Goal: Information Seeking & Learning: Check status

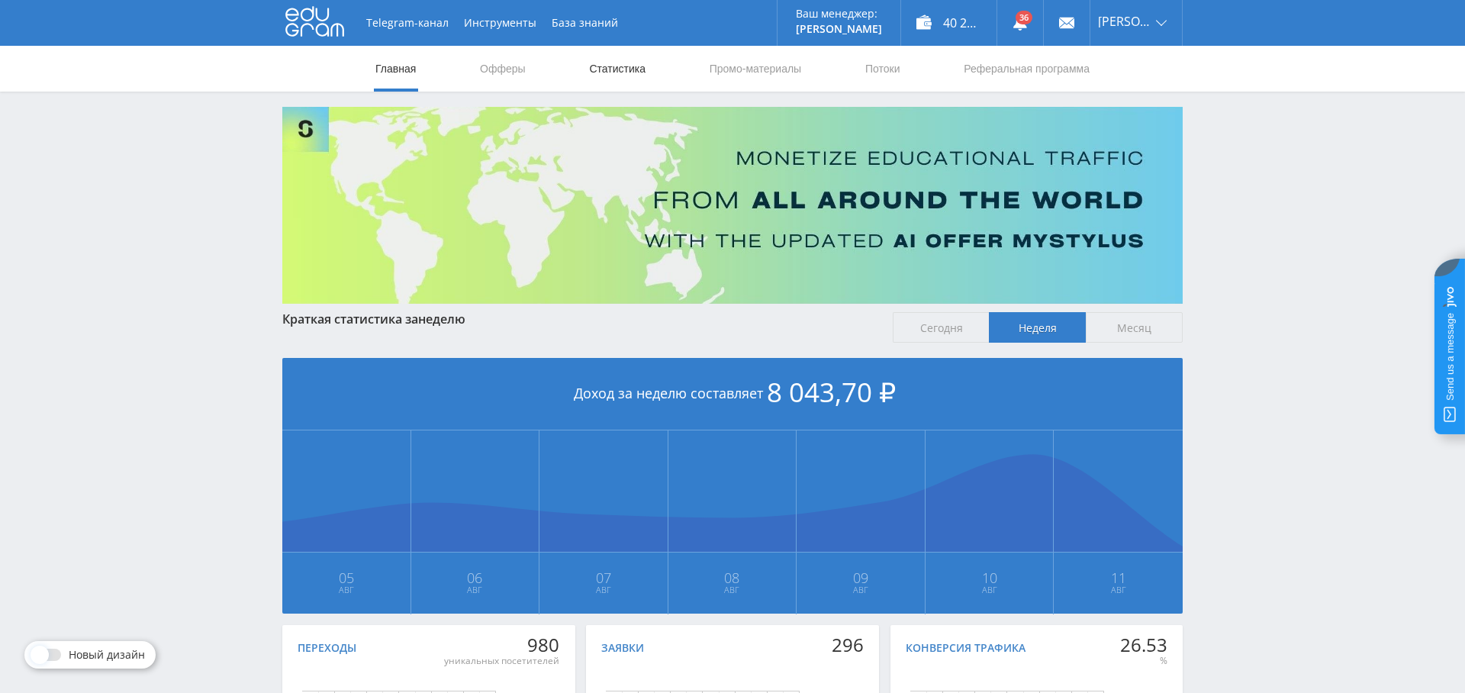
click at [608, 71] on link "Статистика" at bounding box center [618, 69] width 60 height 46
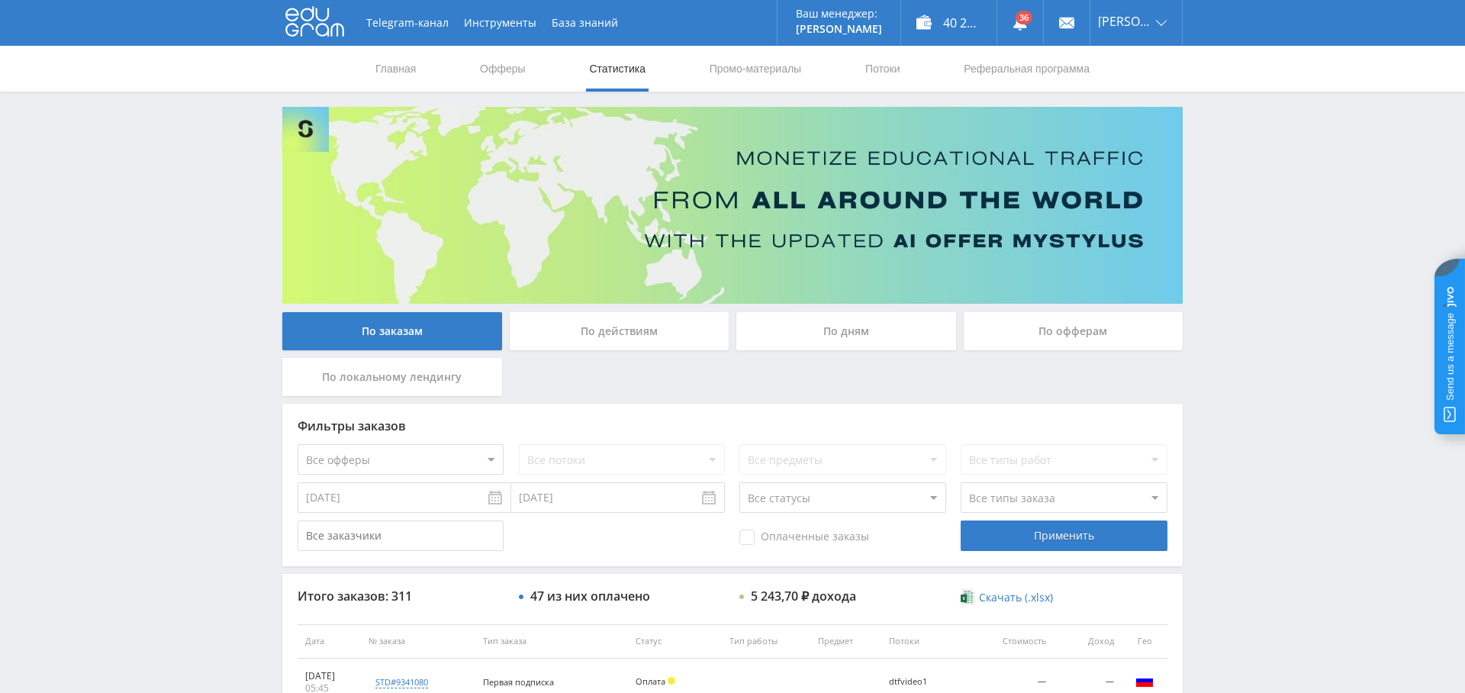
click at [839, 330] on div "По дням" at bounding box center [847, 331] width 220 height 38
click at [0, 0] on input "По дням" at bounding box center [0, 0] width 0 height 0
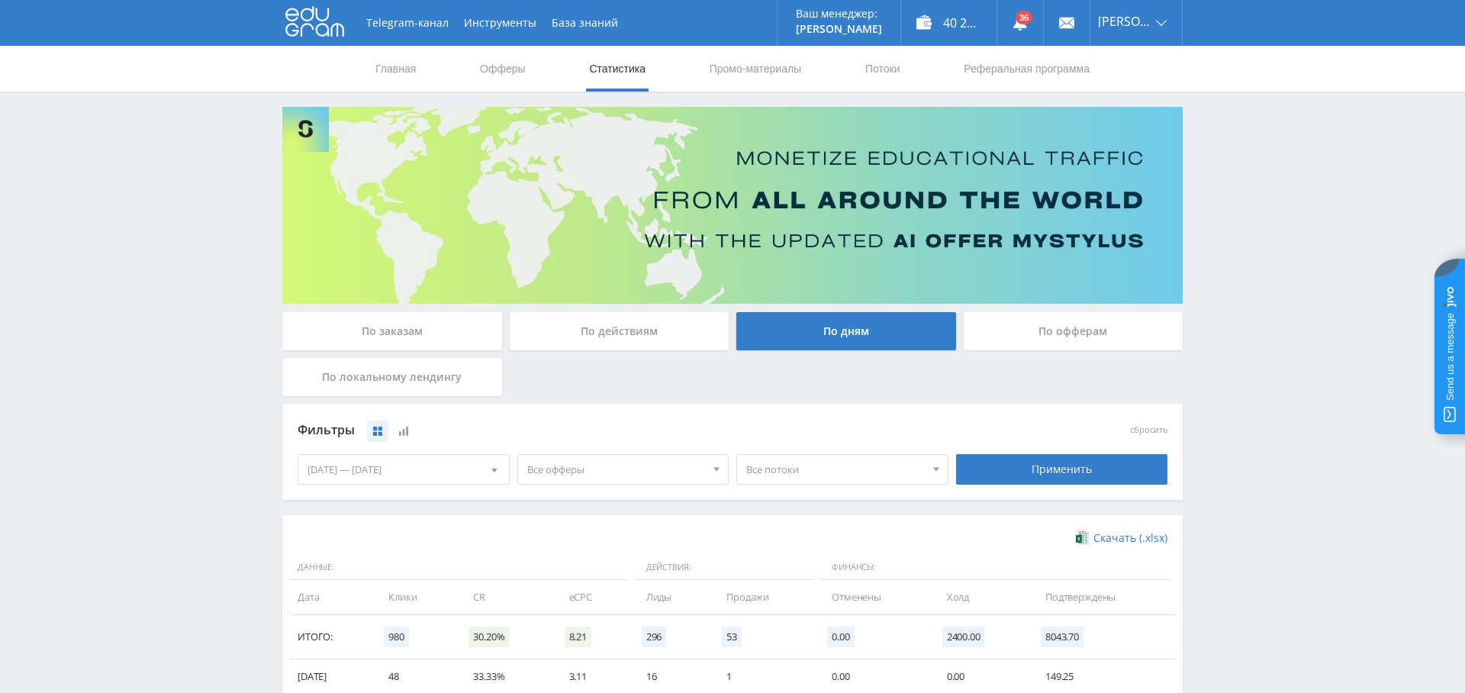
click at [687, 459] on span "Все офферы" at bounding box center [616, 469] width 179 height 29
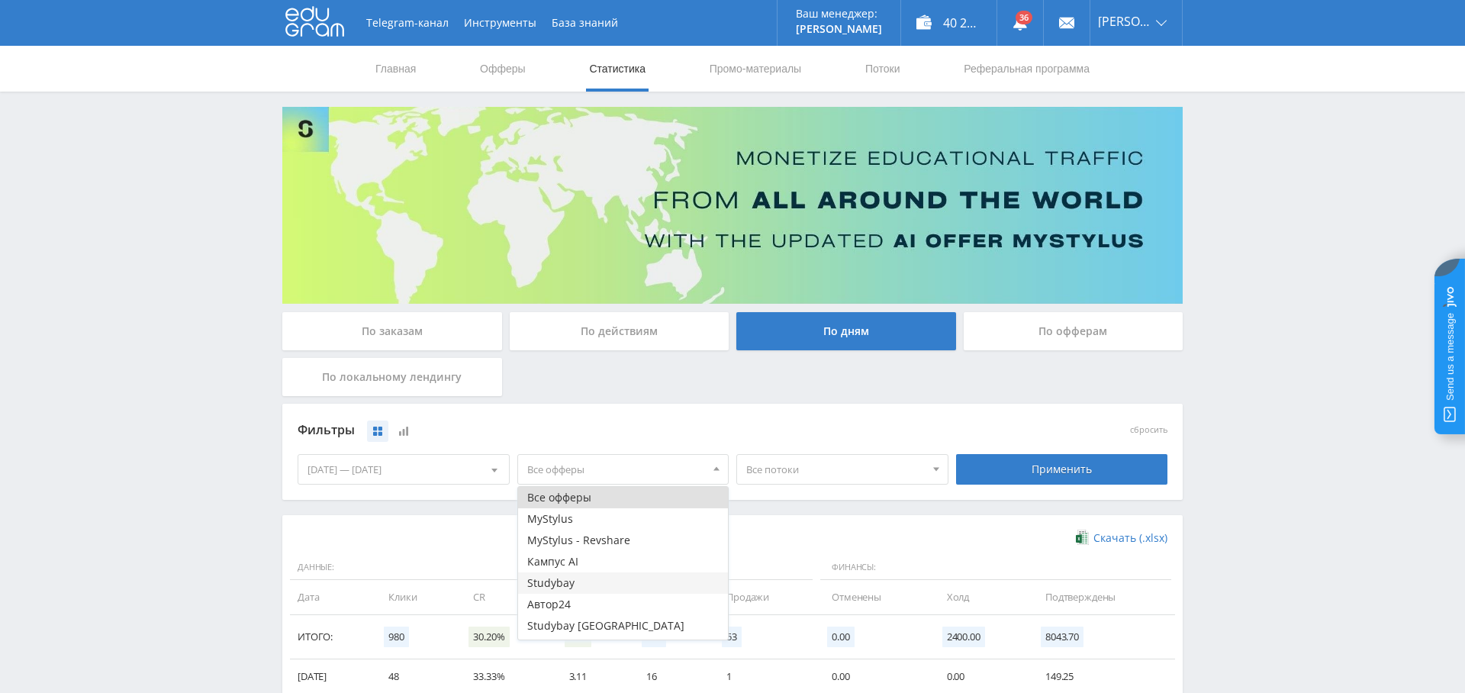
scroll to position [18, 0]
click at [617, 628] on button "Study AI (RevShare)" at bounding box center [623, 628] width 211 height 21
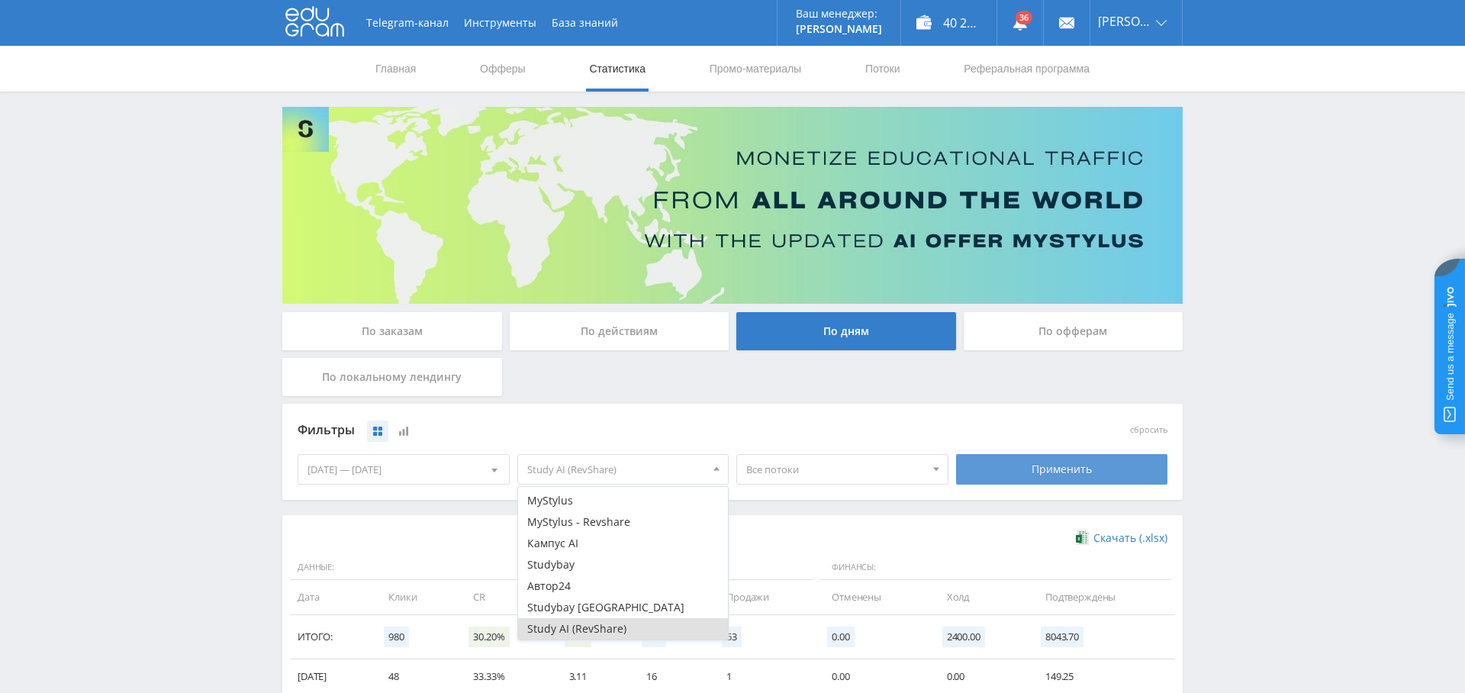
click at [1042, 468] on div "Применить" at bounding box center [1062, 469] width 212 height 31
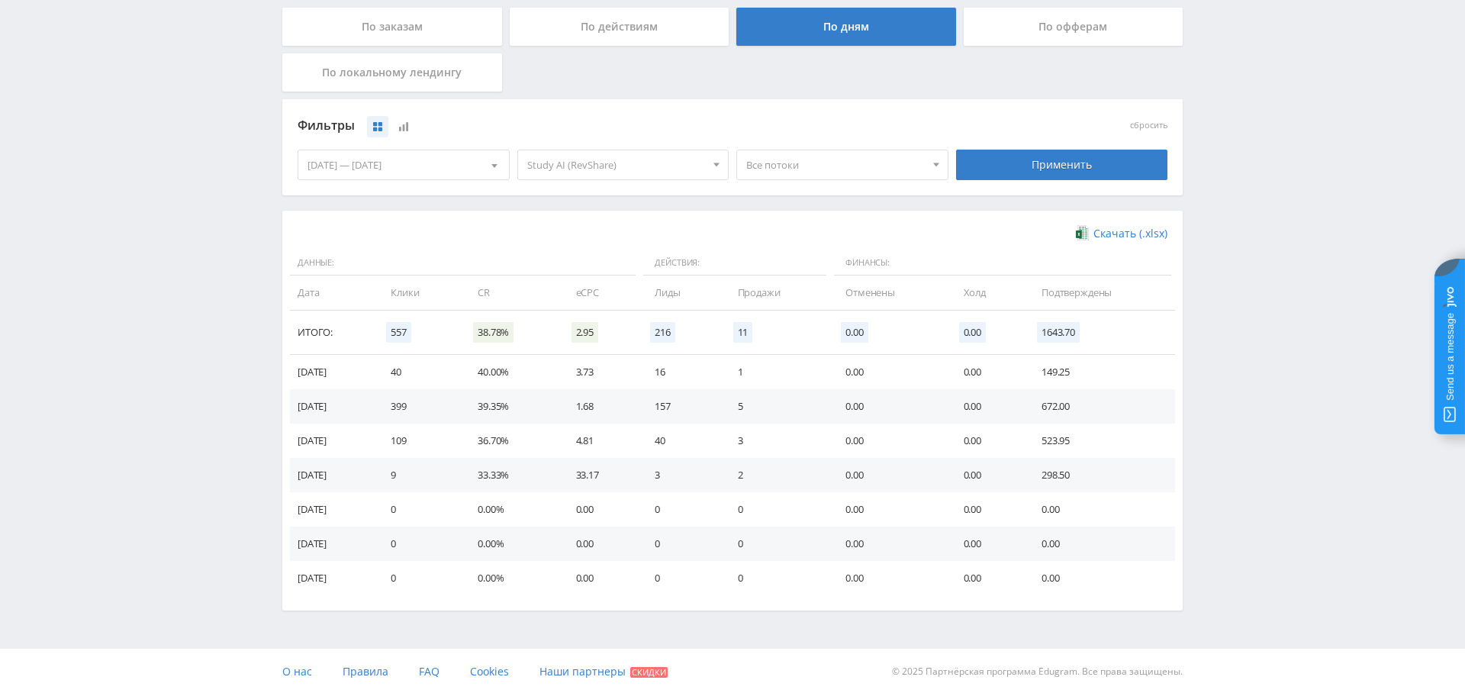
scroll to position [0, 0]
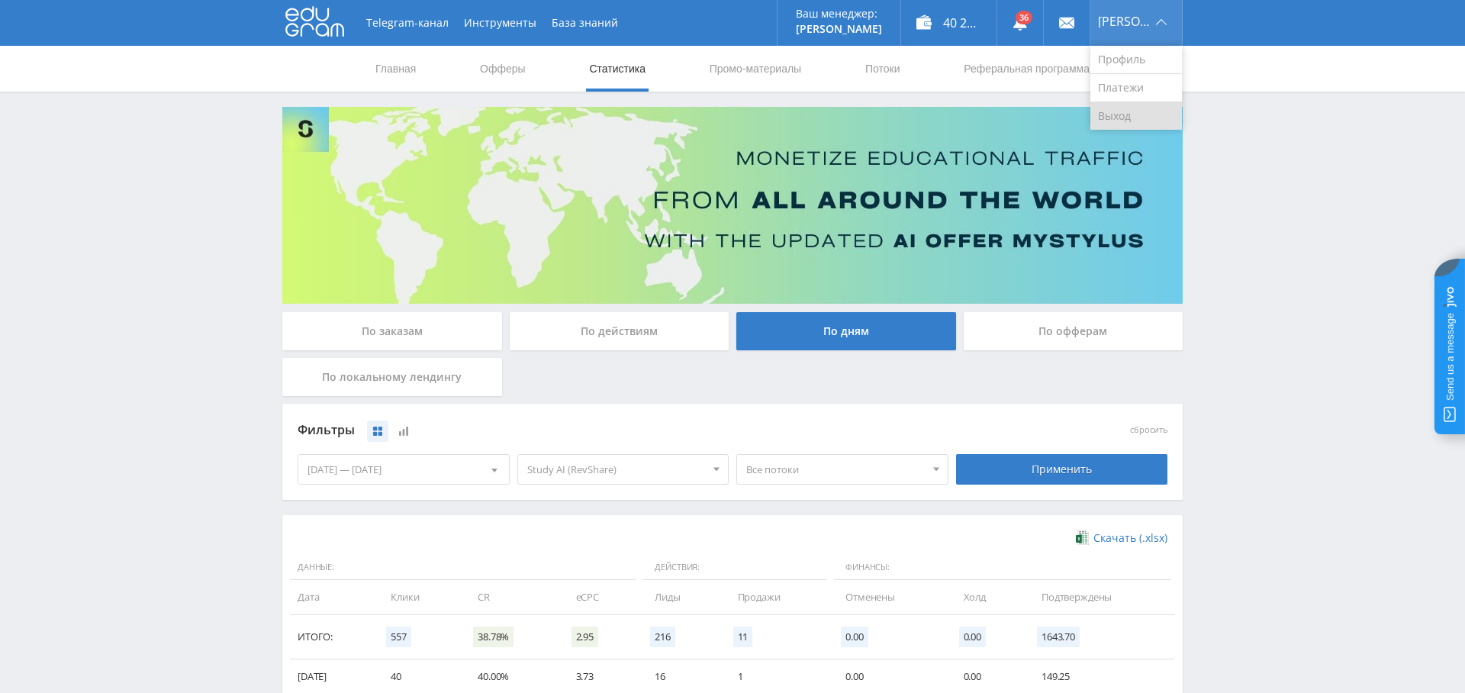
click at [1137, 106] on link "Выход" at bounding box center [1137, 115] width 92 height 27
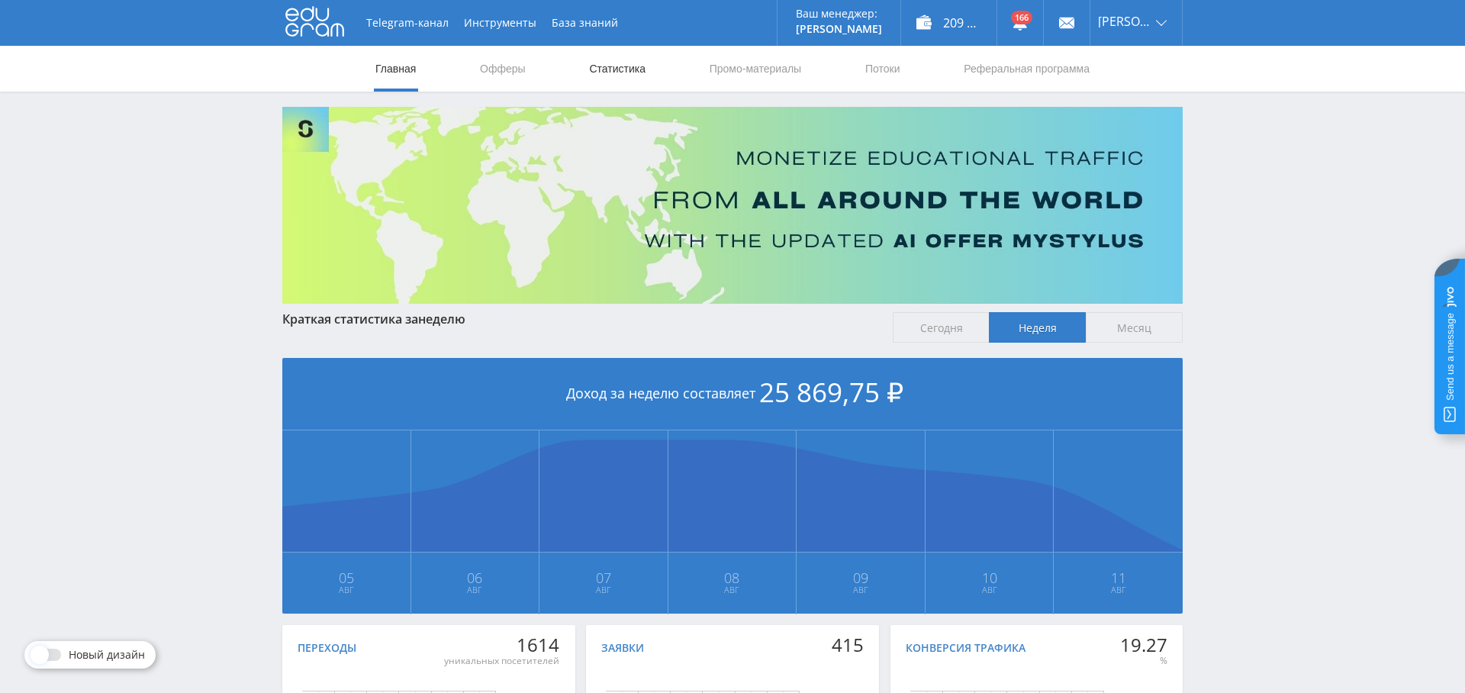
click at [614, 66] on link "Статистика" at bounding box center [618, 69] width 60 height 46
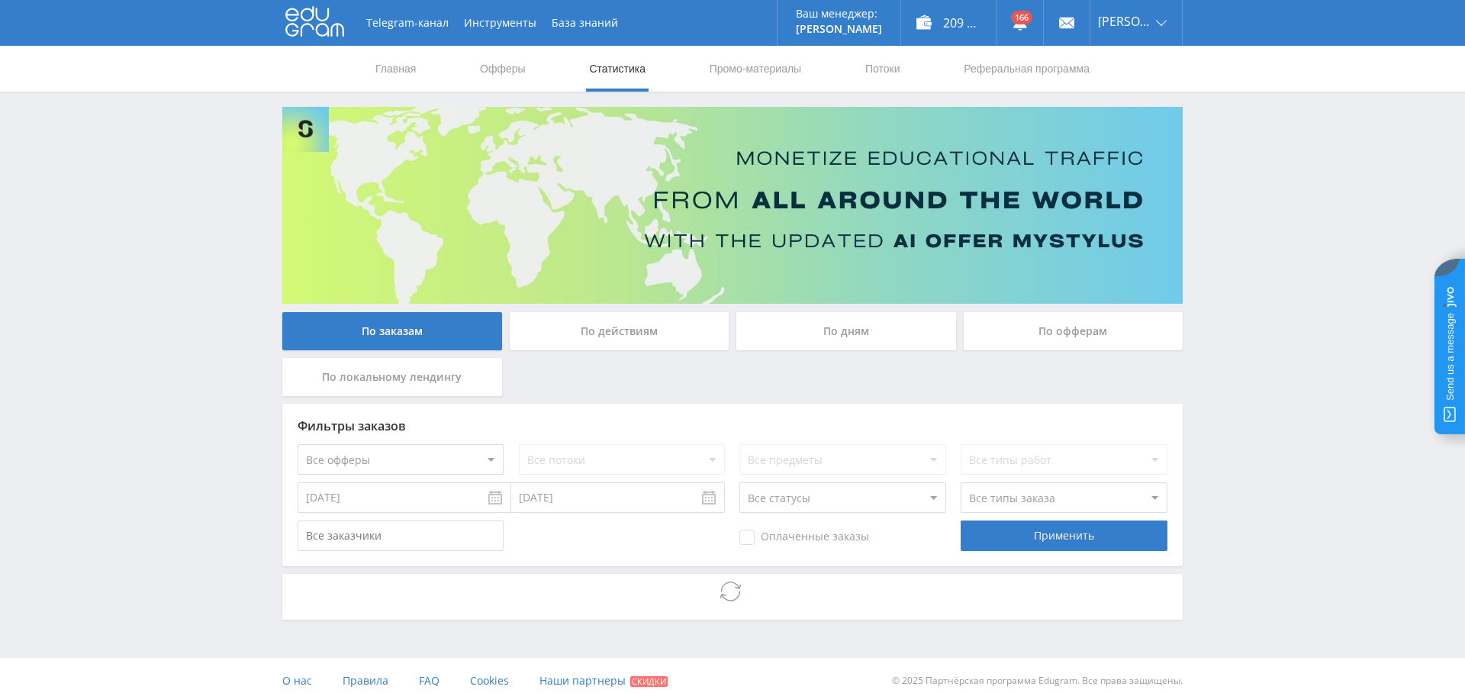
click at [814, 334] on div "По дням" at bounding box center [847, 331] width 220 height 38
click at [0, 0] on input "По дням" at bounding box center [0, 0] width 0 height 0
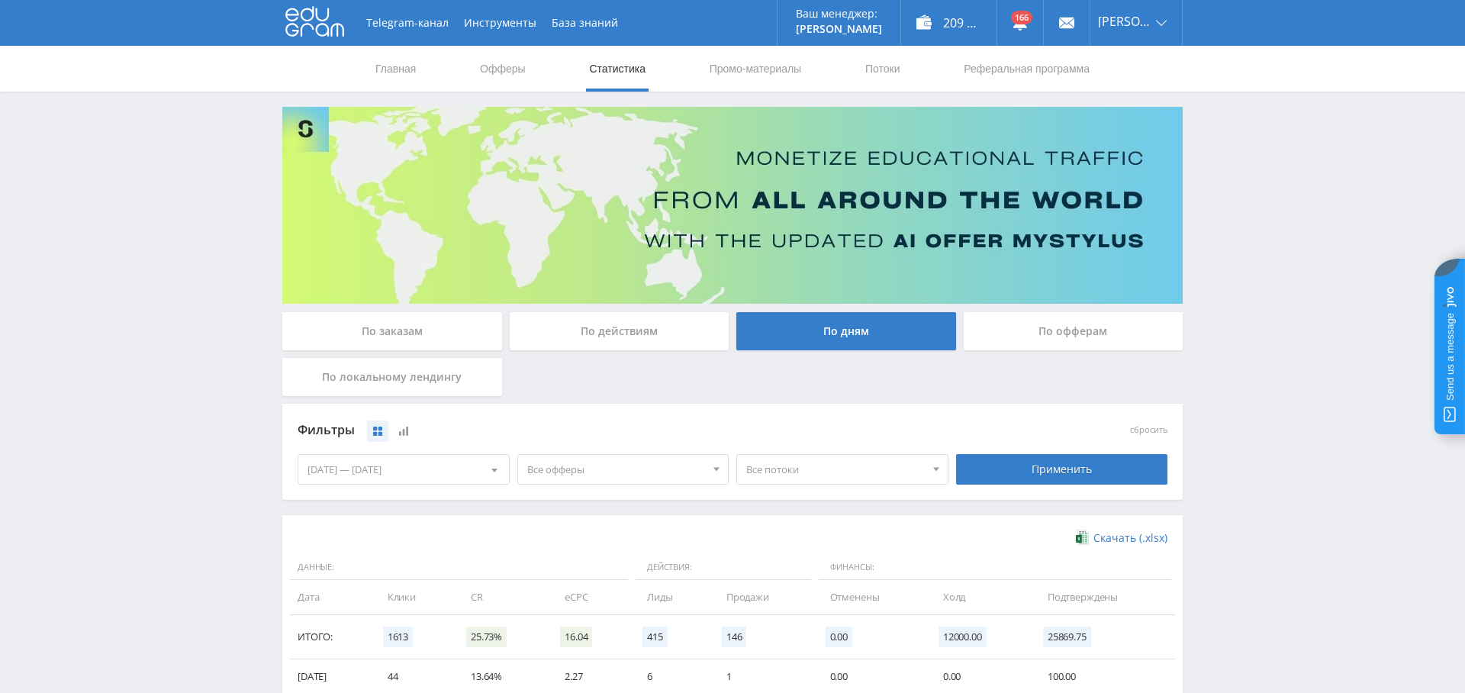
click at [606, 474] on span "Все офферы" at bounding box center [616, 469] width 179 height 29
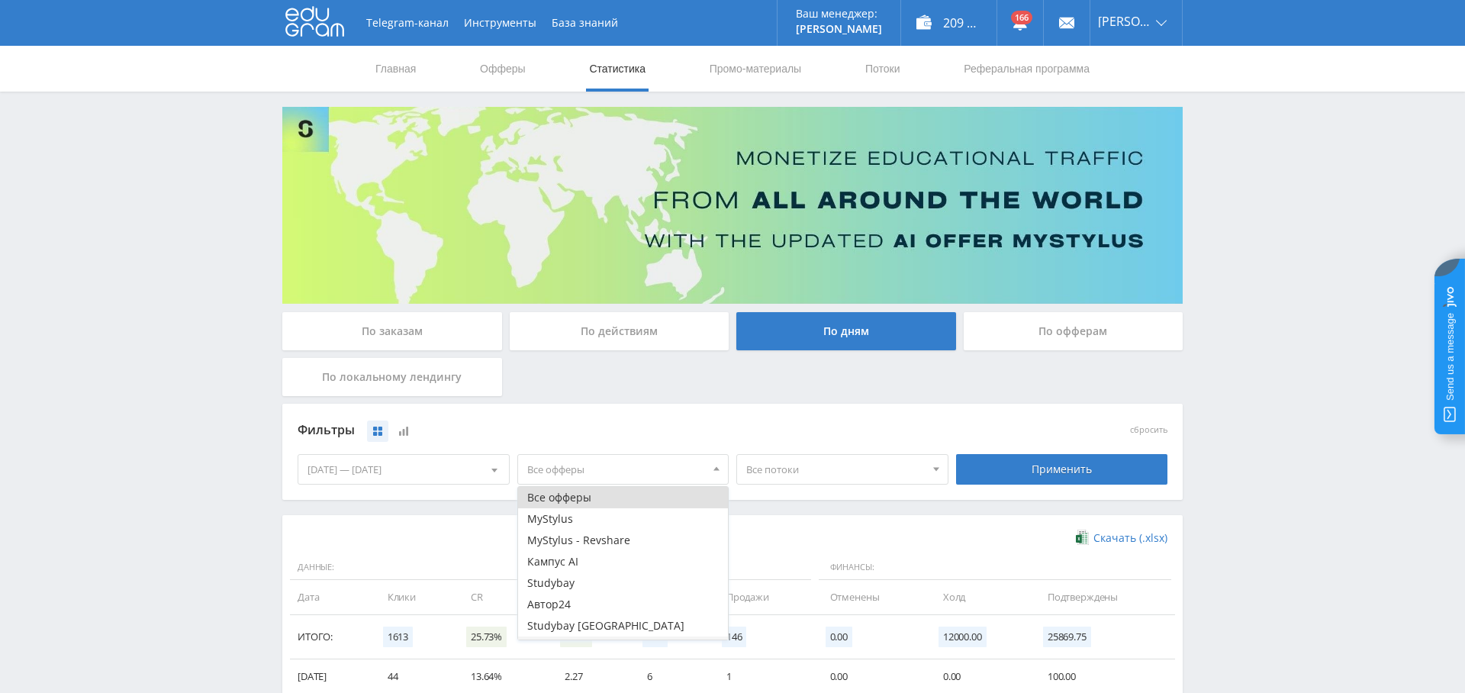
scroll to position [40, 0]
click at [597, 623] on button "Study AI (RevShare)" at bounding box center [623, 628] width 211 height 21
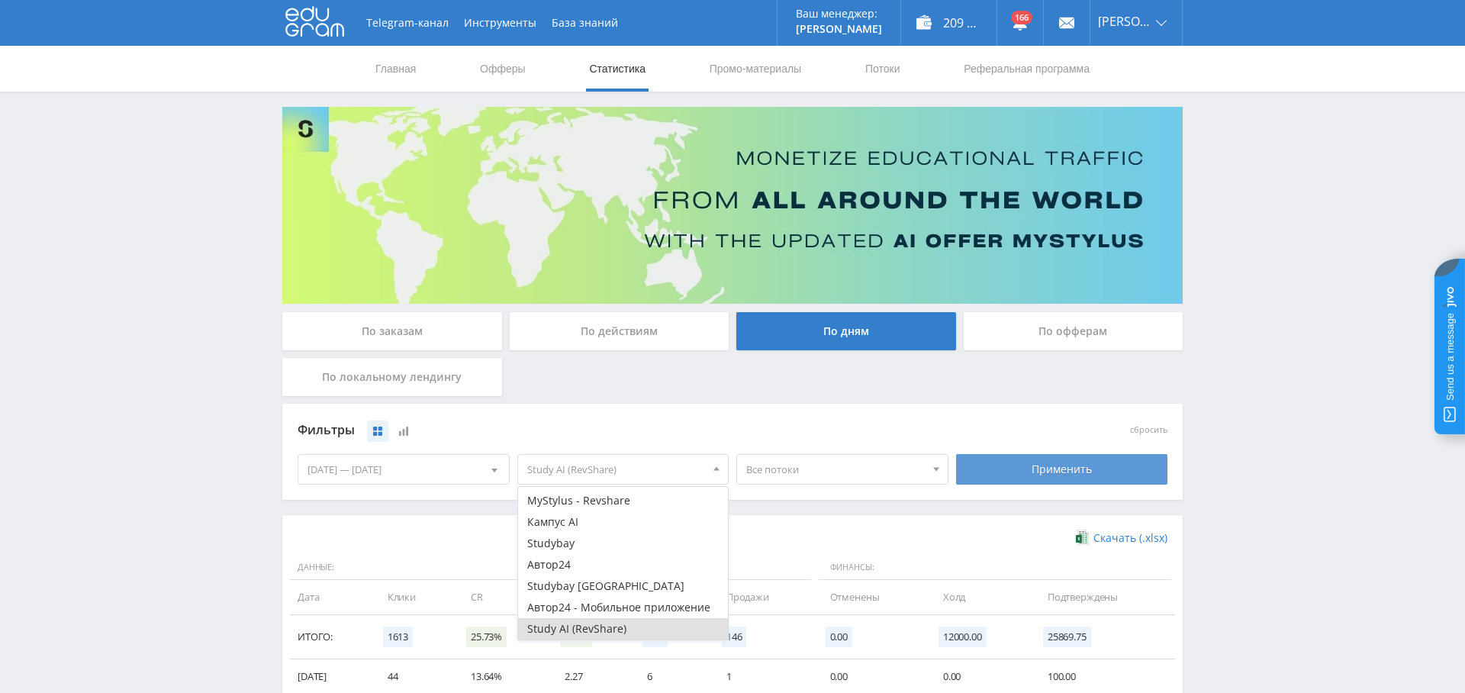
click at [1056, 457] on div "Применить" at bounding box center [1062, 469] width 212 height 31
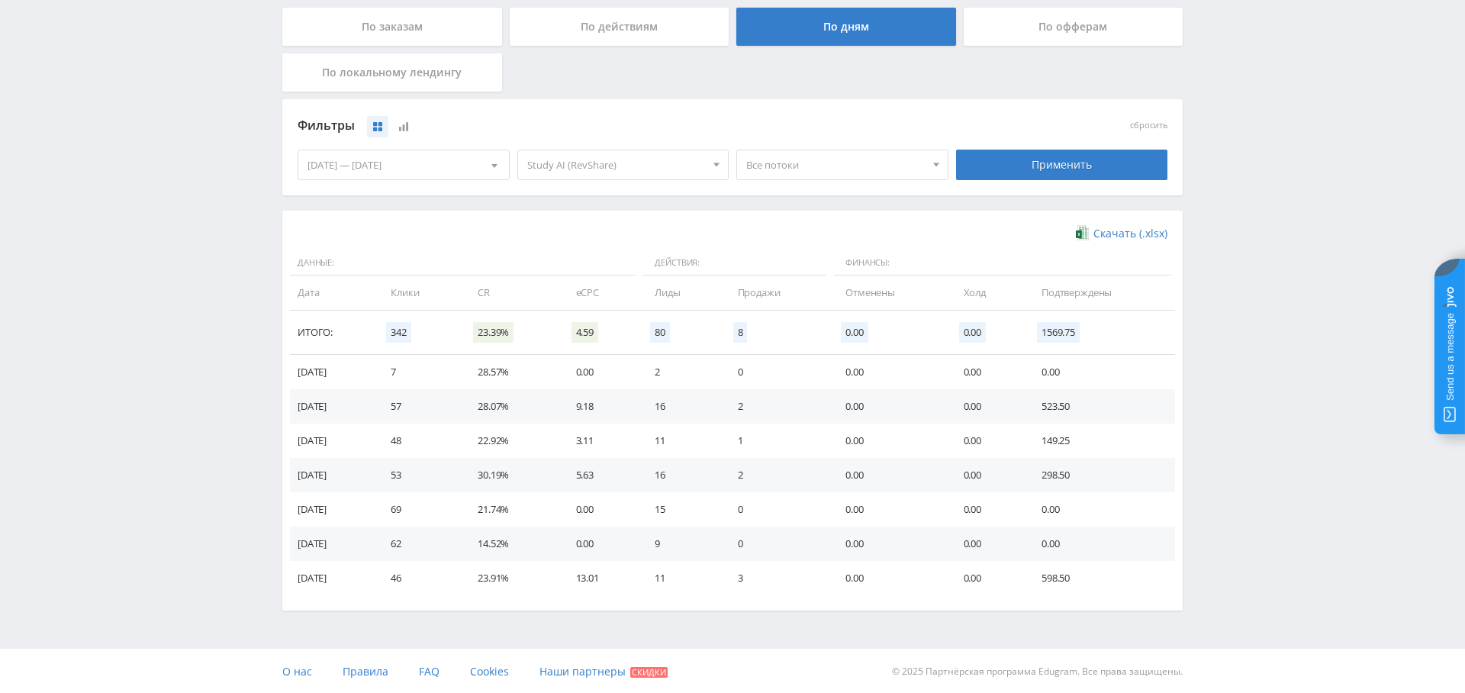
scroll to position [296, 0]
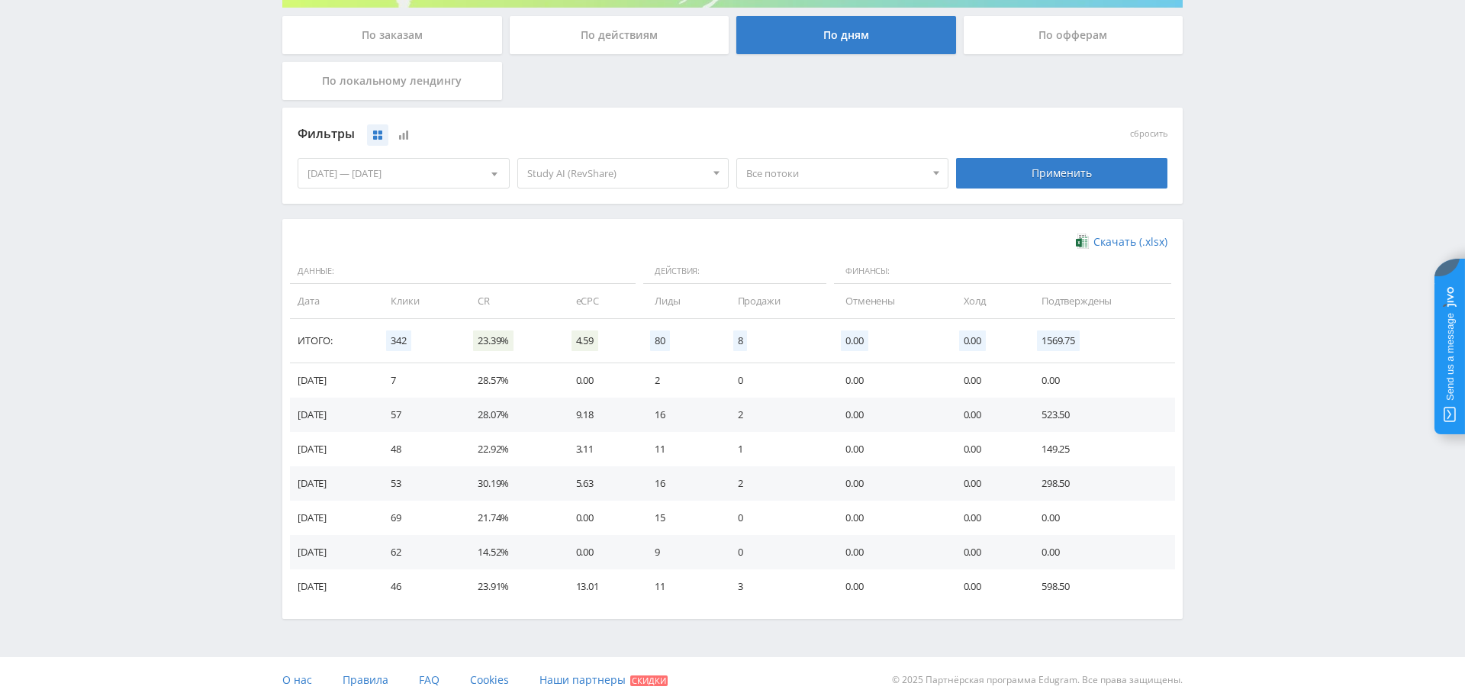
click at [797, 172] on span "Все потоки" at bounding box center [835, 173] width 179 height 29
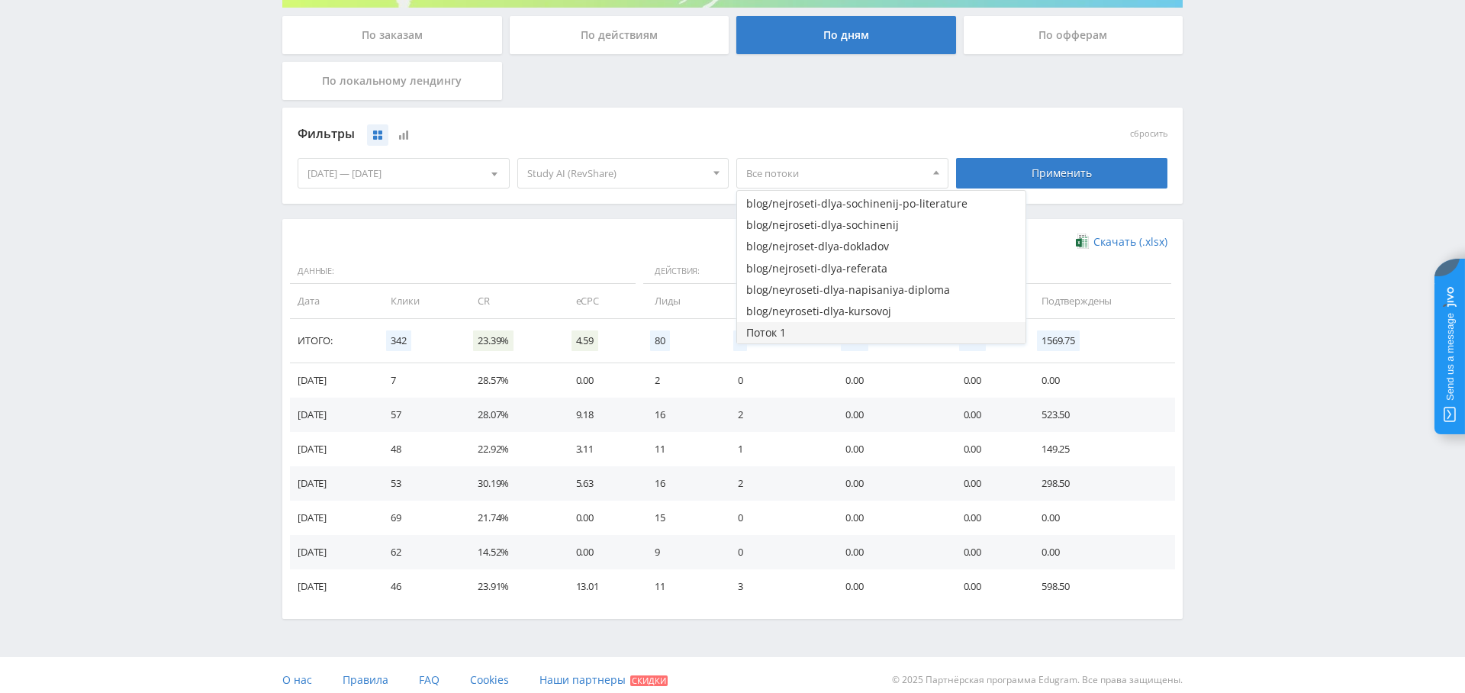
click at [823, 334] on button "Поток 1" at bounding box center [881, 332] width 288 height 21
click at [1086, 180] on div "Применить" at bounding box center [1062, 173] width 212 height 31
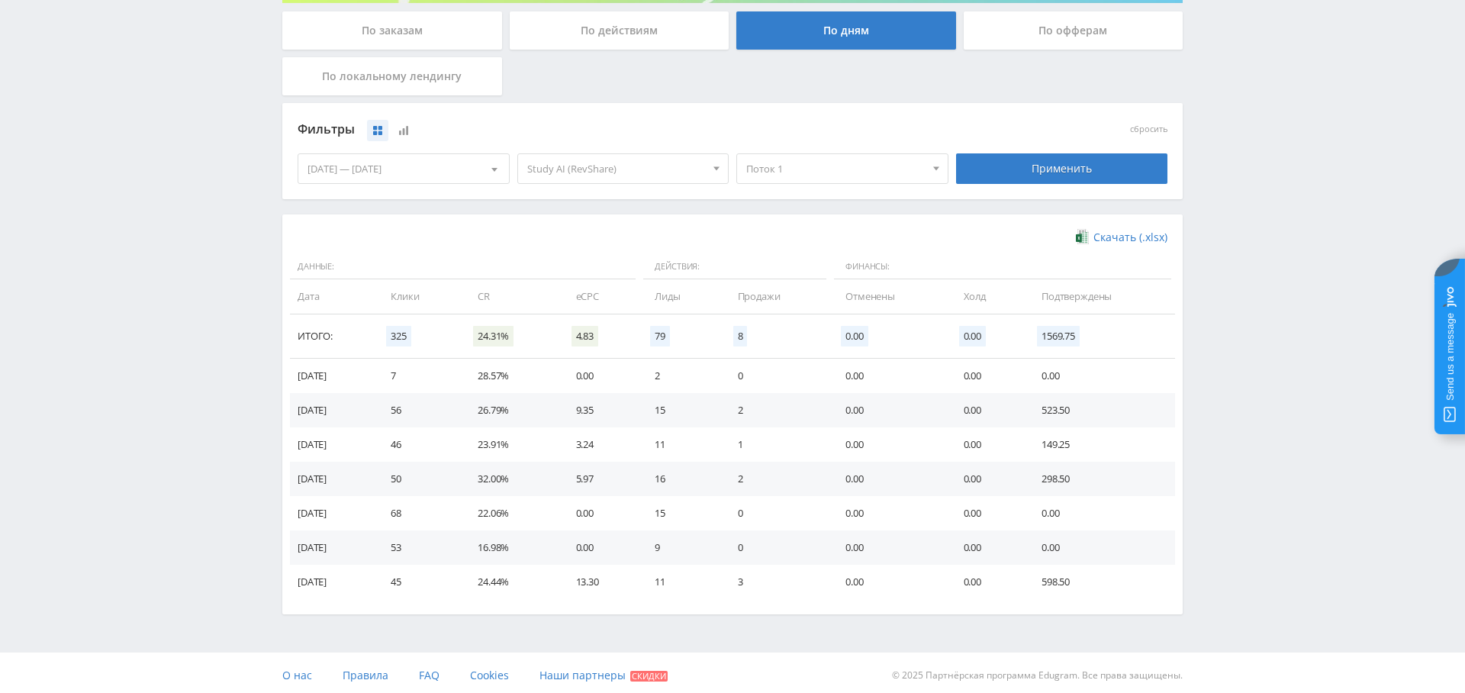
scroll to position [305, 0]
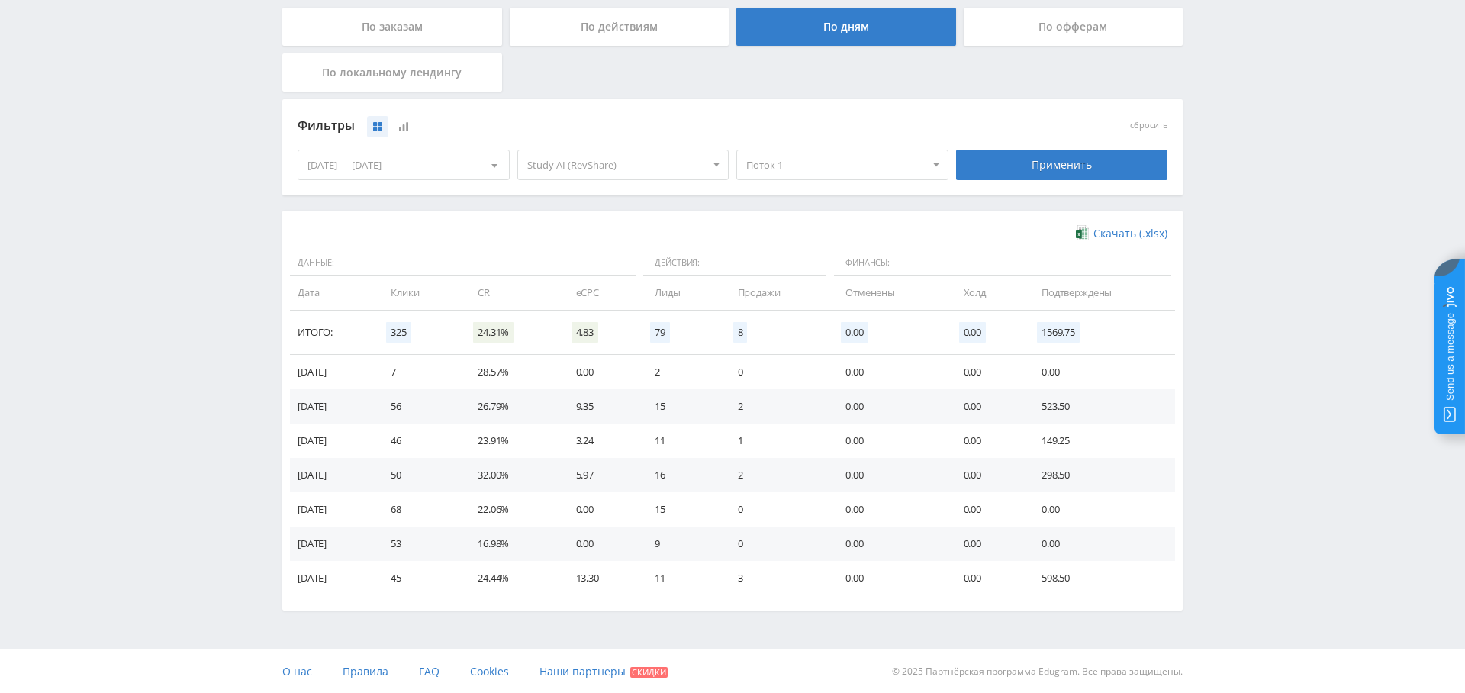
click at [839, 168] on span "Поток 1" at bounding box center [835, 164] width 179 height 29
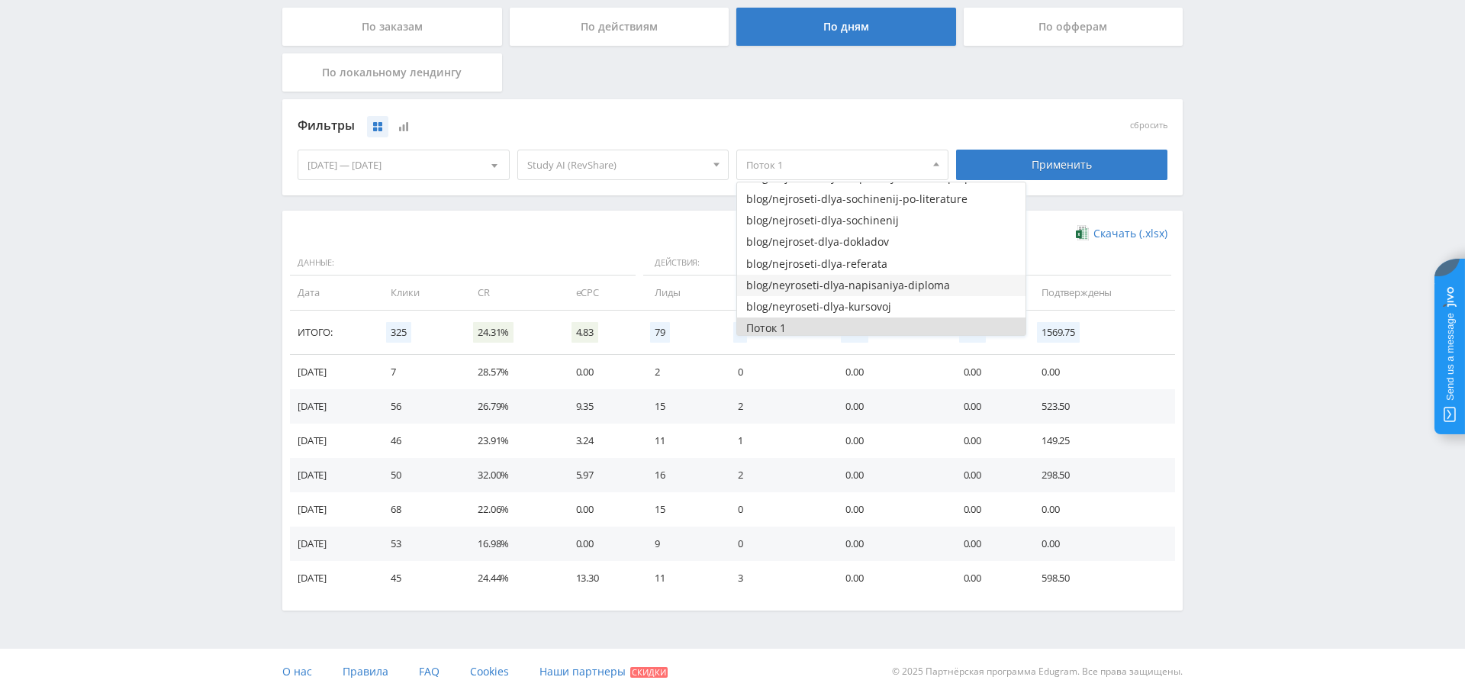
scroll to position [0, 0]
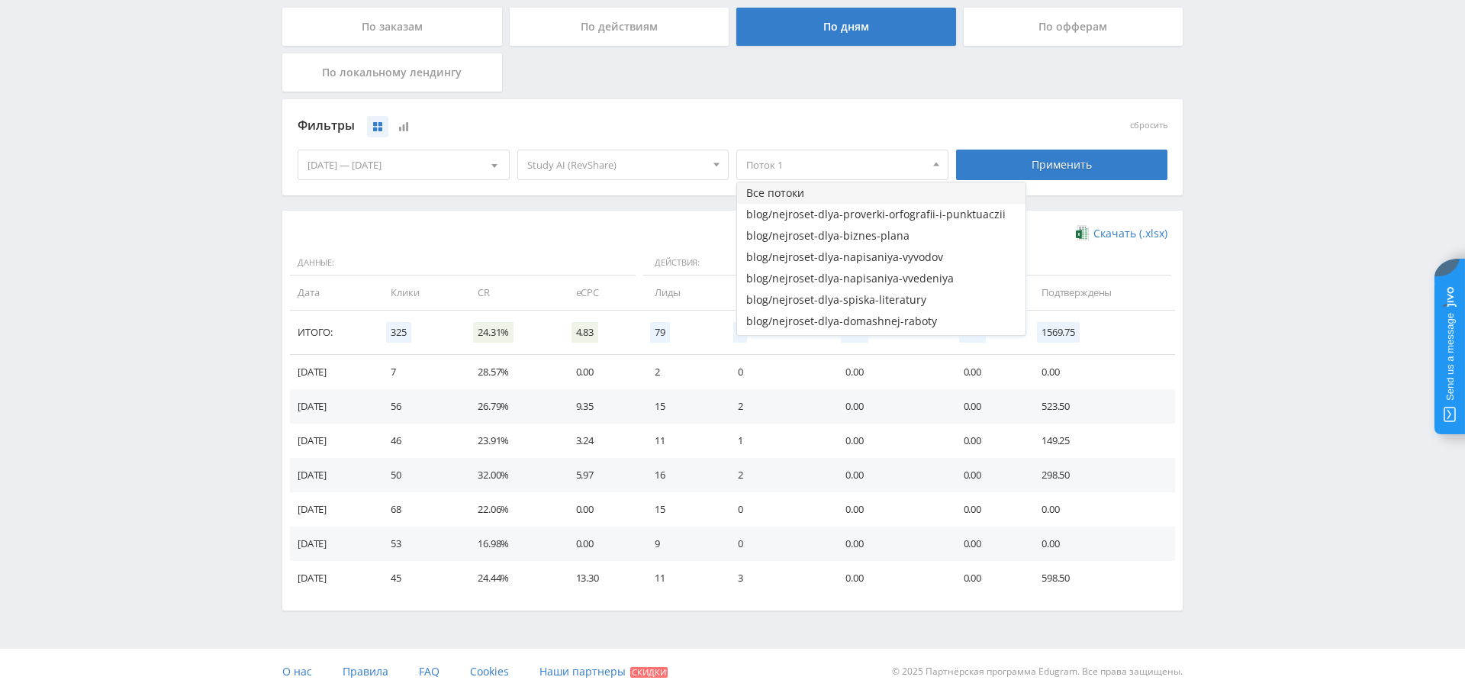
click at [841, 190] on button "Все потоки" at bounding box center [881, 192] width 288 height 21
click at [1094, 157] on div "Применить" at bounding box center [1062, 165] width 212 height 31
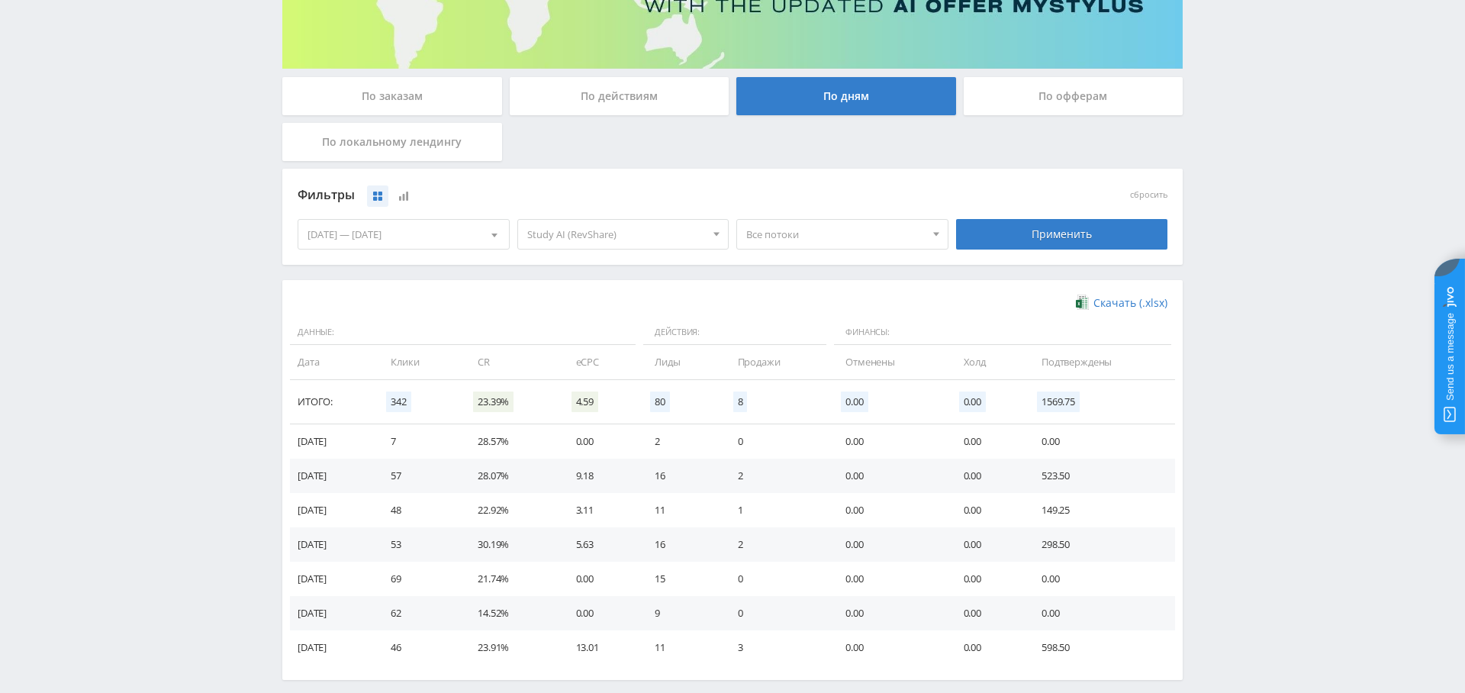
scroll to position [242, 0]
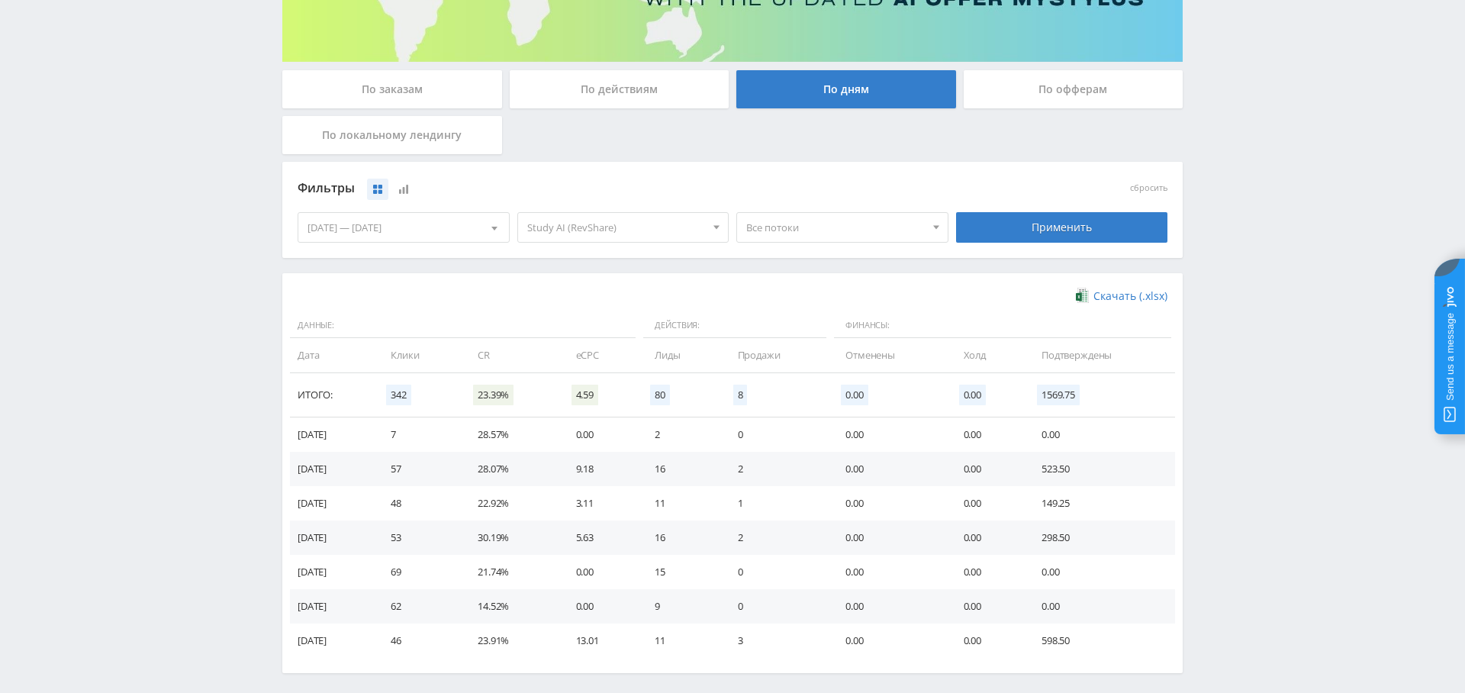
click at [770, 227] on span "Все потоки" at bounding box center [835, 227] width 179 height 29
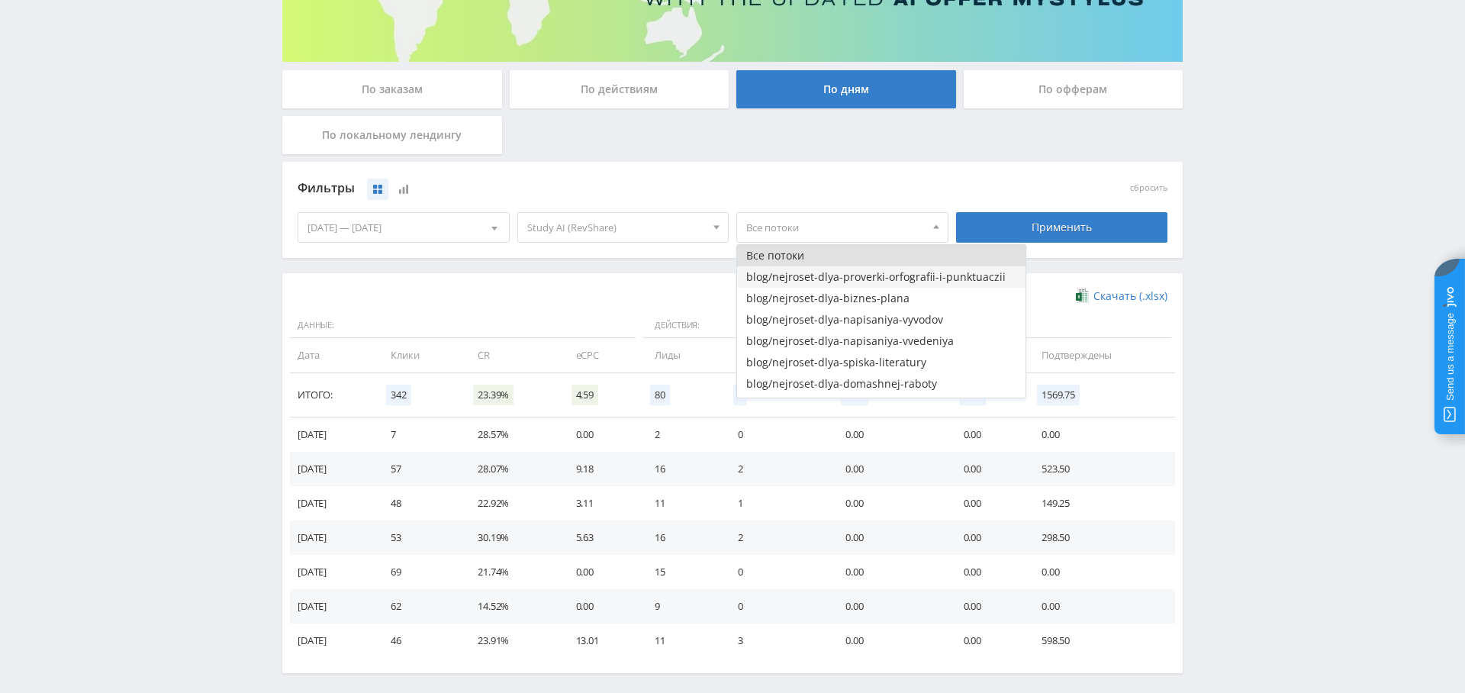
click at [874, 273] on button "blog/nejroset-dlya-proverki-orfografii-i-punktuaczii" at bounding box center [881, 276] width 288 height 21
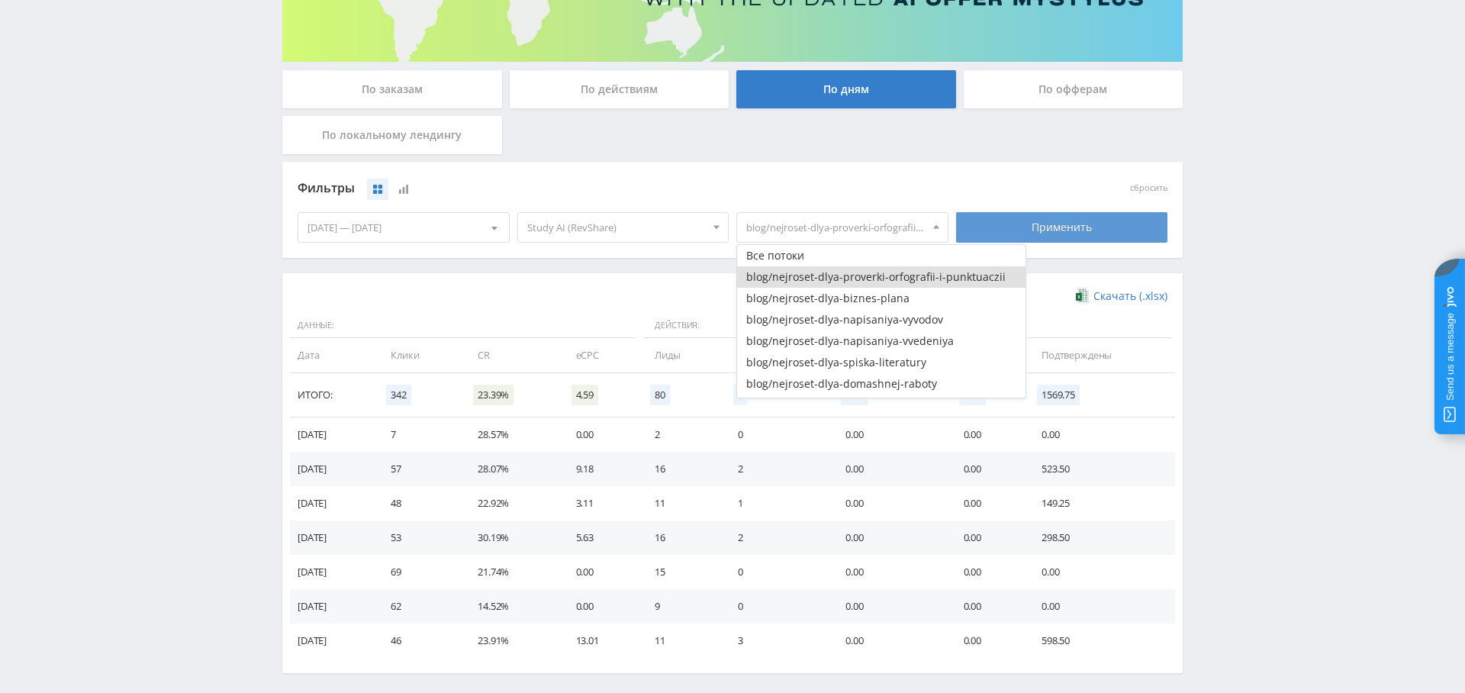
click at [1008, 222] on div "Применить" at bounding box center [1062, 227] width 212 height 31
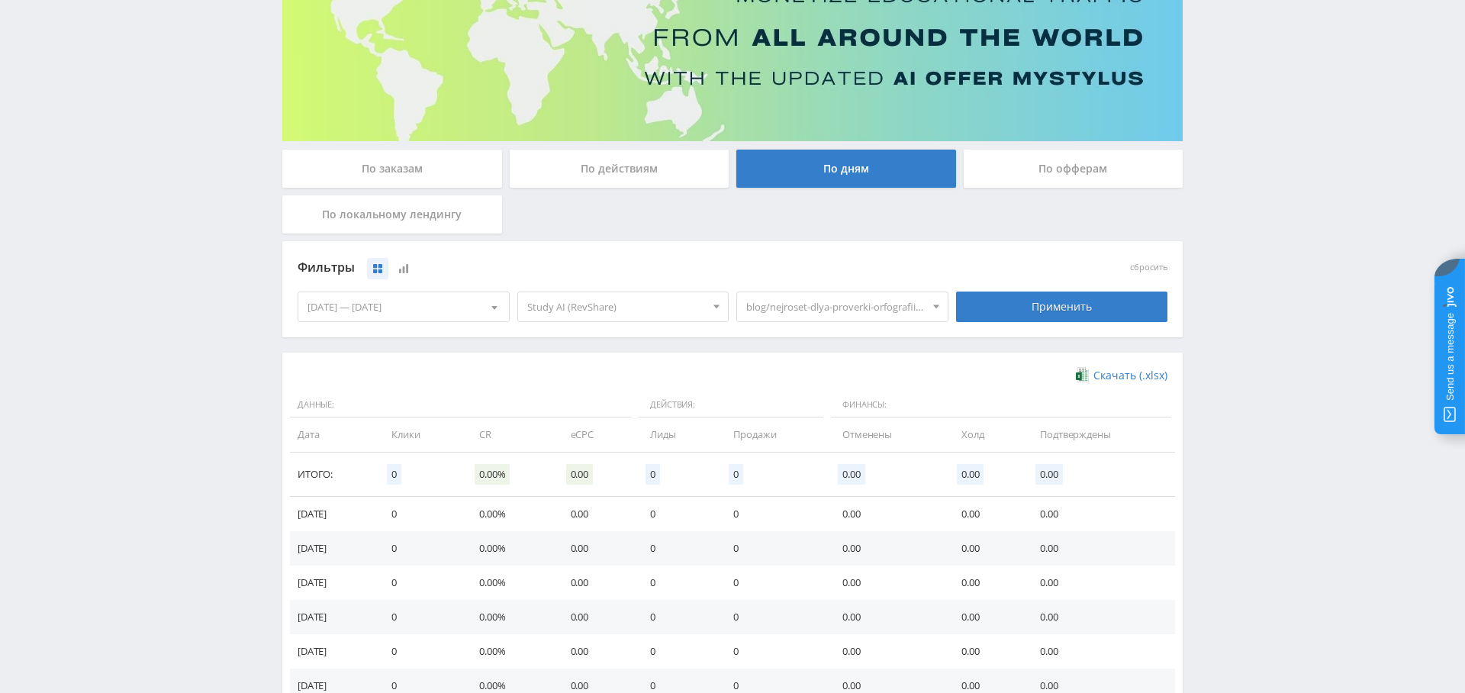
scroll to position [220, 0]
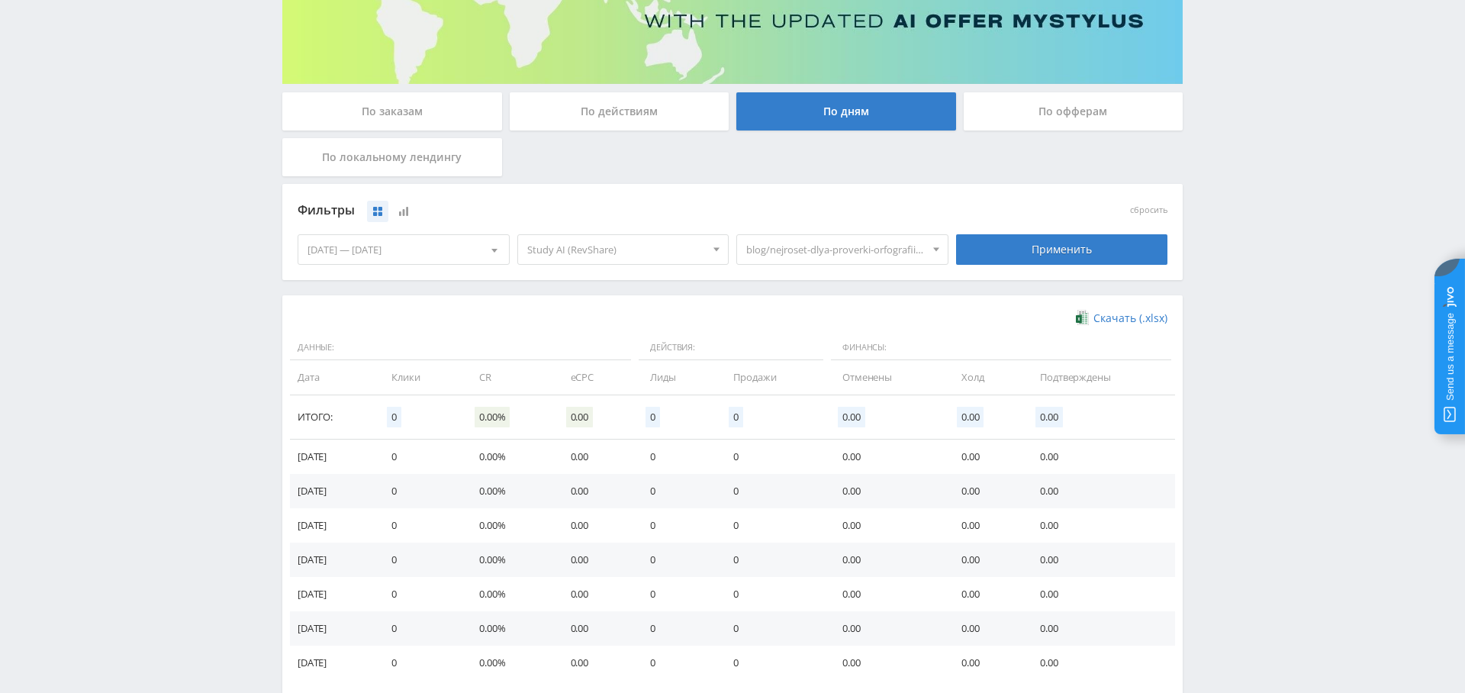
click at [849, 239] on span "blog/nejroset-dlya-proverki-orfografii-i-punktuaczii" at bounding box center [835, 249] width 179 height 29
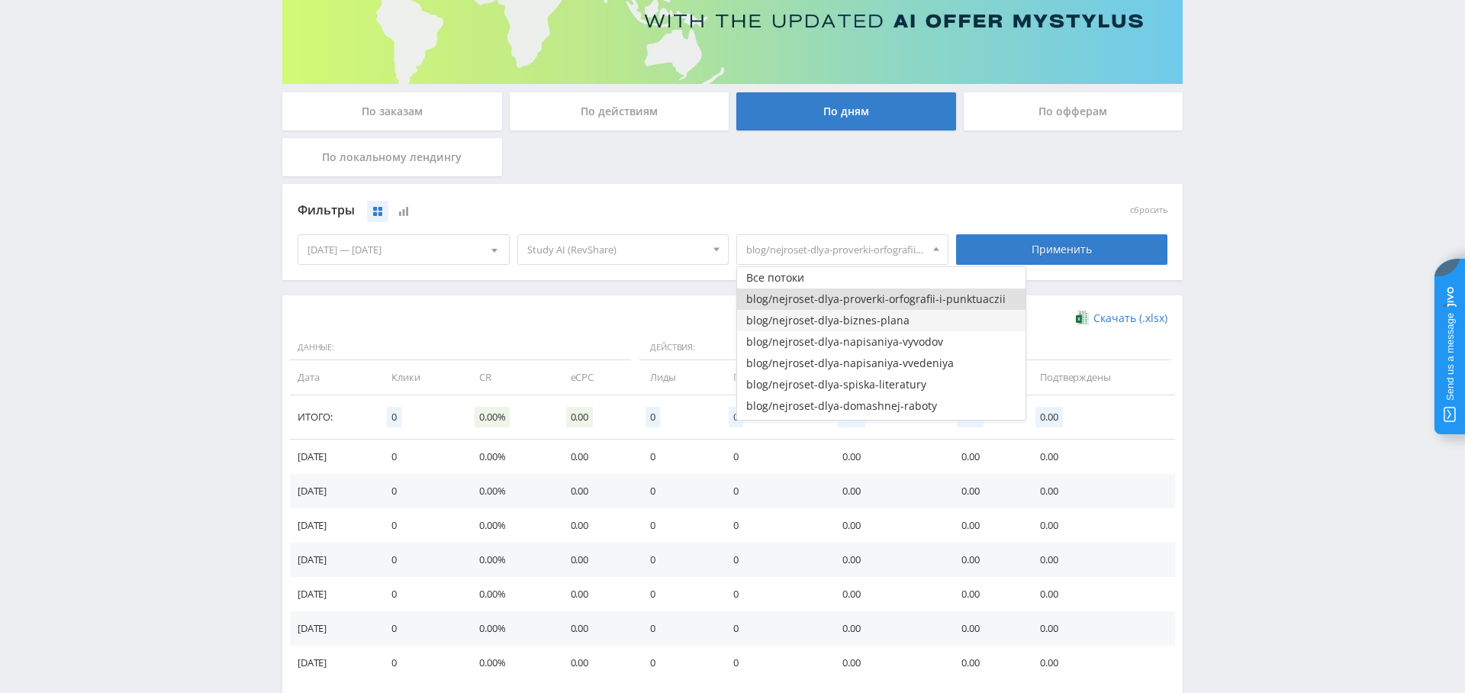
drag, startPoint x: 843, startPoint y: 325, endPoint x: 877, endPoint y: 324, distance: 34.4
click at [843, 325] on button "blog/nejroset-dlya-biznes-plana" at bounding box center [881, 320] width 288 height 21
click at [1042, 250] on div "Применить" at bounding box center [1062, 249] width 212 height 31
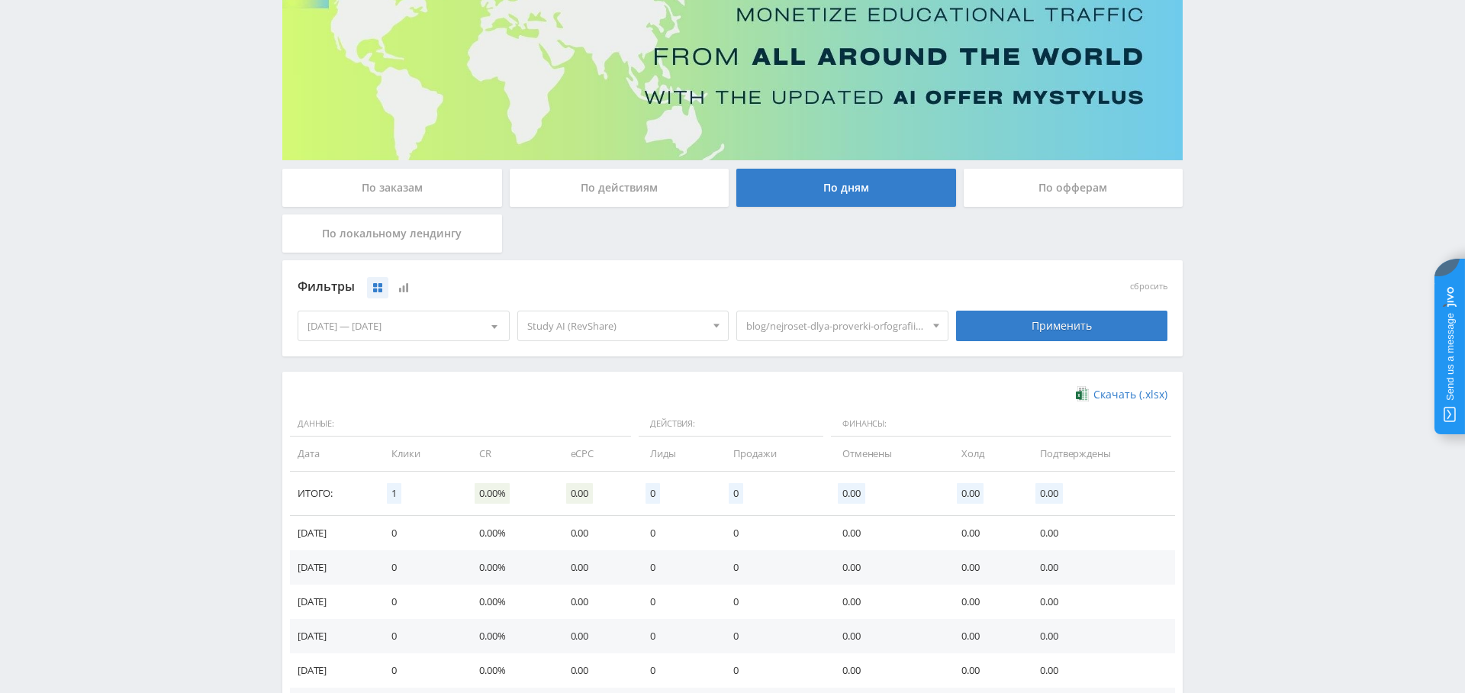
scroll to position [297, 0]
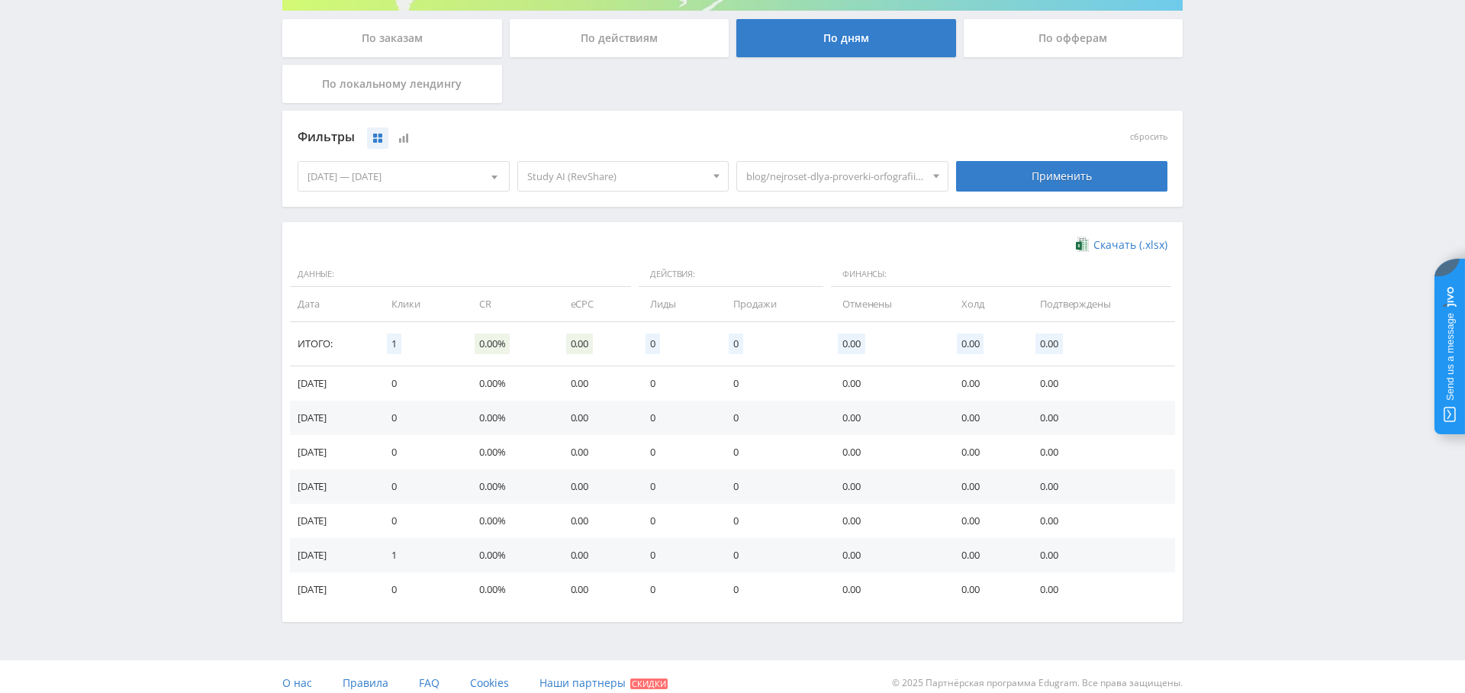
click at [834, 181] on span "blog/nejroset-dlya-proverki-orfografii-i-punktuaczii, blog/nejroset-dlya-biznes…" at bounding box center [835, 176] width 179 height 29
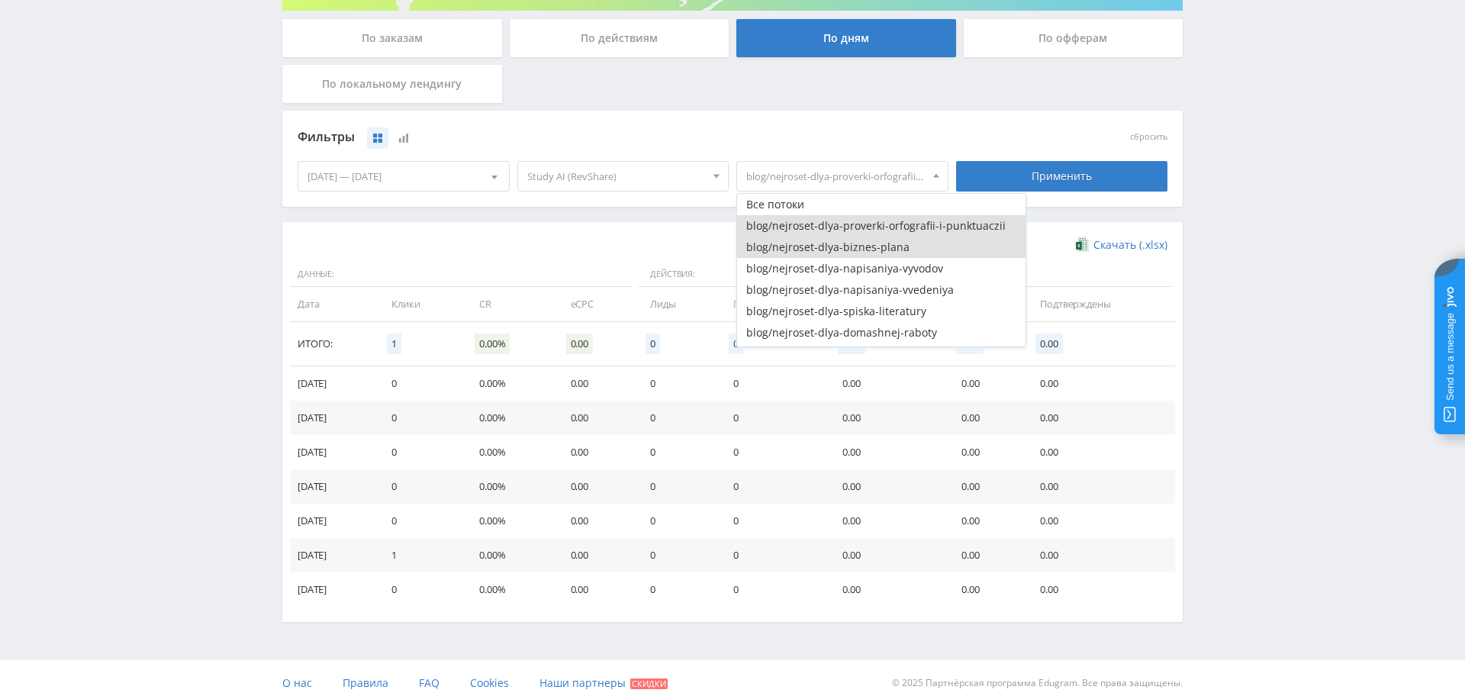
scroll to position [291, 0]
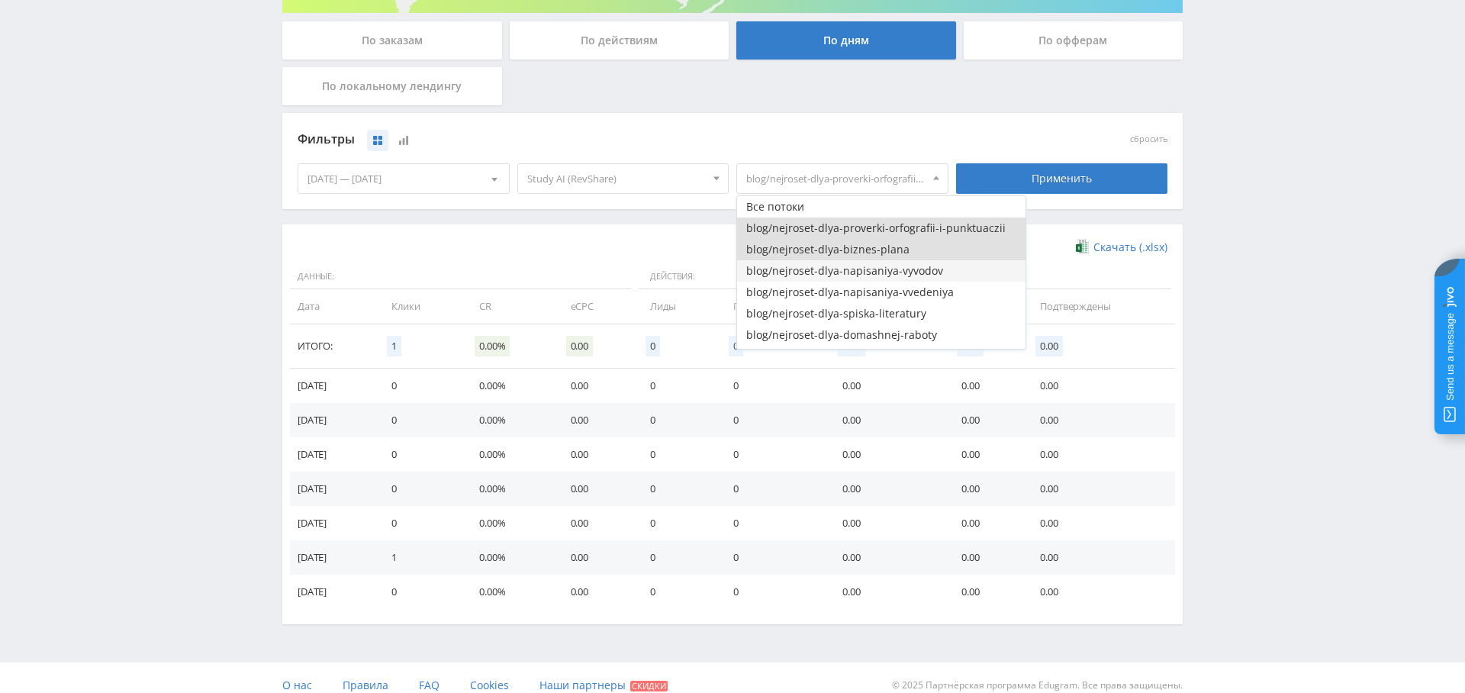
click at [845, 261] on button "blog/nejroset-dlya-napisaniya-vyvodov" at bounding box center [881, 270] width 288 height 21
click at [1008, 169] on div "Применить" at bounding box center [1062, 178] width 212 height 31
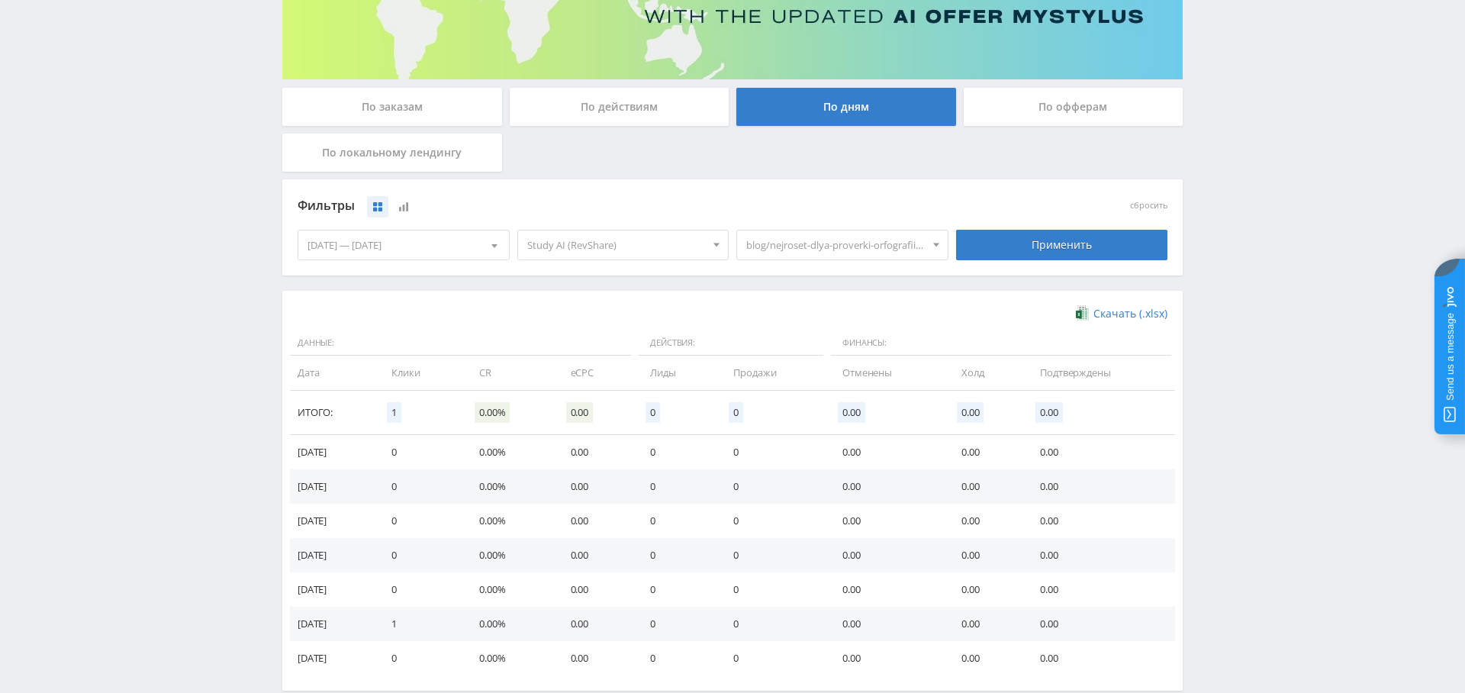
scroll to position [282, 0]
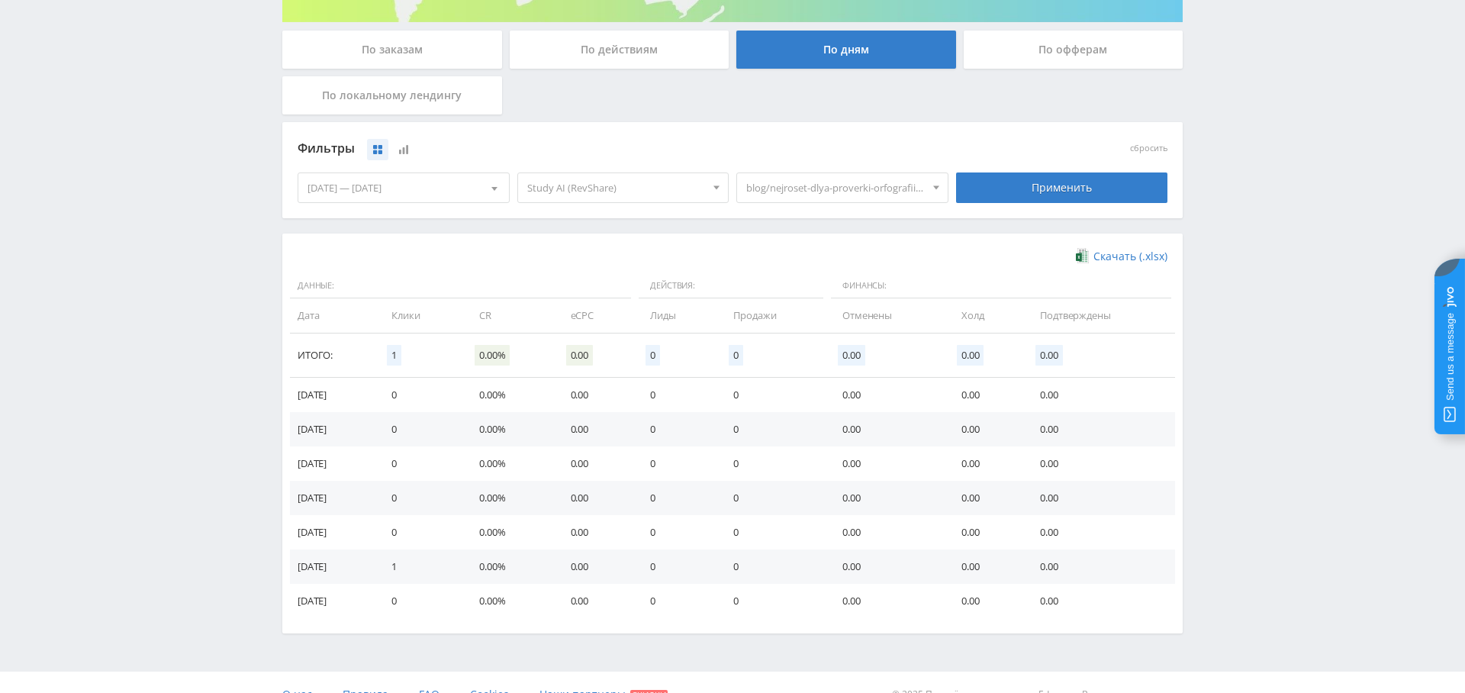
click at [807, 187] on span "blog/nejroset-dlya-proverki-orfografii-i-punktuaczii, blog/nejroset-dlya-biznes…" at bounding box center [835, 187] width 179 height 29
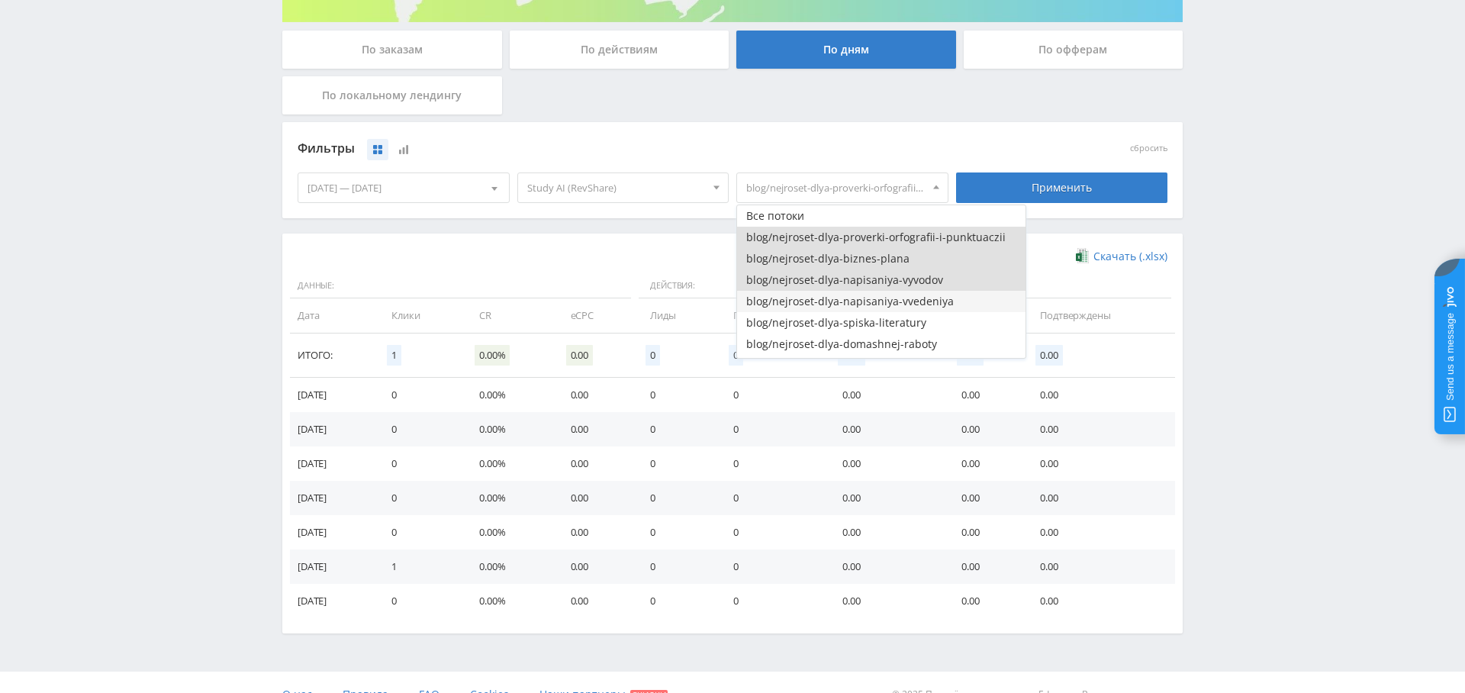
click at [830, 301] on button "blog/nejroset-dlya-napisaniya-vvedeniya" at bounding box center [881, 301] width 288 height 21
click at [1100, 176] on div "Применить" at bounding box center [1062, 187] width 212 height 31
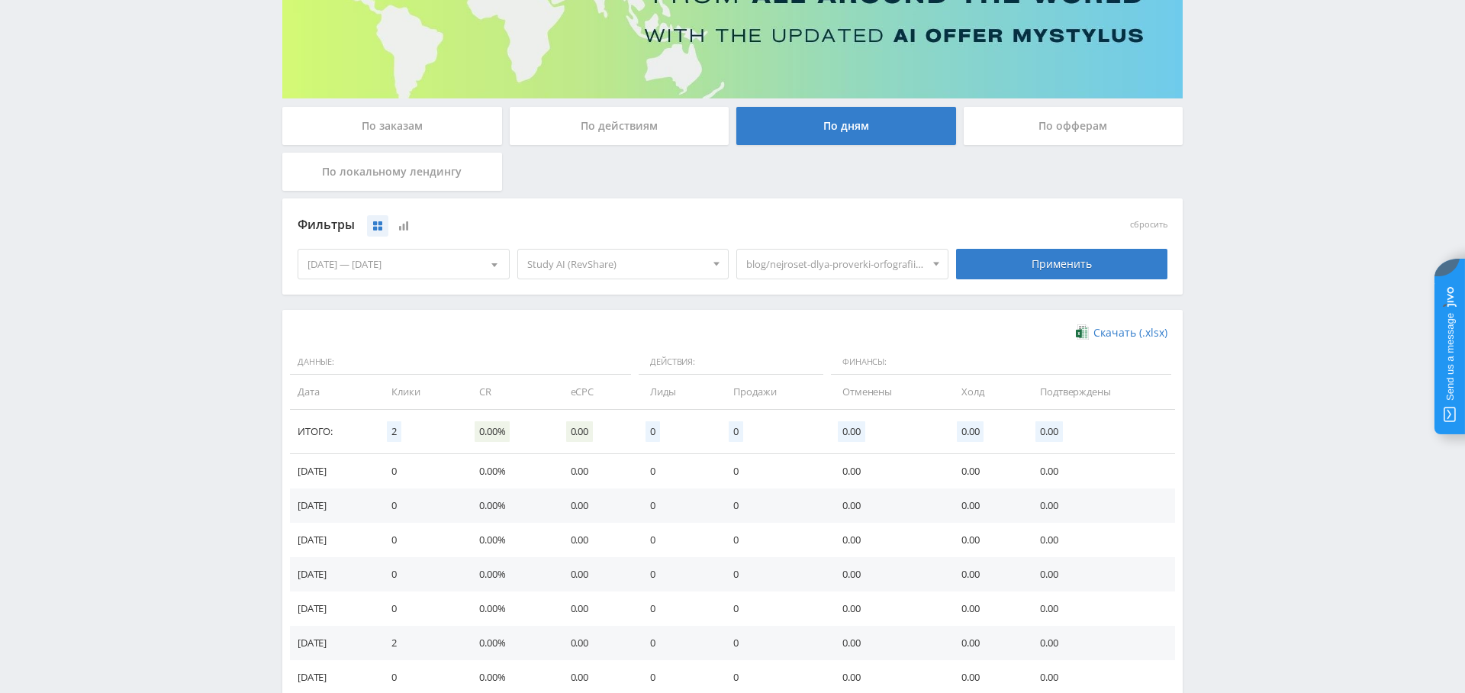
scroll to position [208, 0]
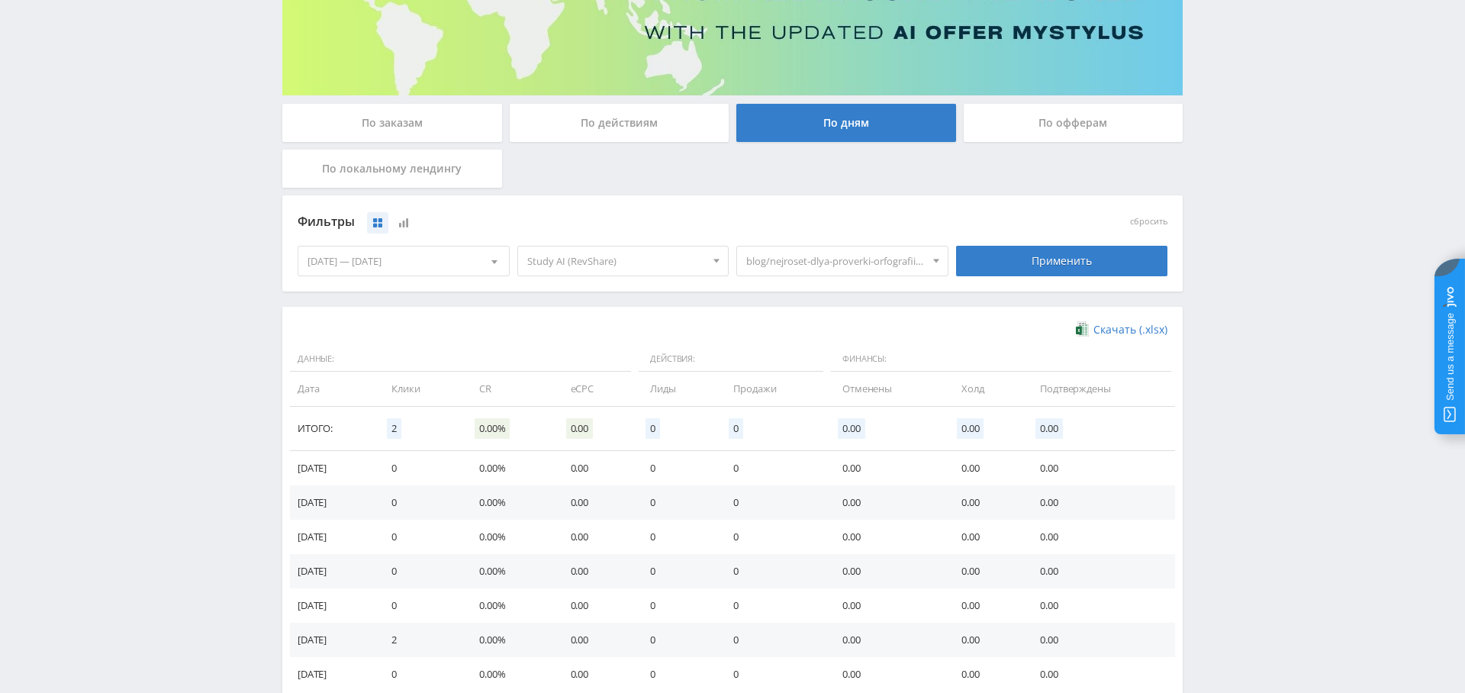
click at [833, 253] on span "blog/nejroset-dlya-proverki-orfografii-i-punktuaczii, blog/nejroset-dlya-biznes…" at bounding box center [835, 261] width 179 height 29
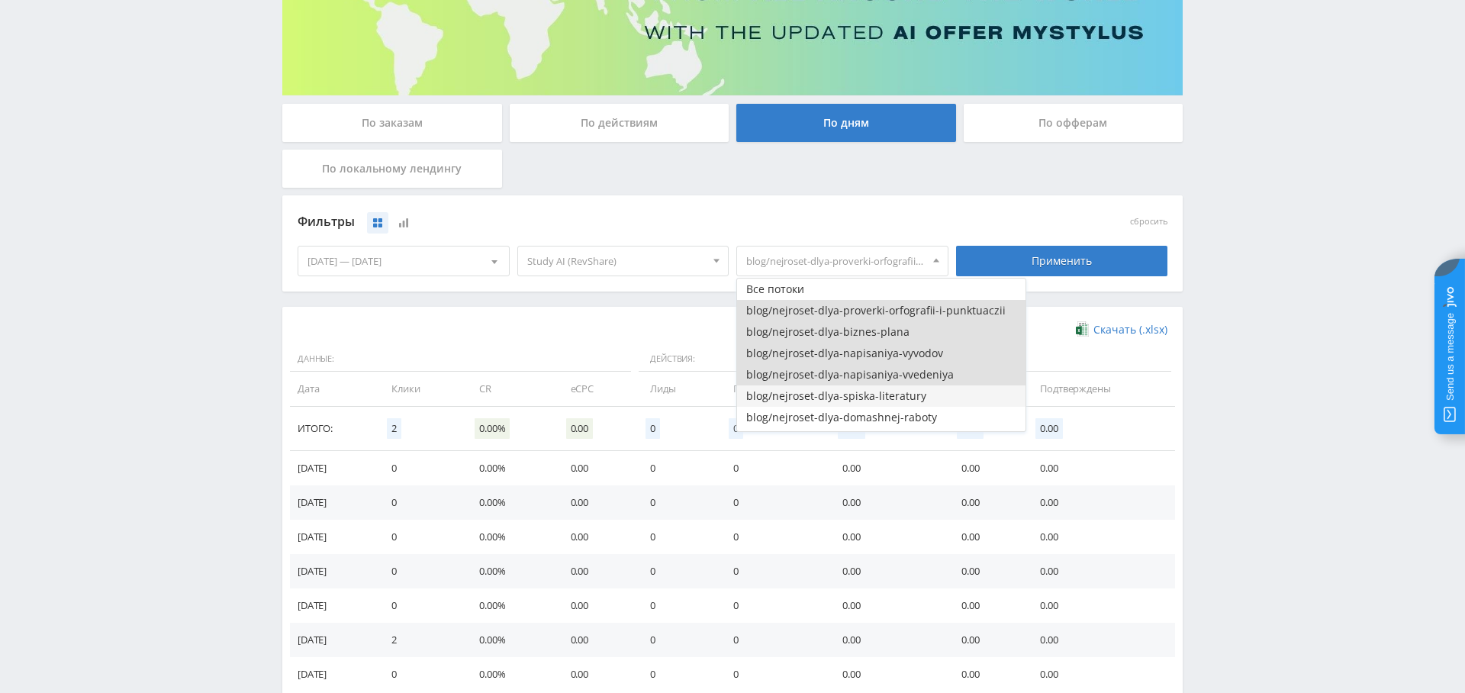
click at [858, 394] on button "blog/nejroset-dlya-spiska-literatury" at bounding box center [881, 395] width 288 height 21
click at [1075, 248] on div "Применить" at bounding box center [1062, 261] width 212 height 31
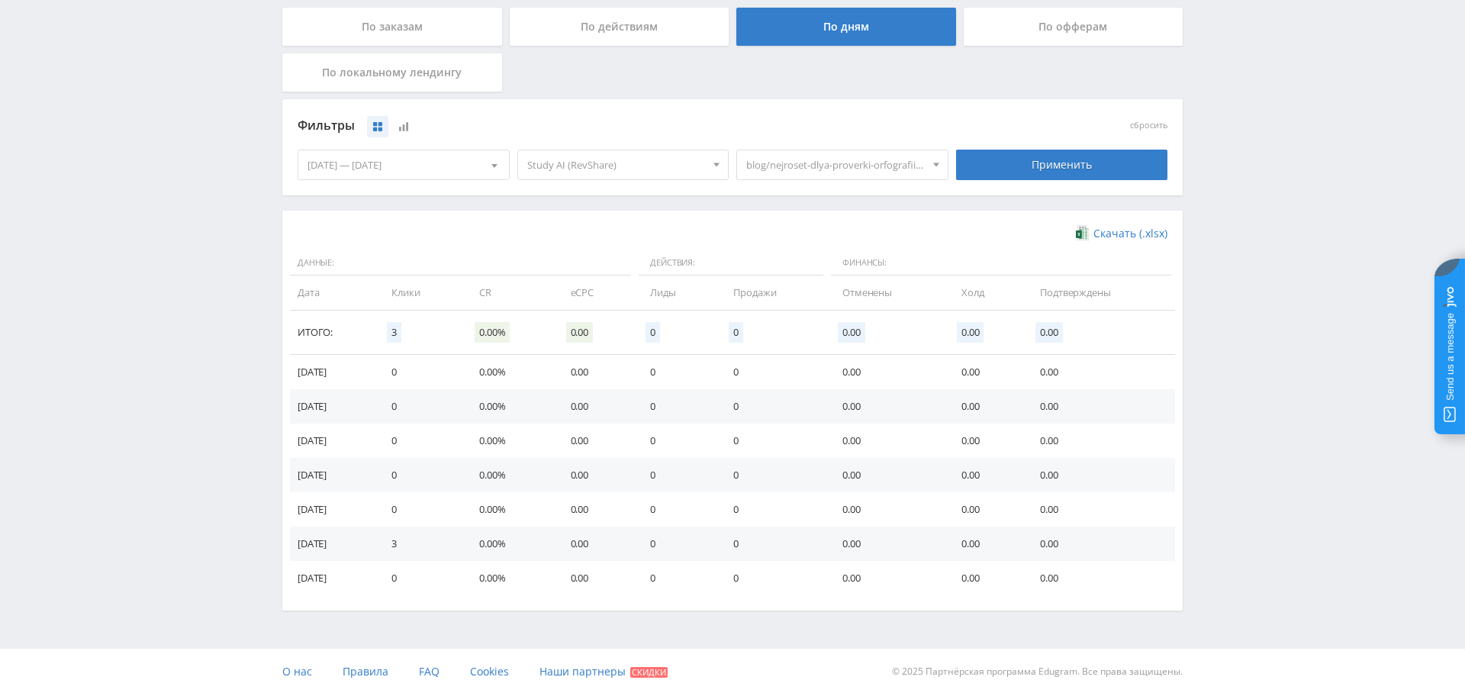
scroll to position [290, 0]
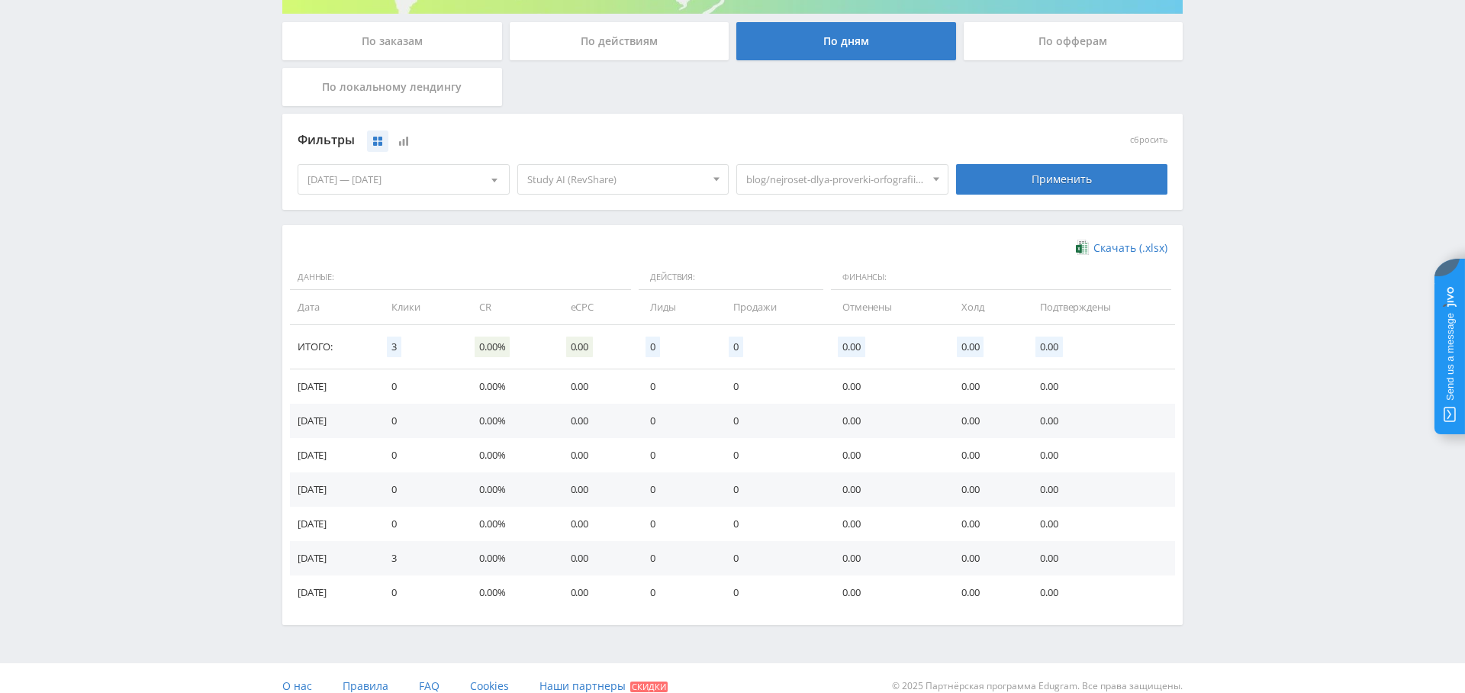
drag, startPoint x: 872, startPoint y: 179, endPoint x: 875, endPoint y: 192, distance: 12.6
click at [872, 179] on span "blog/nejroset-dlya-proverki-orfografii-i-punktuaczii, blog/nejroset-dlya-biznes…" at bounding box center [835, 179] width 179 height 29
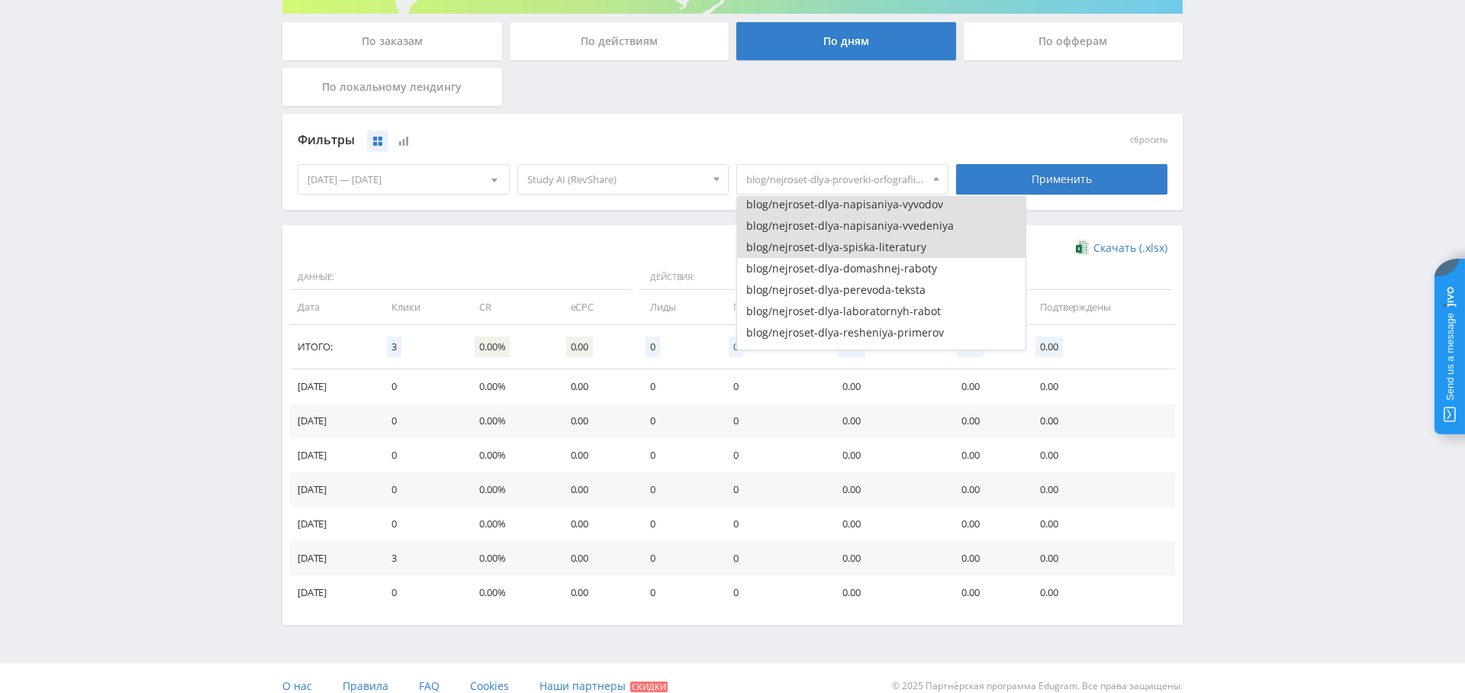
scroll to position [83, 0]
click at [889, 253] on button "blog/nejroset-dlya-domashnej-raboty" at bounding box center [881, 252] width 288 height 21
click at [1067, 192] on div "Применить" at bounding box center [1062, 179] width 212 height 31
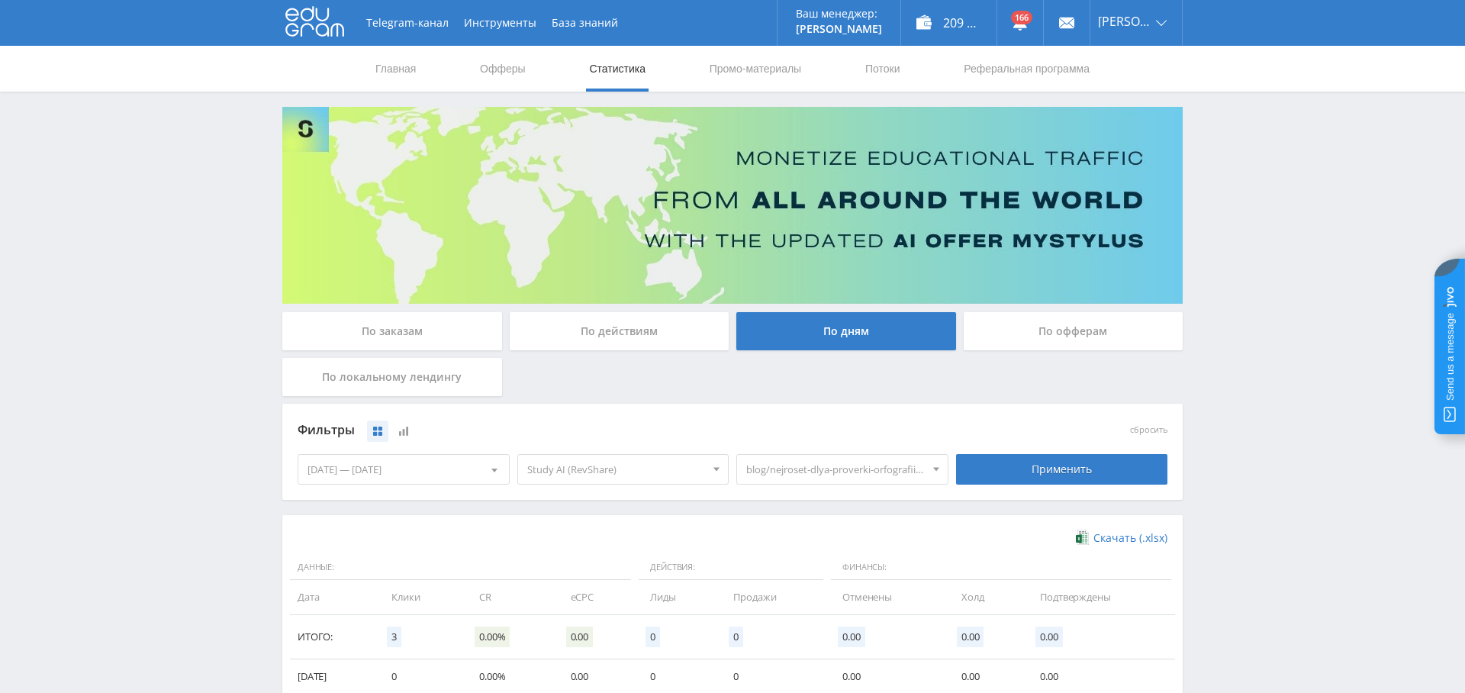
scroll to position [163, 0]
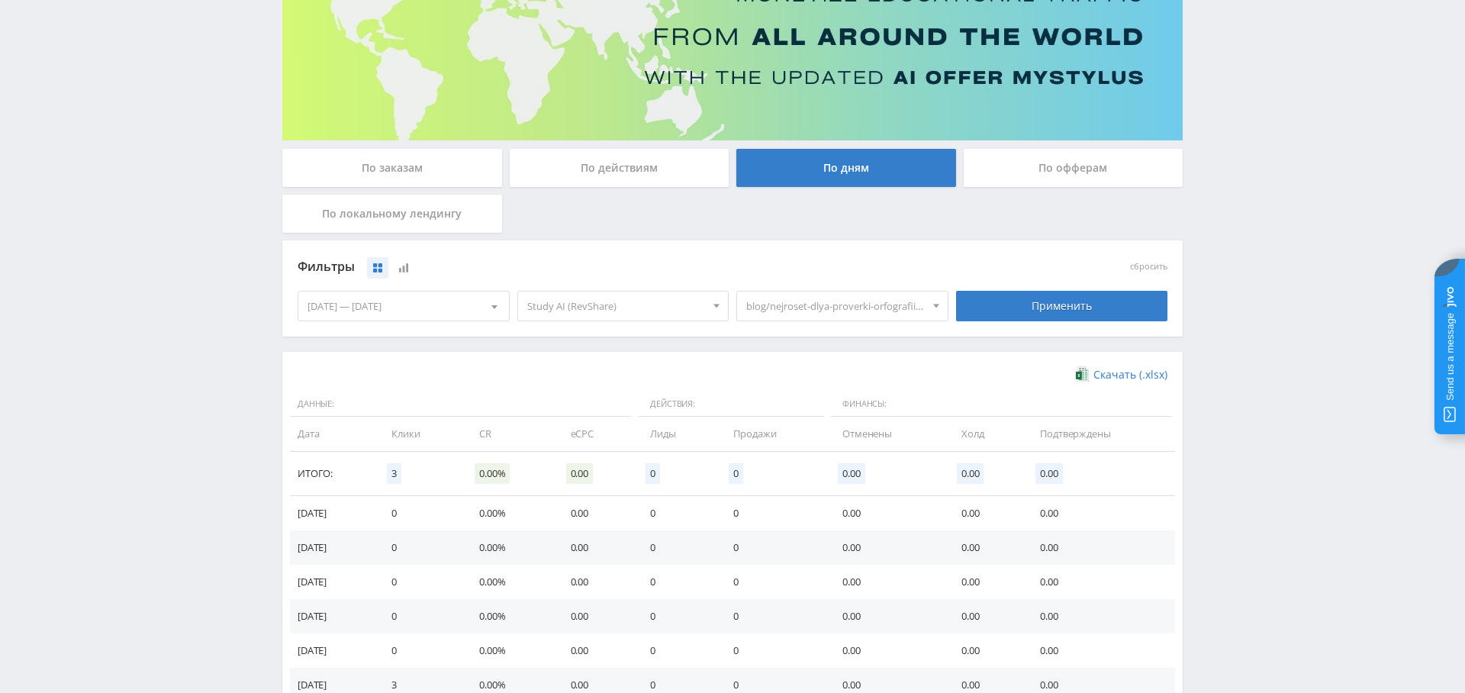
drag, startPoint x: 853, startPoint y: 310, endPoint x: 854, endPoint y: 333, distance: 22.9
click at [853, 310] on span "blog/nejroset-dlya-proverki-orfografii-i-punktuaczii, blog/nejroset-dlya-biznes…" at bounding box center [835, 306] width 179 height 29
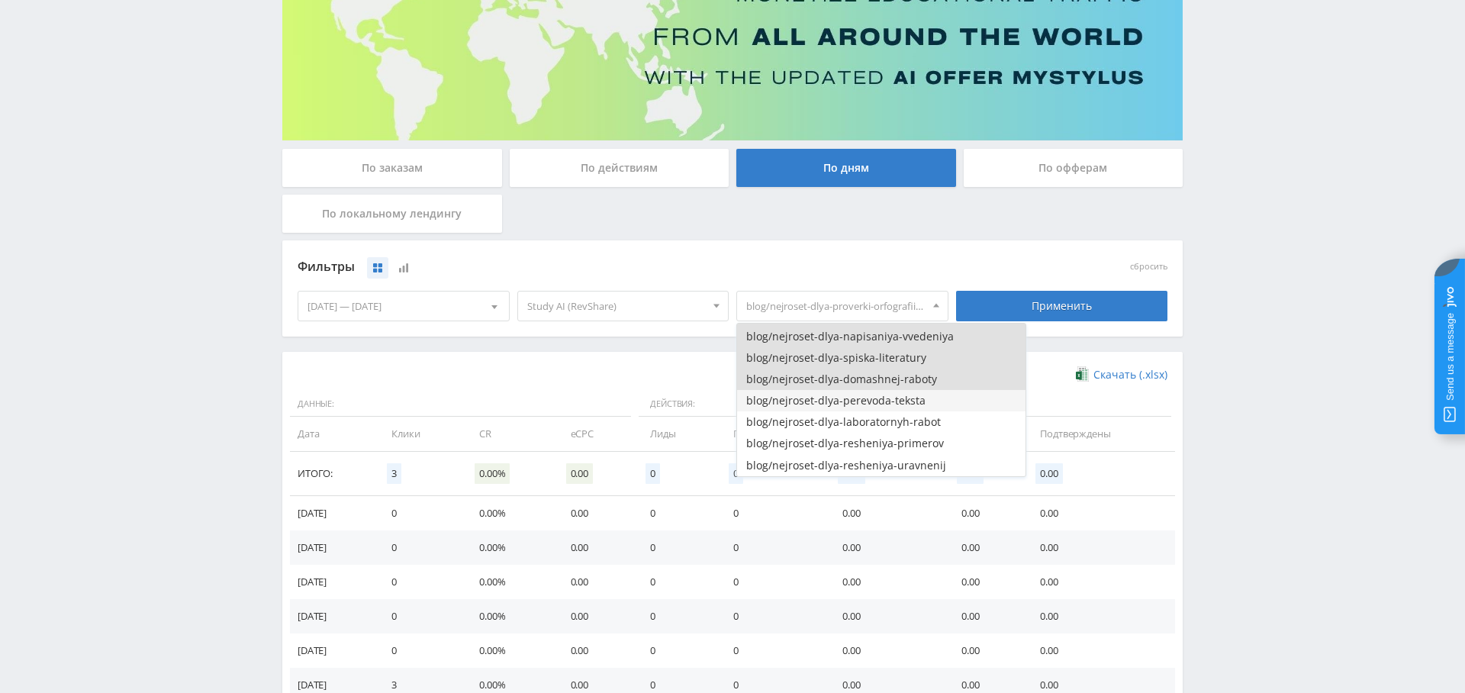
click at [855, 408] on button "blog/nejroset-dlya-perevoda-teksta" at bounding box center [881, 400] width 288 height 21
click at [1046, 292] on div "Применить" at bounding box center [1062, 306] width 212 height 31
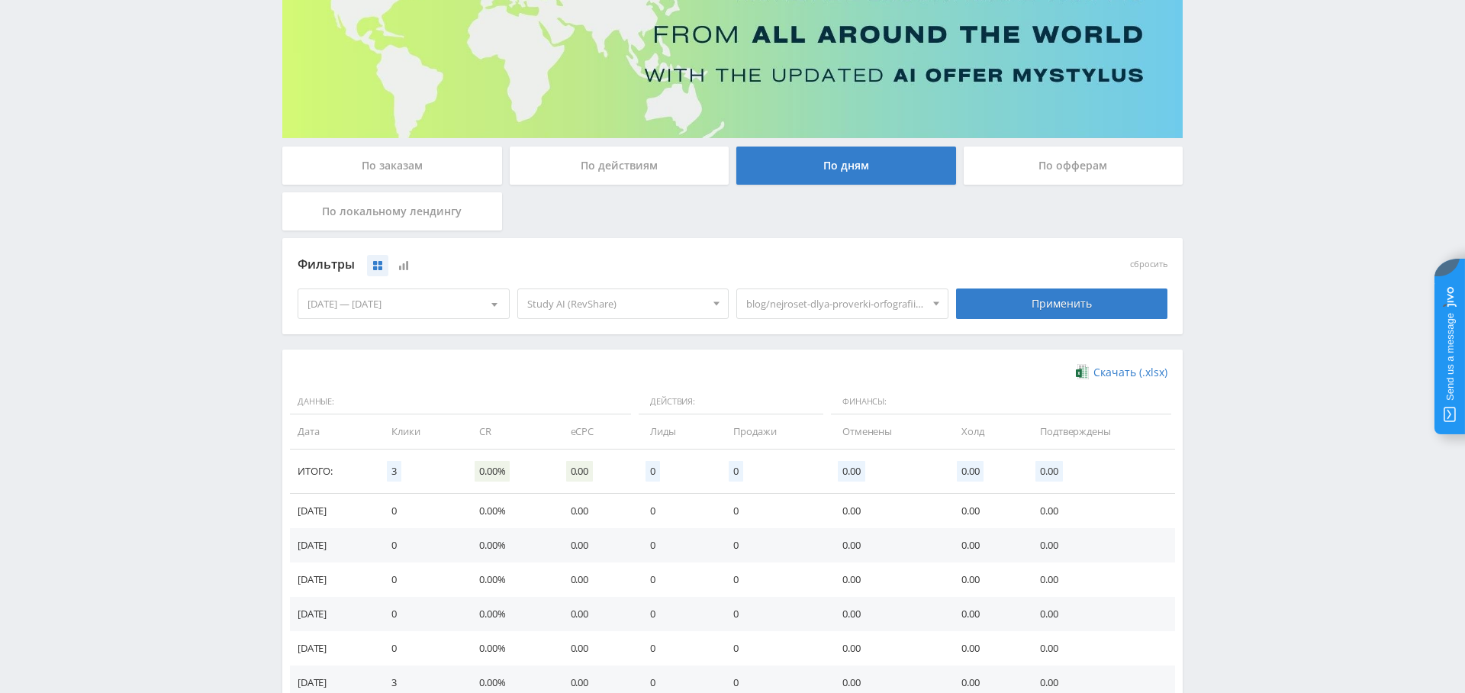
scroll to position [166, 0]
click at [876, 295] on span "blog/nejroset-dlya-proverki-orfografii-i-punktuaczii, blog/nejroset-dlya-biznes…" at bounding box center [835, 302] width 179 height 29
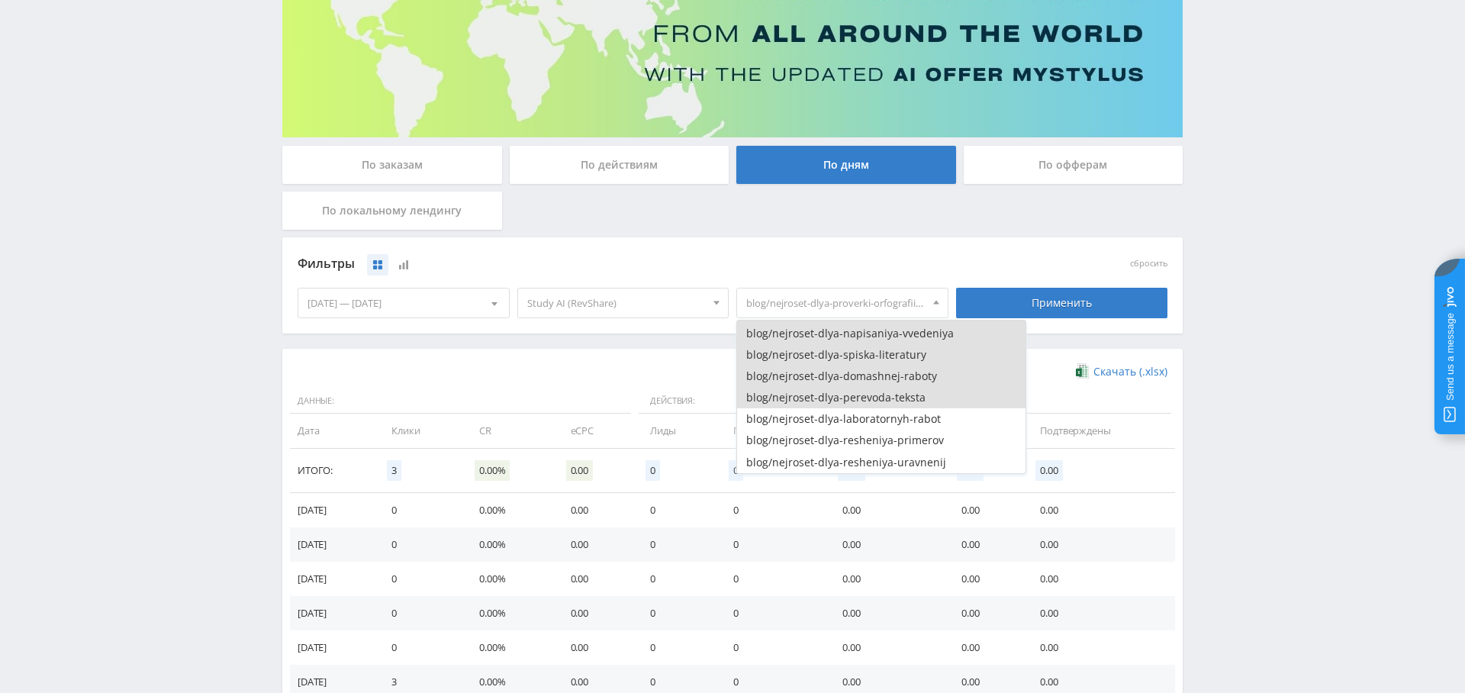
drag, startPoint x: 880, startPoint y: 420, endPoint x: 957, endPoint y: 389, distance: 82.9
click at [880, 420] on button "blog/nejroset-dlya-laboratornyh-rabot" at bounding box center [881, 418] width 288 height 21
click at [1088, 282] on div "Применить" at bounding box center [1063, 303] width 220 height 43
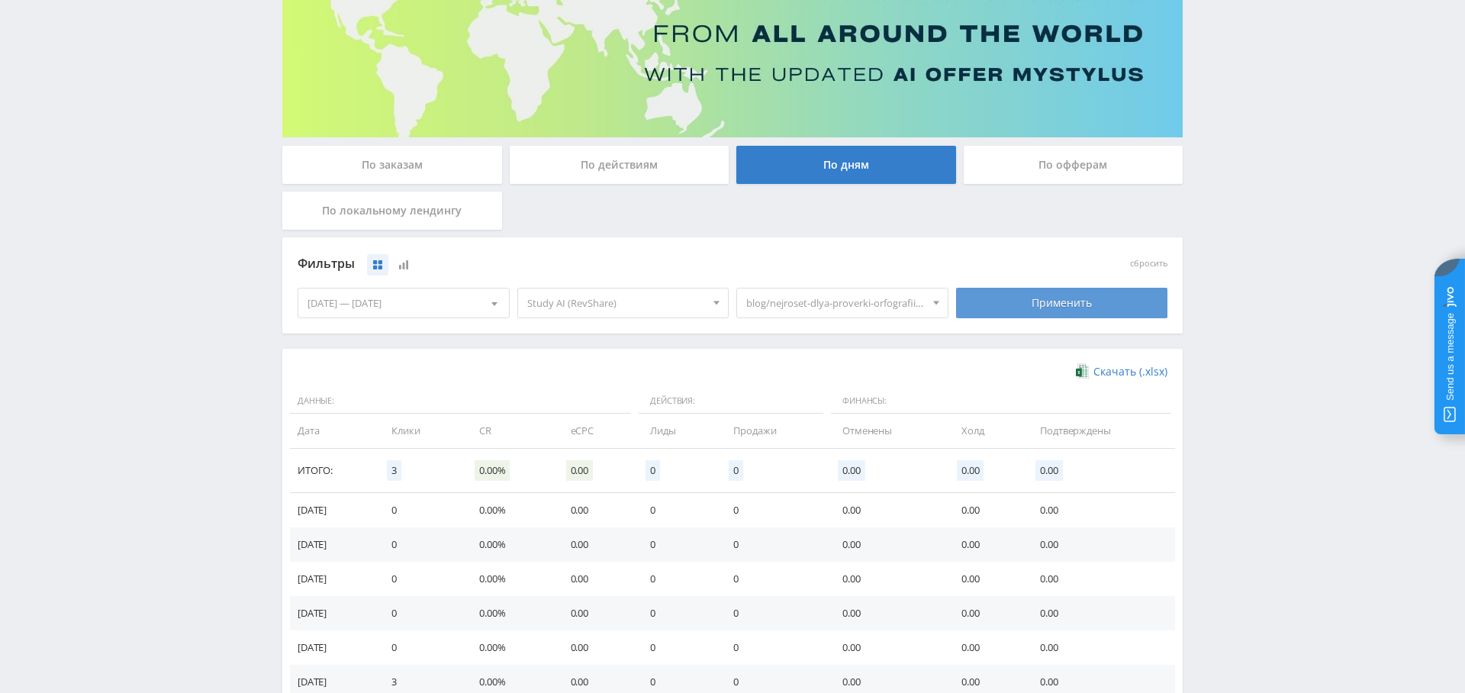
click at [1058, 300] on div "Применить" at bounding box center [1062, 303] width 212 height 31
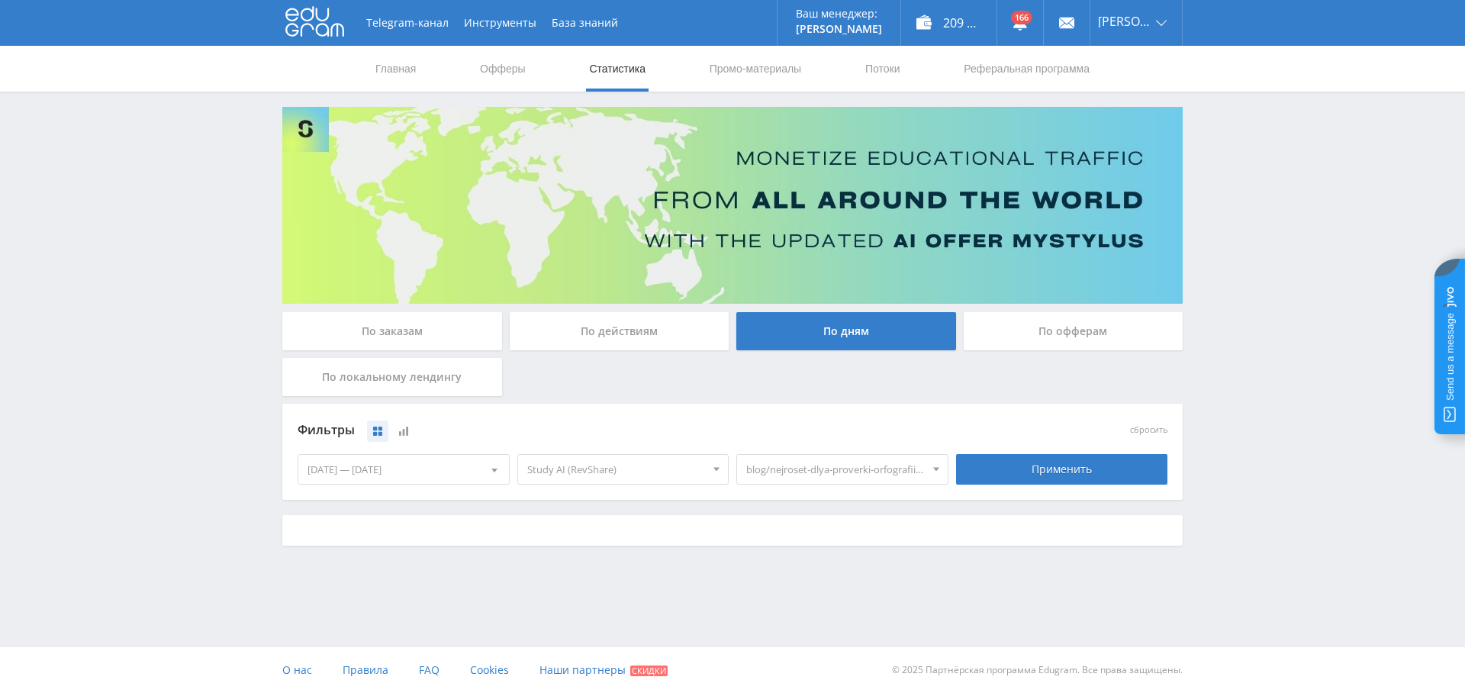
scroll to position [0, 0]
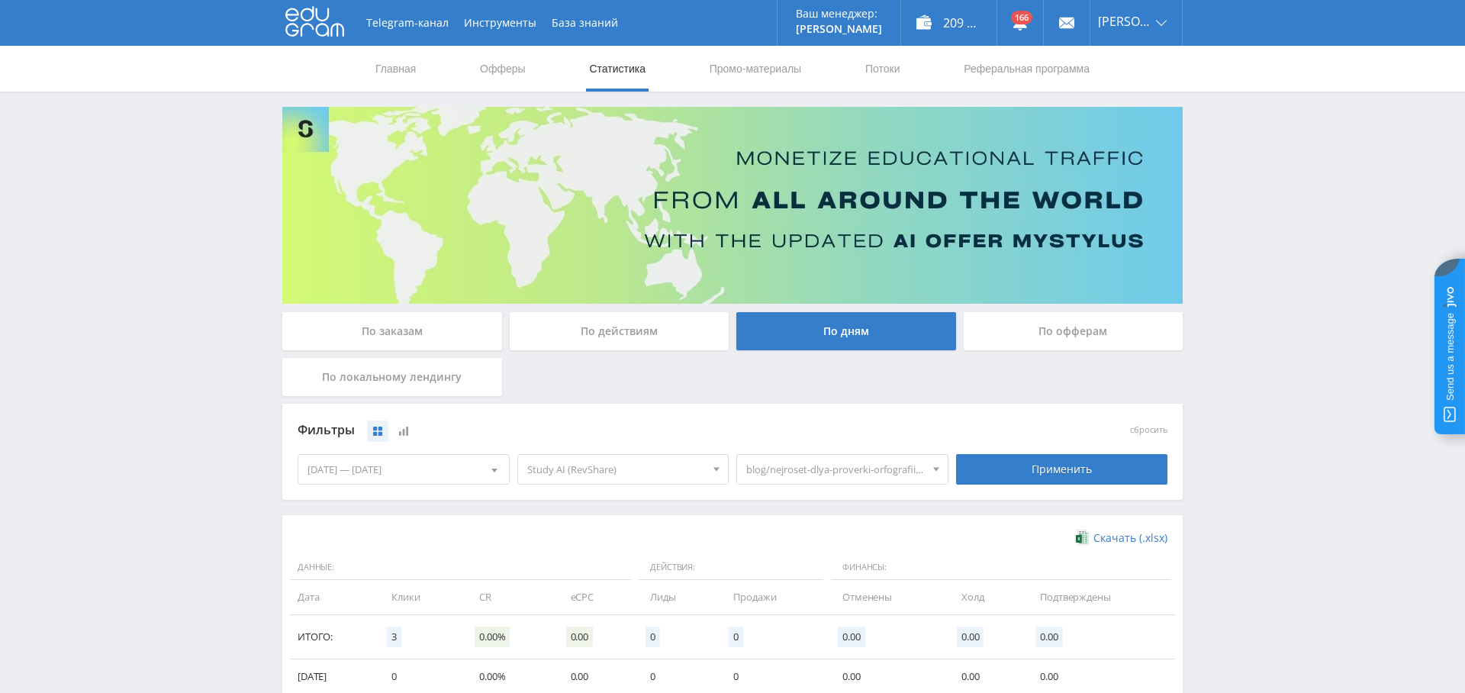
click at [860, 471] on span "blog/nejroset-dlya-proverki-orfografii-i-punktuaczii, blog/nejroset-dlya-biznes…" at bounding box center [835, 469] width 179 height 29
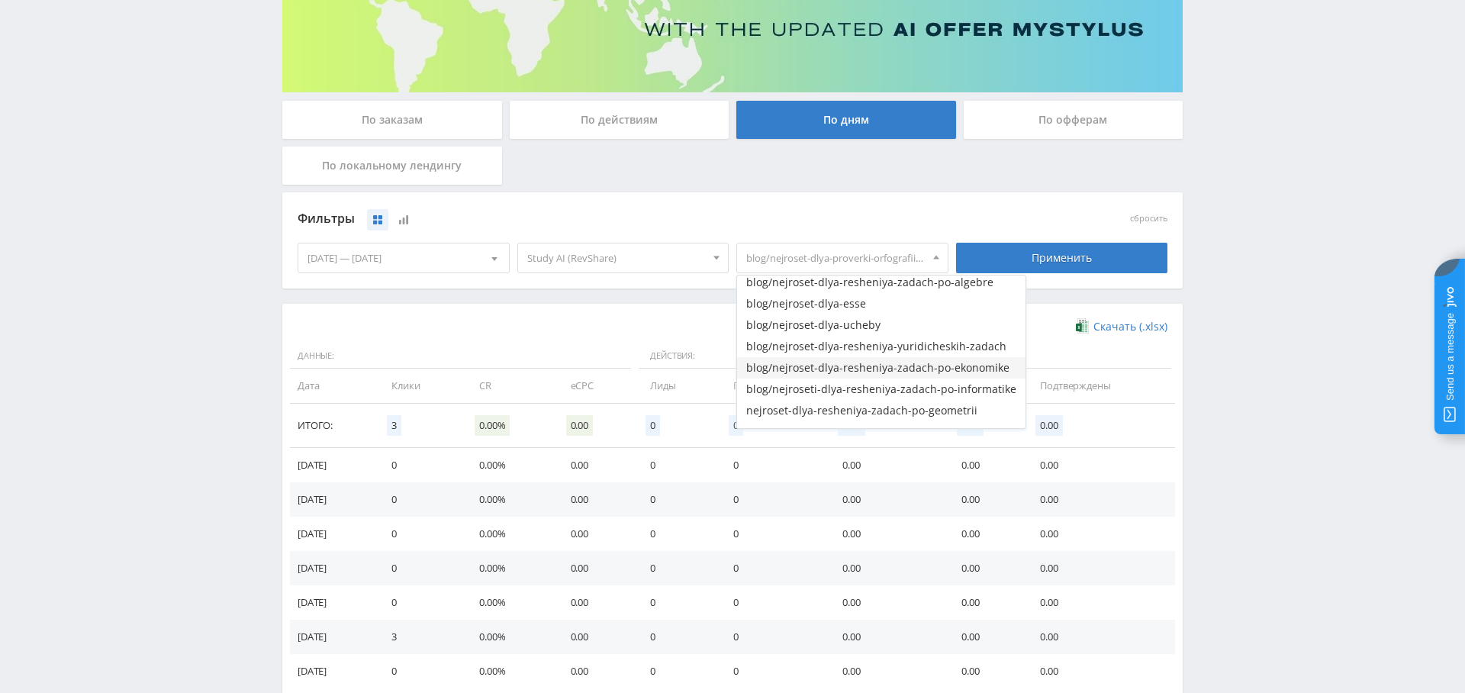
scroll to position [309, 0]
click at [883, 302] on button "blog/nejroset-dlya-esse" at bounding box center [881, 298] width 288 height 21
click at [1074, 243] on div "Применить" at bounding box center [1062, 258] width 212 height 31
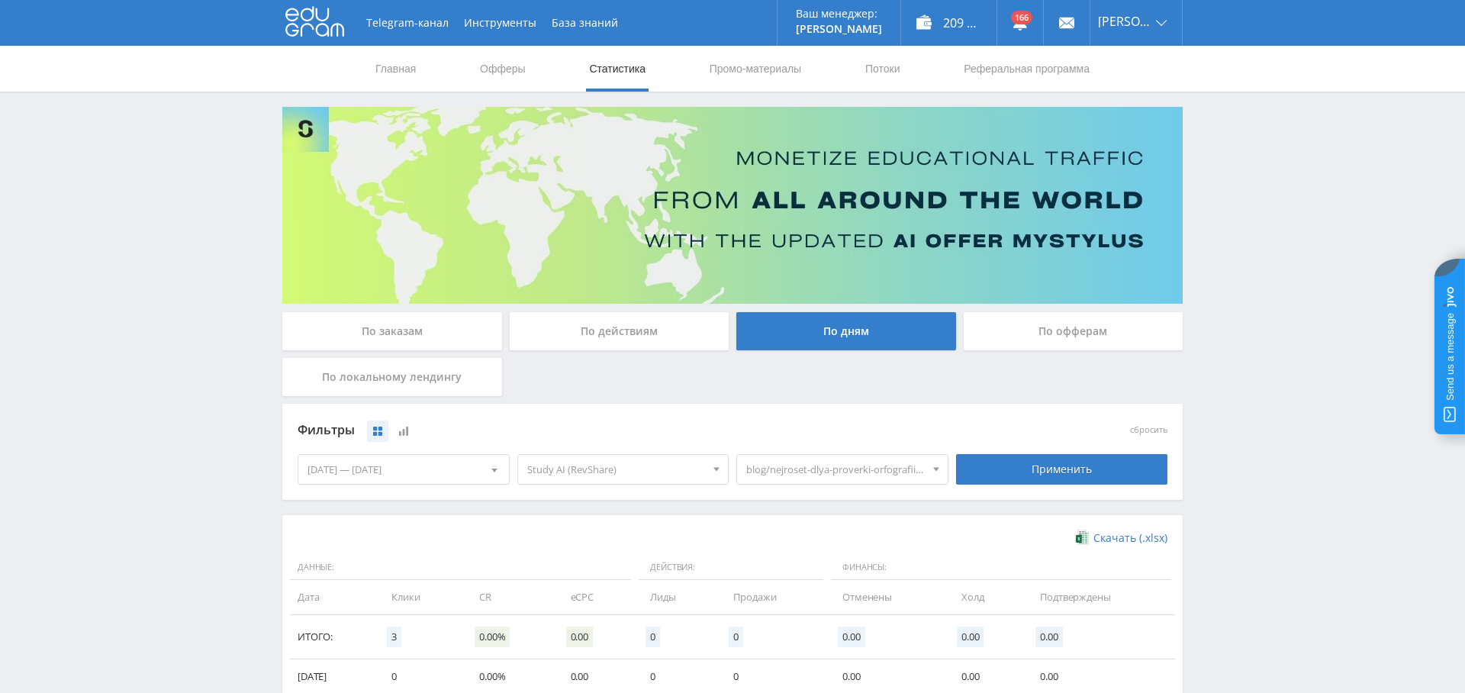
click at [811, 469] on span "blog/nejroset-dlya-proverki-orfografii-i-punktuaczii, blog/nejroset-dlya-biznes…" at bounding box center [835, 469] width 179 height 29
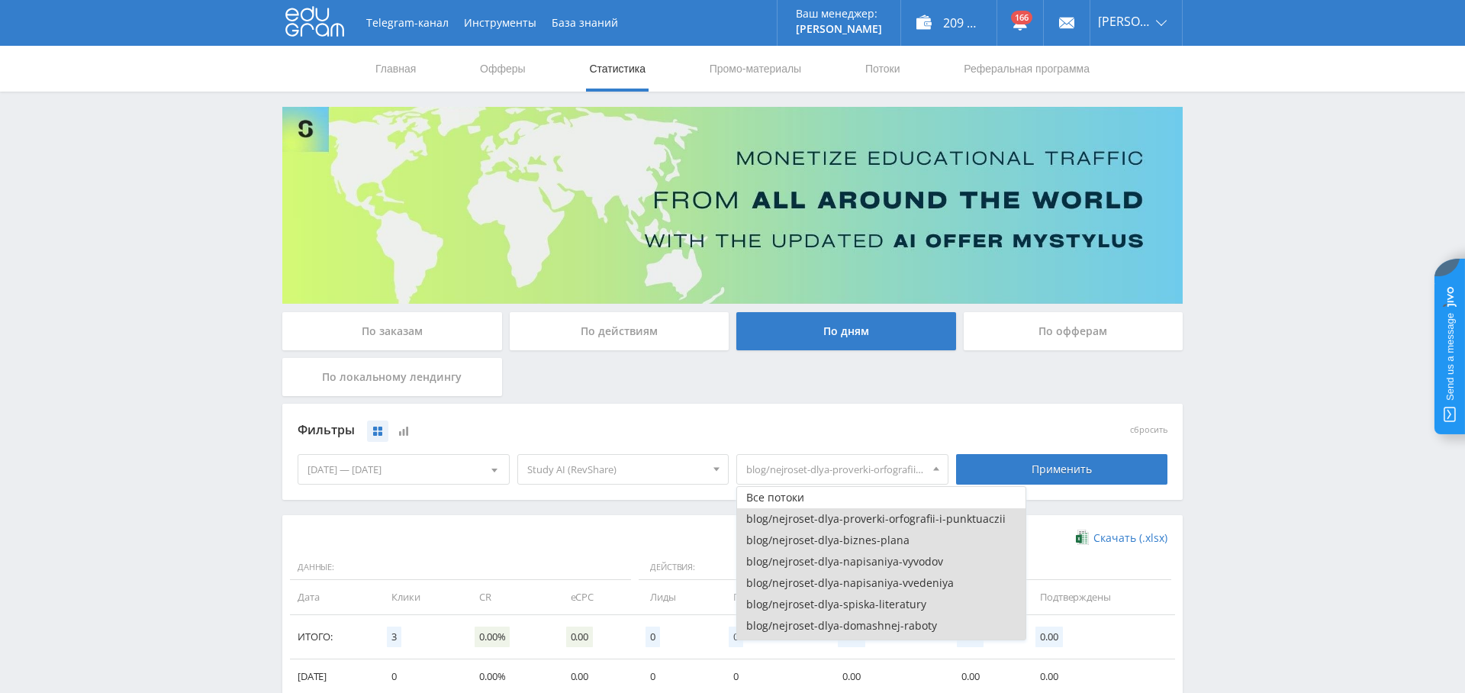
click at [865, 518] on button "blog/nejroset-dlya-proverki-orfografii-i-punktuaczii" at bounding box center [881, 518] width 288 height 21
click at [798, 498] on button "Все потоки" at bounding box center [881, 497] width 288 height 21
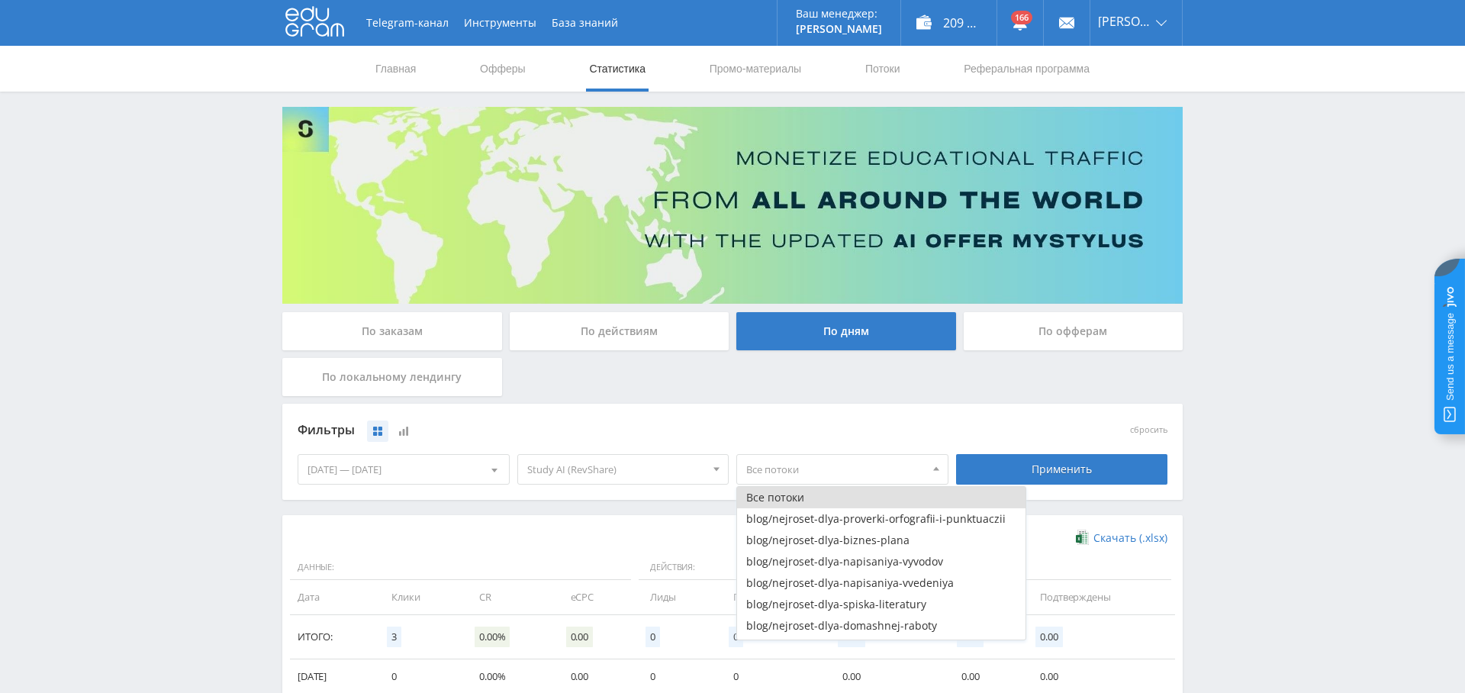
click at [1040, 485] on div "Применить" at bounding box center [1063, 469] width 220 height 43
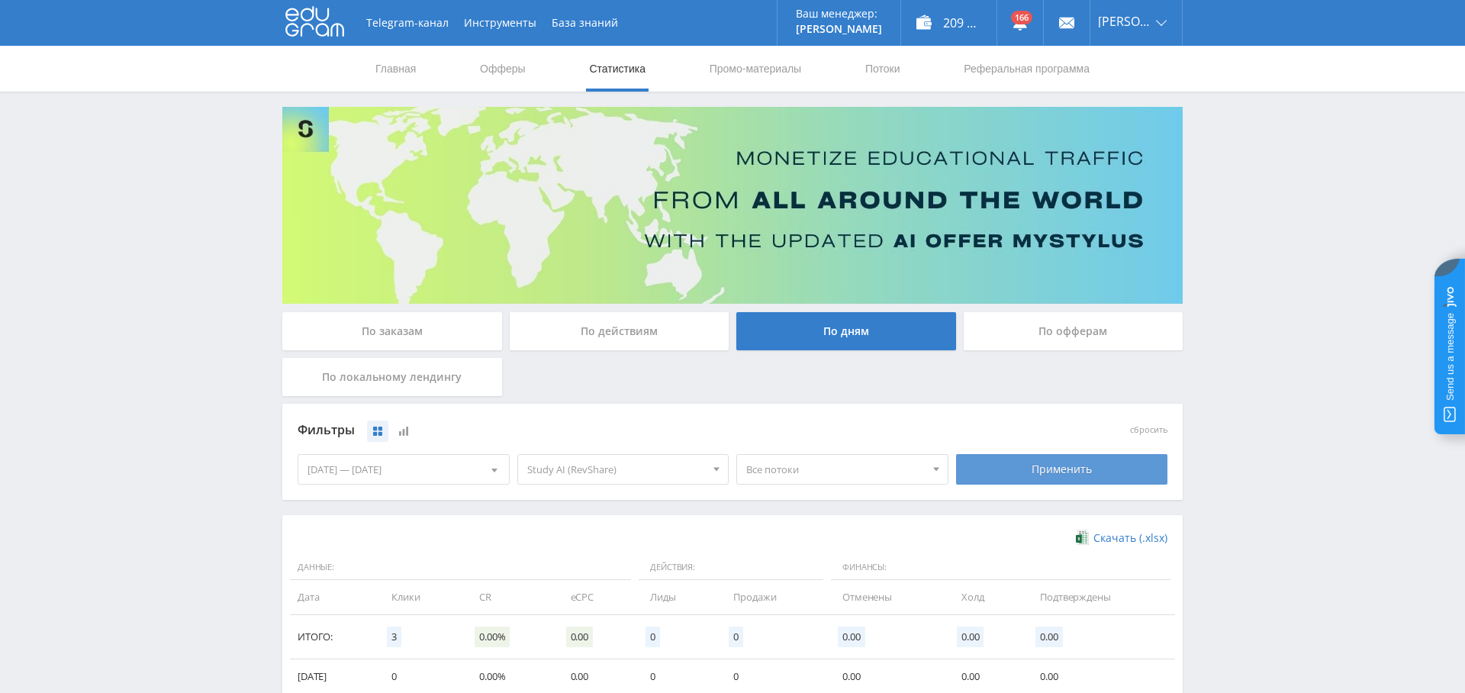
drag, startPoint x: 1000, startPoint y: 466, endPoint x: 978, endPoint y: 480, distance: 25.8
click at [1000, 466] on div "Применить" at bounding box center [1062, 469] width 212 height 31
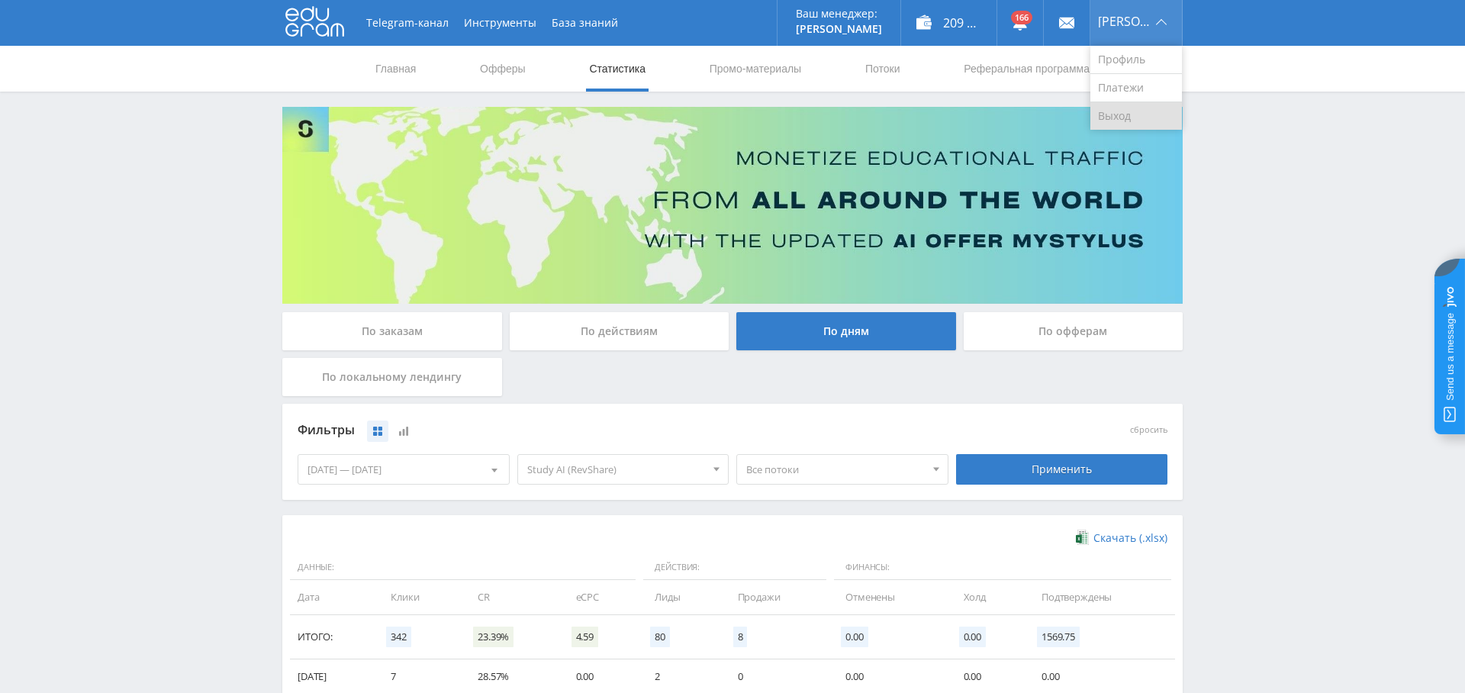
click at [1149, 109] on link "Выход" at bounding box center [1137, 115] width 92 height 27
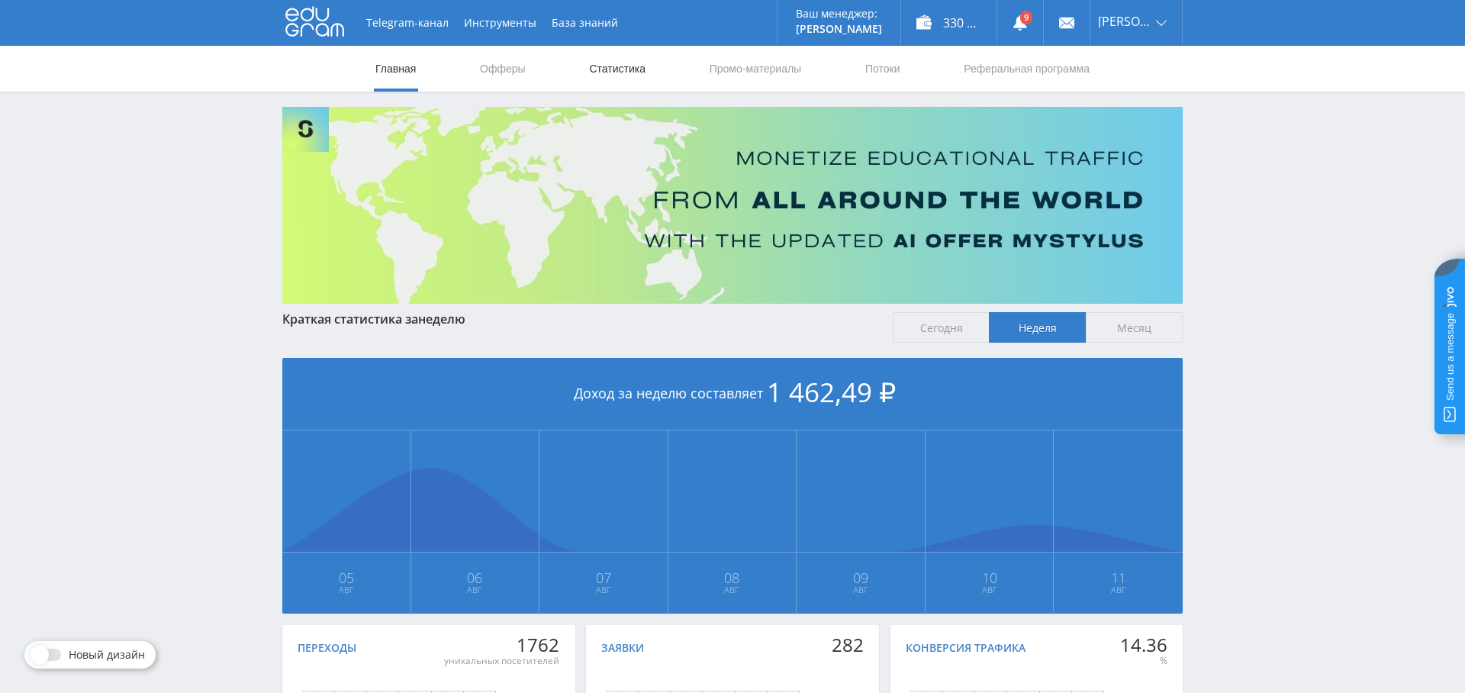
click at [636, 71] on link "Статистика" at bounding box center [618, 69] width 60 height 46
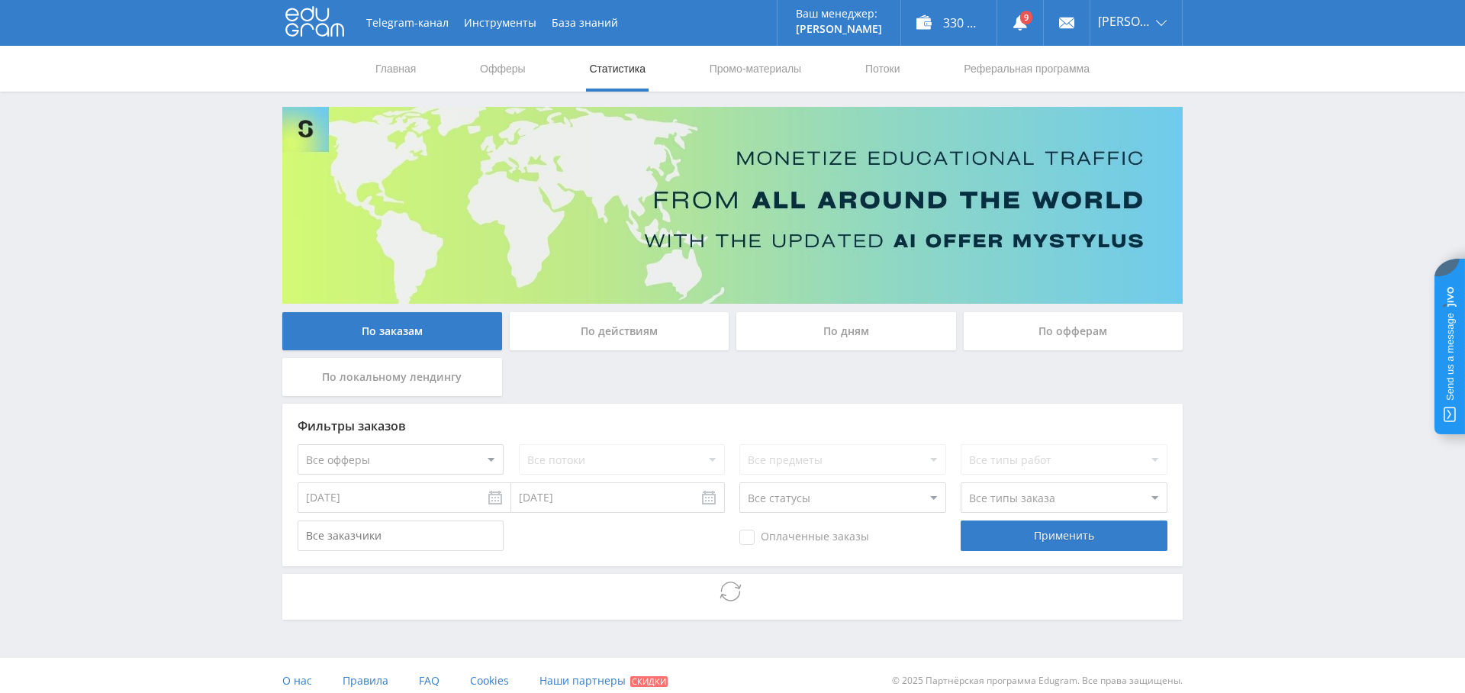
click at [817, 343] on div "По дням" at bounding box center [847, 331] width 220 height 38
click at [0, 0] on input "По дням" at bounding box center [0, 0] width 0 height 0
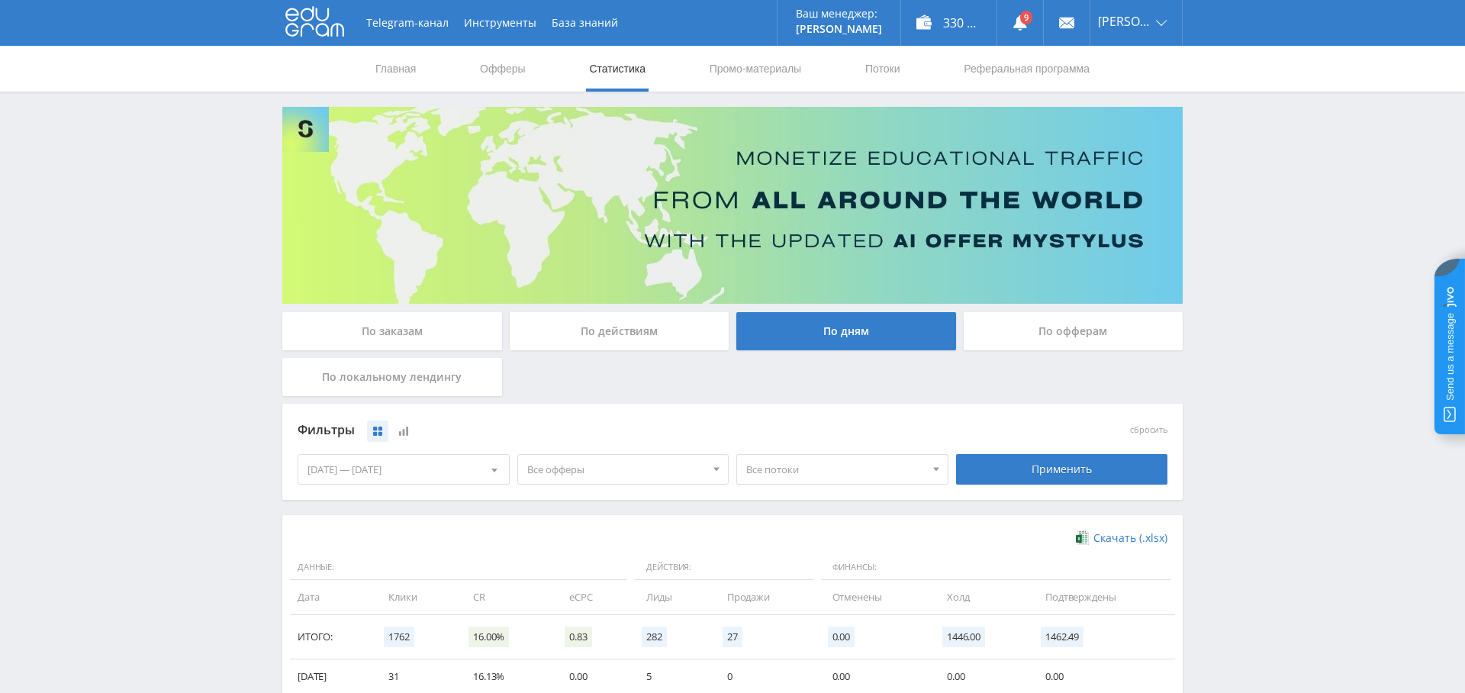
click at [564, 455] on span "Все офферы" at bounding box center [616, 469] width 179 height 29
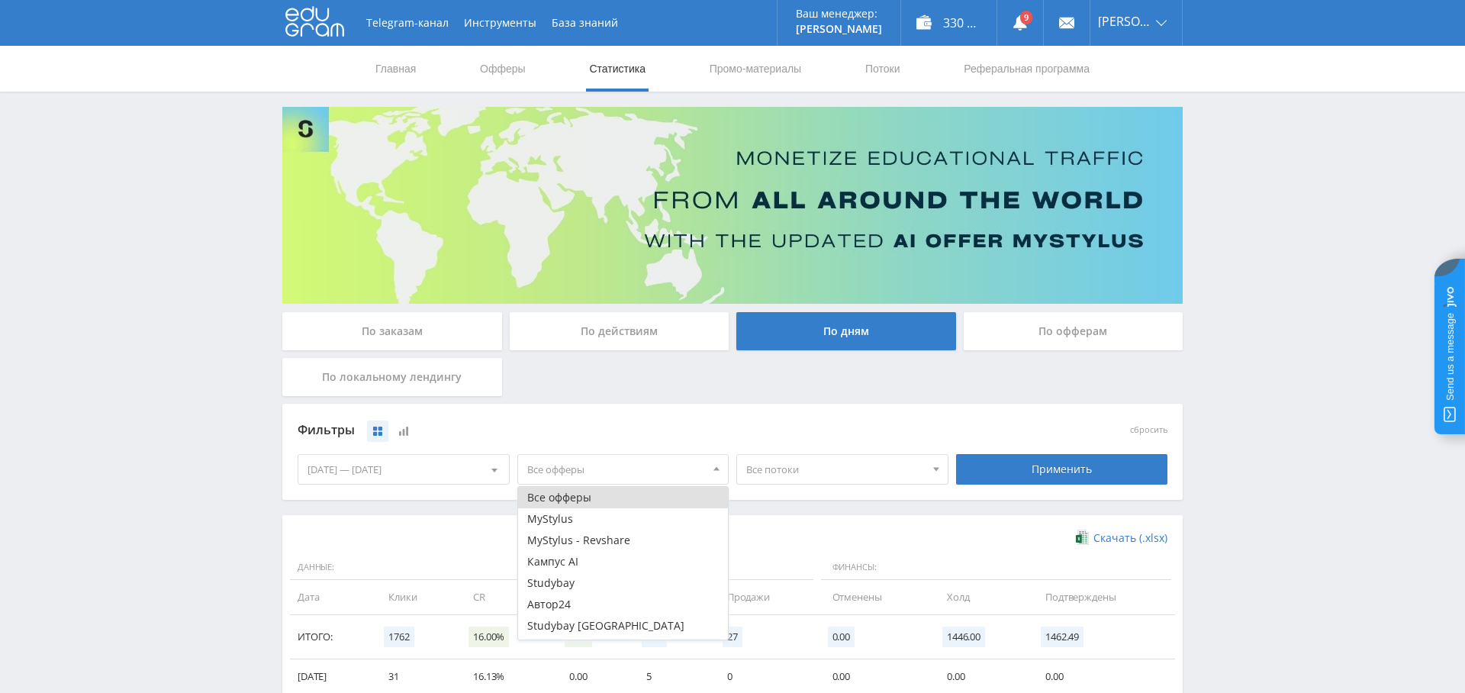
scroll to position [61, 0]
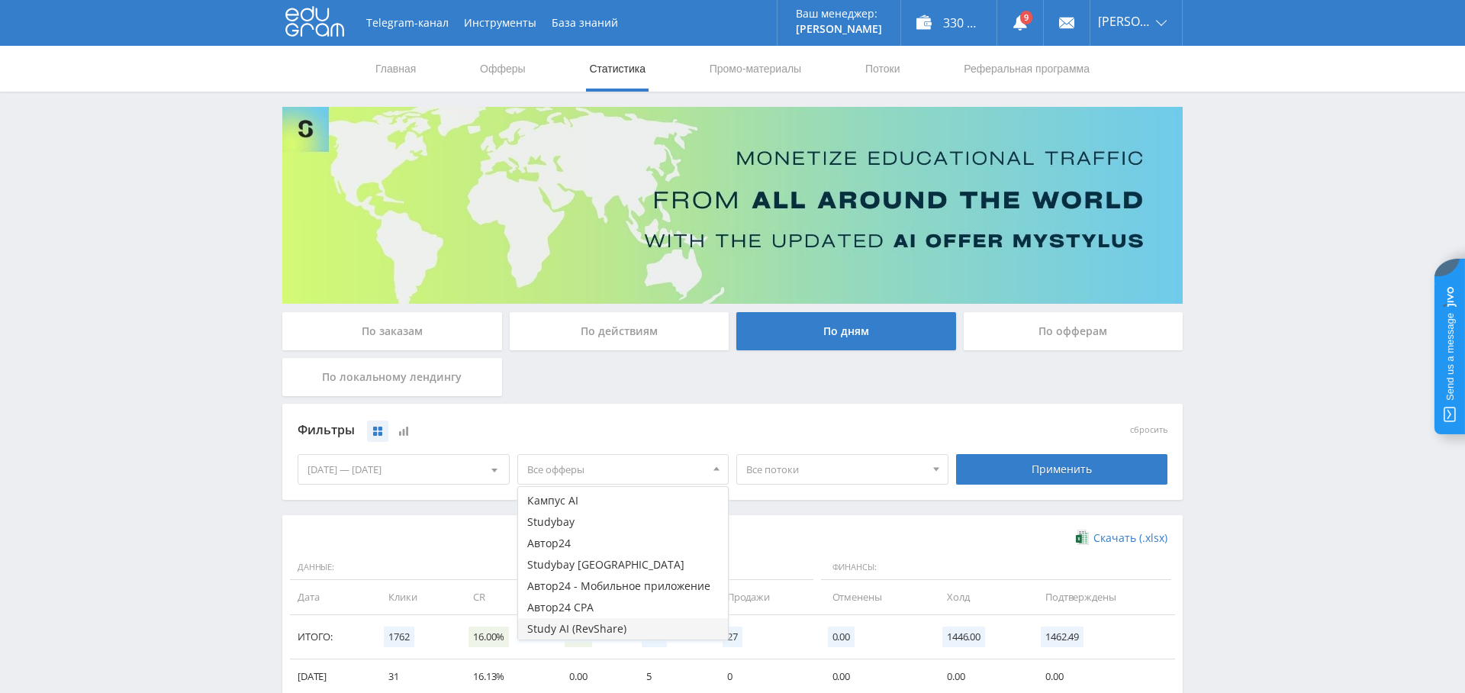
click at [607, 625] on button "Study AI (RevShare)" at bounding box center [623, 628] width 211 height 21
drag, startPoint x: 1094, startPoint y: 469, endPoint x: 856, endPoint y: 455, distance: 238.6
click at [1094, 469] on div "Применить" at bounding box center [1062, 469] width 212 height 31
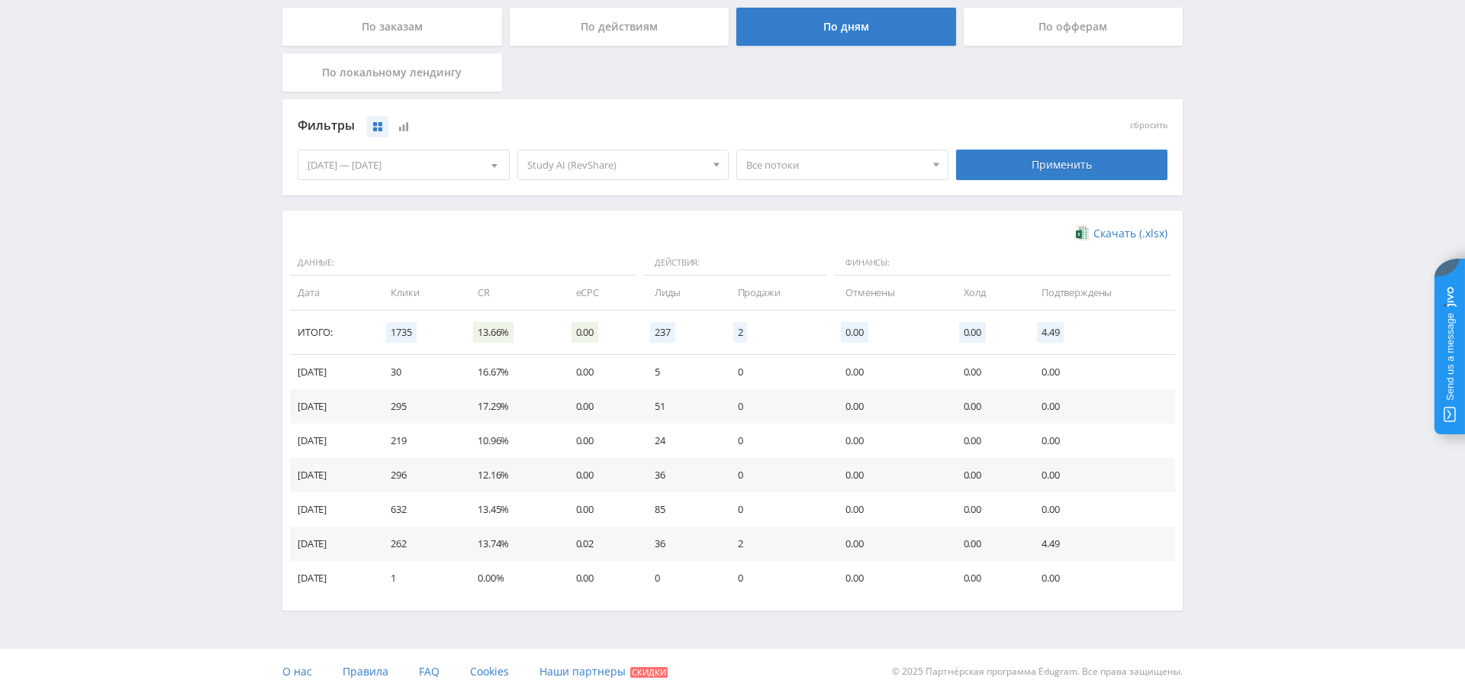
scroll to position [0, 0]
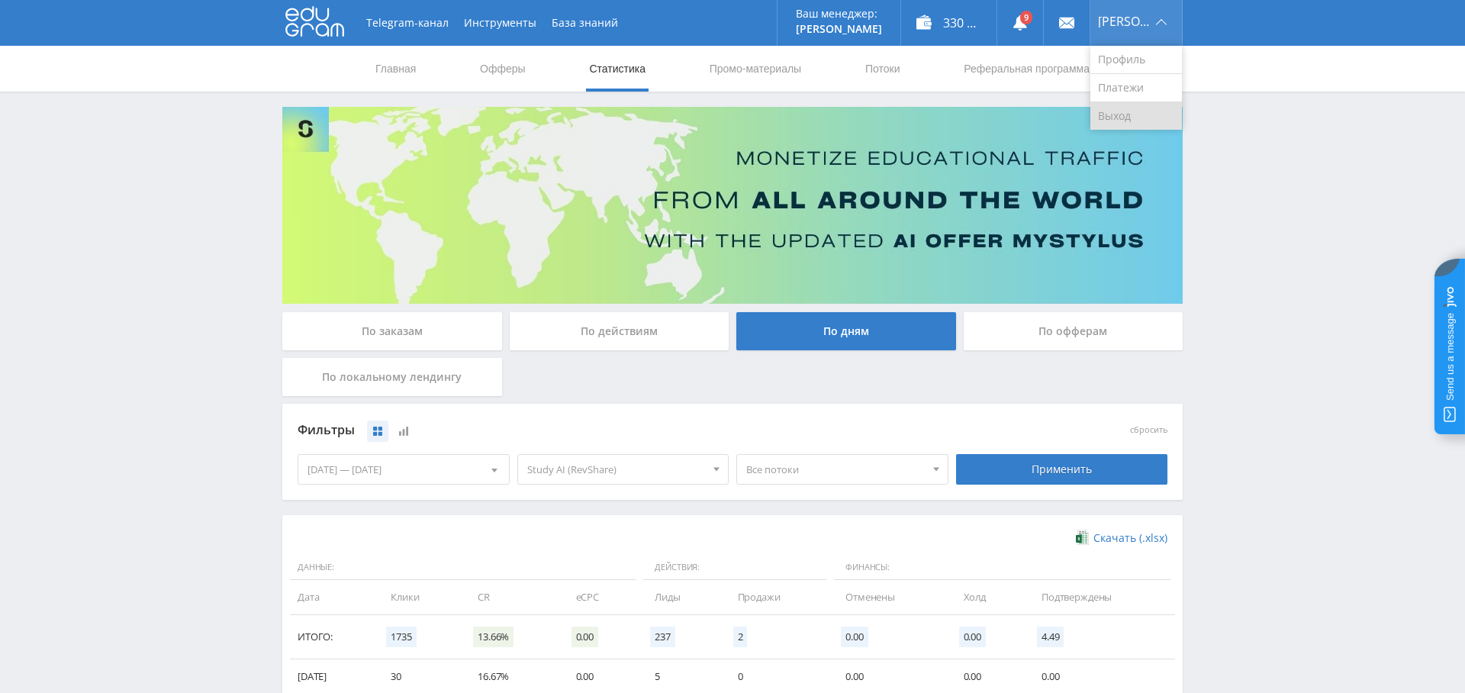
click at [1152, 112] on link "Выход" at bounding box center [1137, 115] width 92 height 27
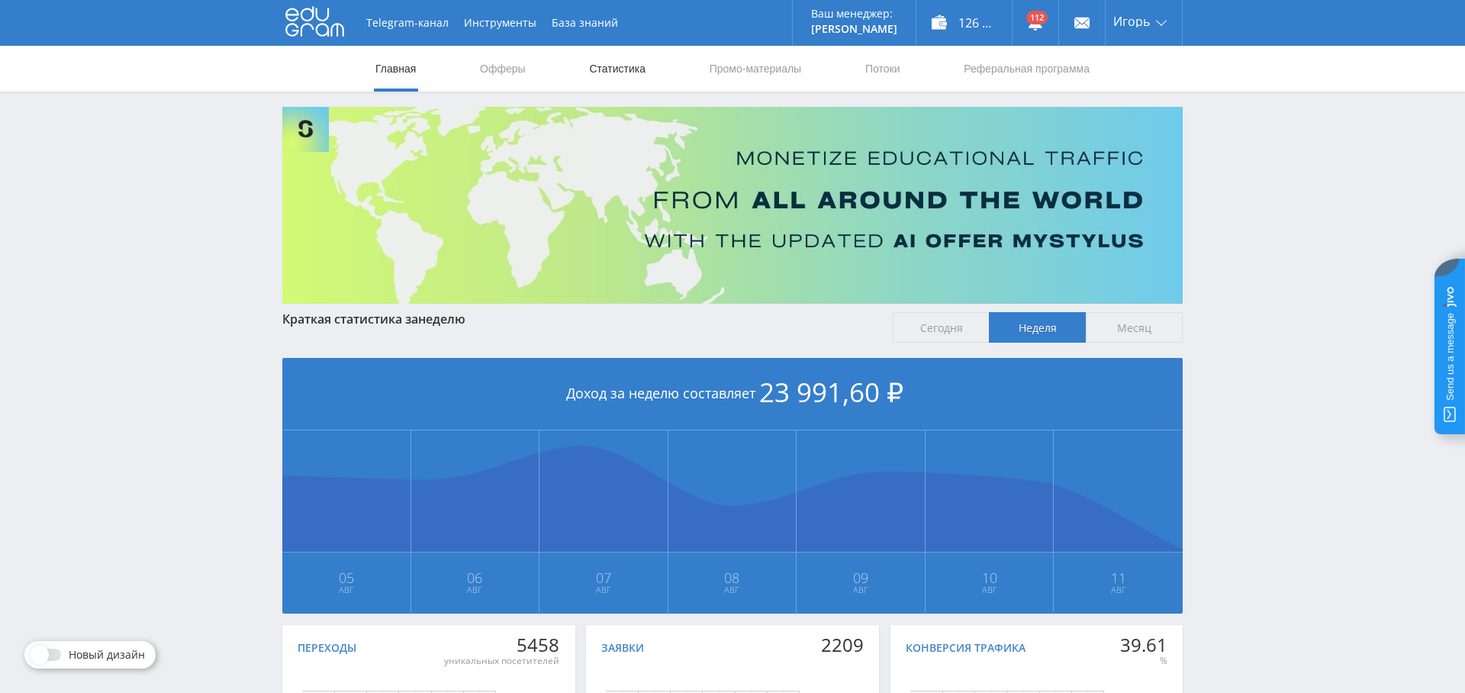
click at [626, 75] on link "Статистика" at bounding box center [618, 69] width 60 height 46
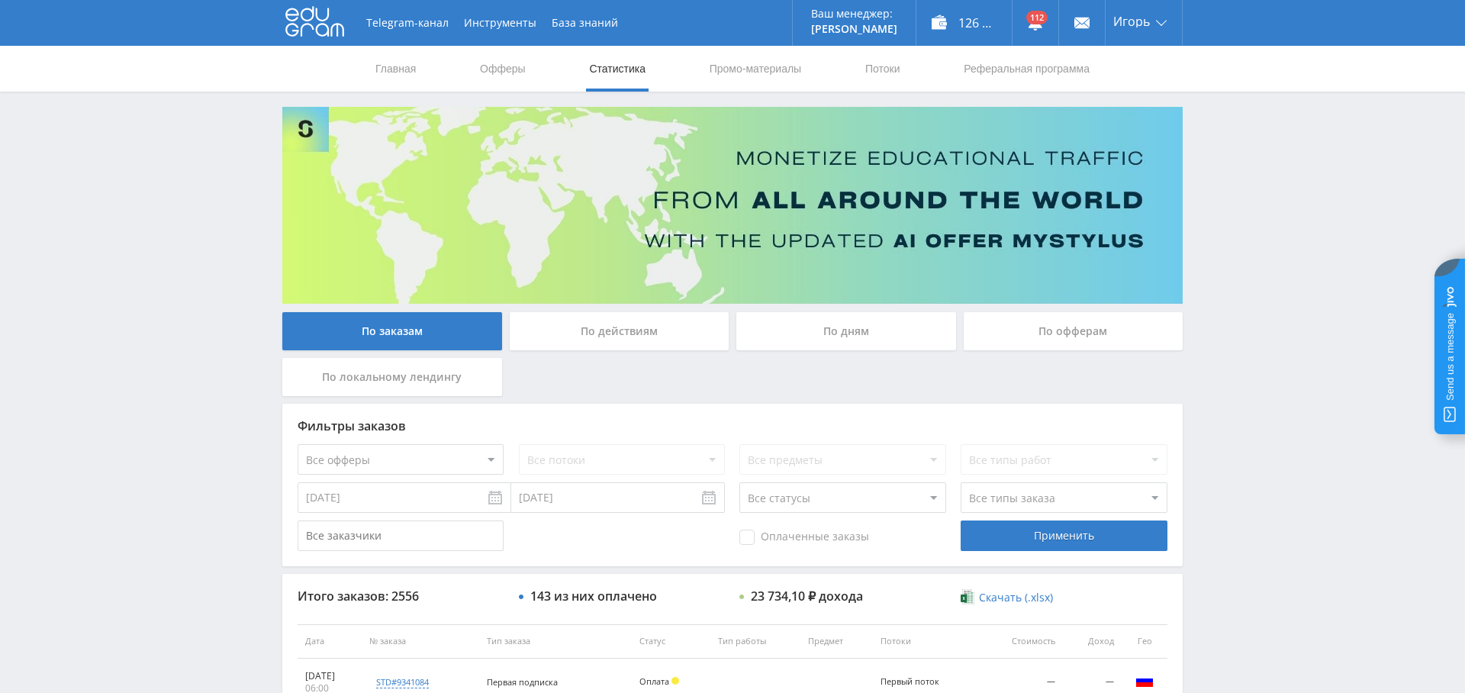
click at [440, 461] on select "Все офферы MyStylus MyStylus - Revshare Кампус AI Studybay Автор24 Studybay Bra…" at bounding box center [401, 459] width 206 height 31
select select "376"
click at [385, 505] on input "[DATE]" at bounding box center [405, 497] width 214 height 31
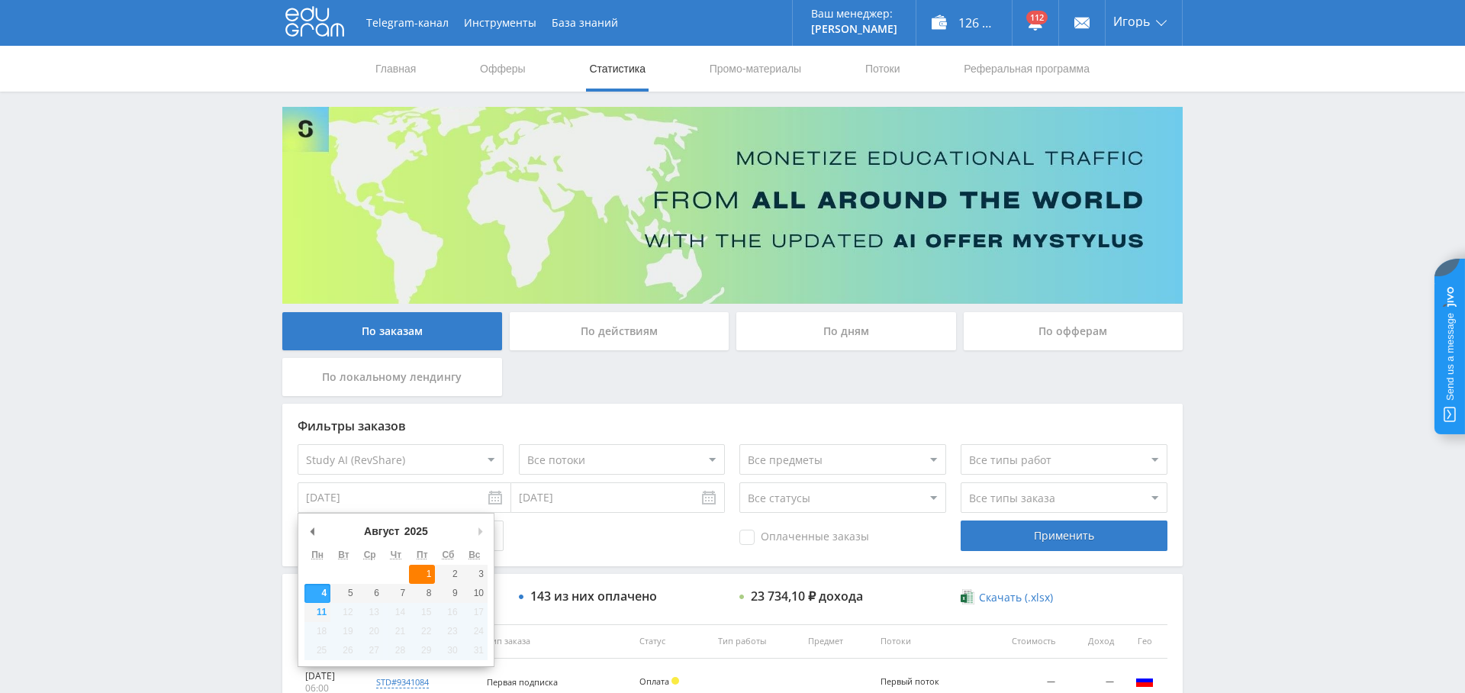
type input "[DATE]"
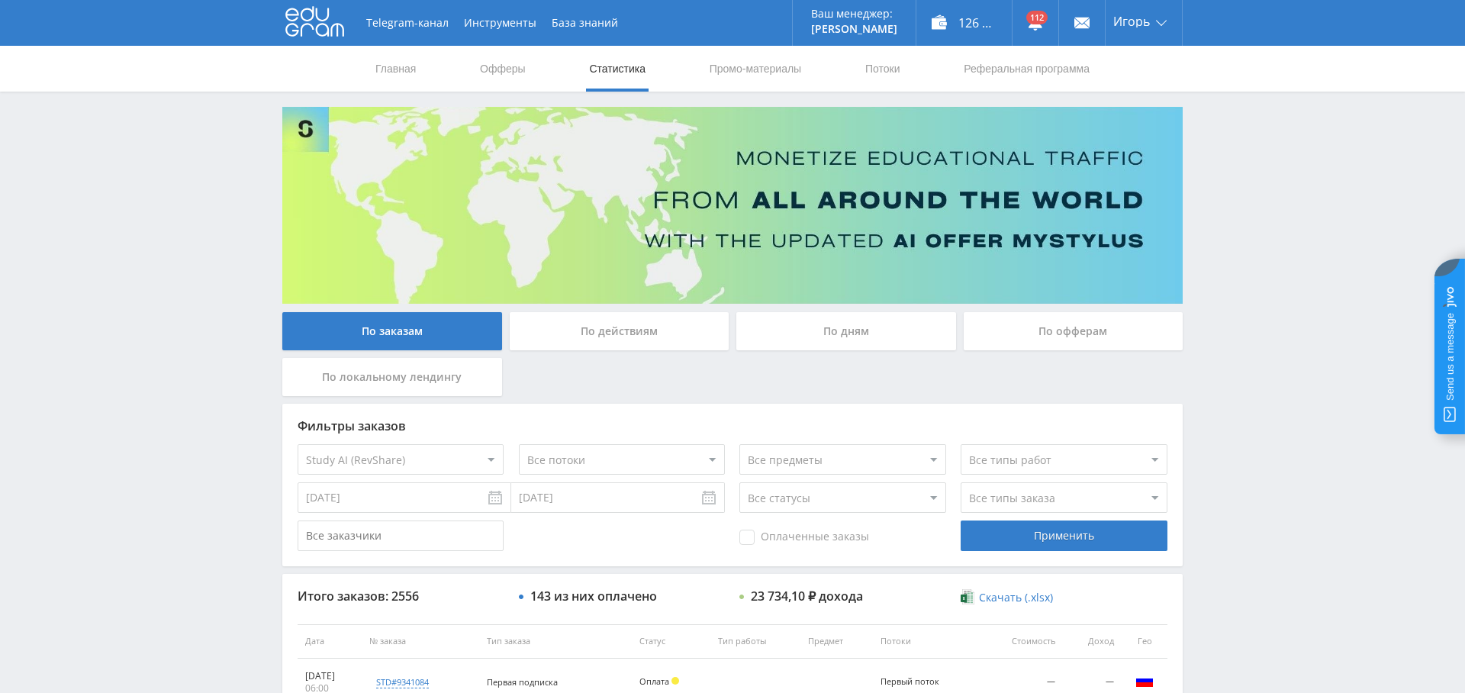
click at [606, 533] on div "Оплаченные заказы Применить" at bounding box center [733, 536] width 870 height 31
drag, startPoint x: 797, startPoint y: 537, endPoint x: 867, endPoint y: 543, distance: 70.4
click at [797, 537] on span "Оплаченные заказы" at bounding box center [805, 537] width 130 height 15
click at [0, 0] on input "Оплаченные заказы" at bounding box center [0, 0] width 0 height 0
click at [1074, 495] on select "Все типы заказа [PERSON_NAME] Новый заказ" at bounding box center [1064, 497] width 206 height 31
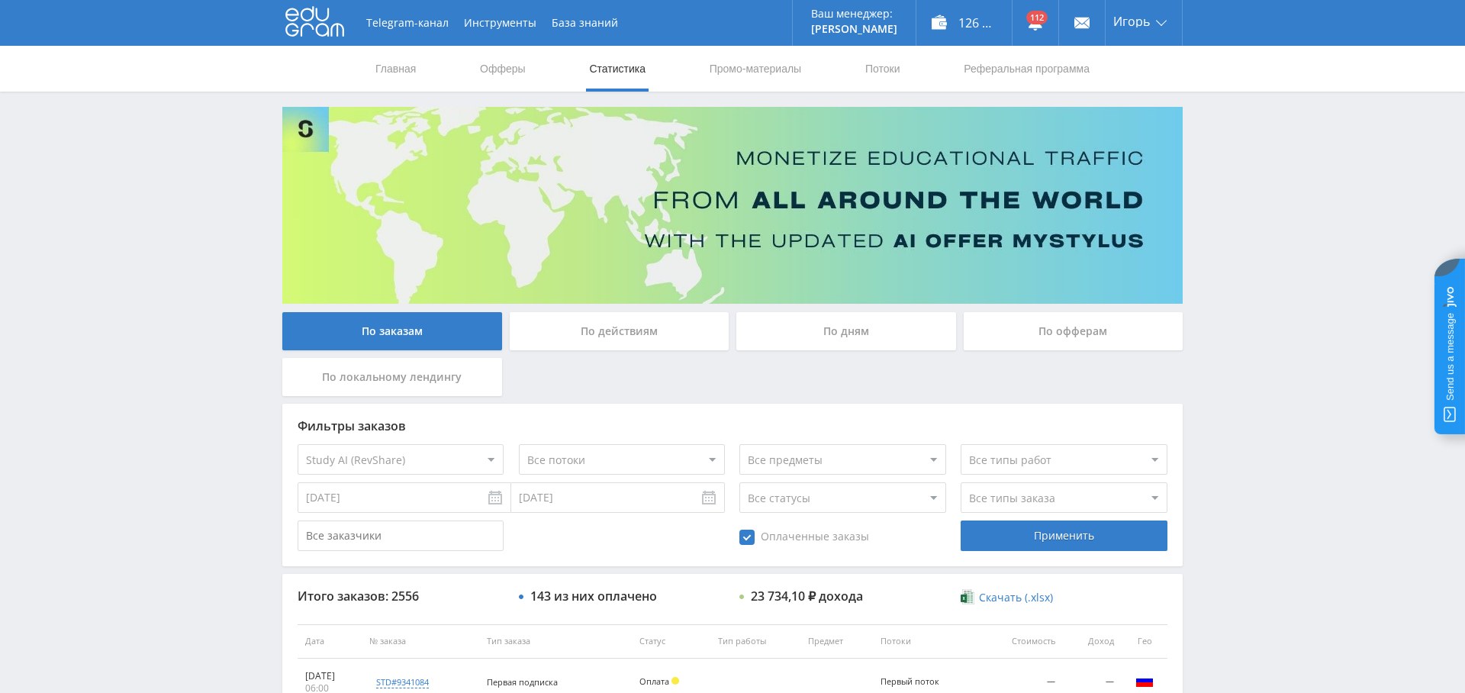
select select "2"
click at [961, 482] on select "Все типы заказа [PERSON_NAME] Новый заказ" at bounding box center [1064, 497] width 206 height 31
click at [1093, 530] on div "Применить" at bounding box center [1064, 536] width 206 height 31
click at [1133, 118] on link "Выход" at bounding box center [1144, 115] width 76 height 27
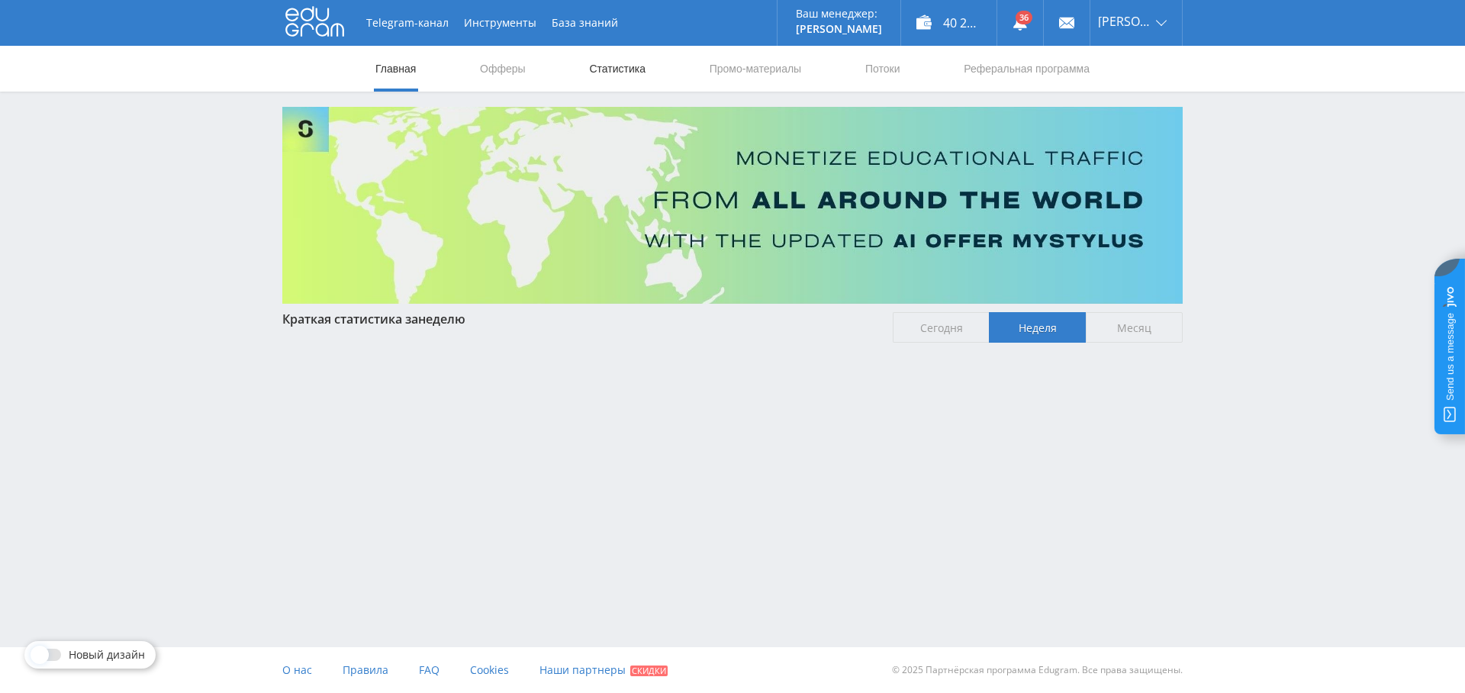
click at [616, 82] on link "Статистика" at bounding box center [618, 69] width 60 height 46
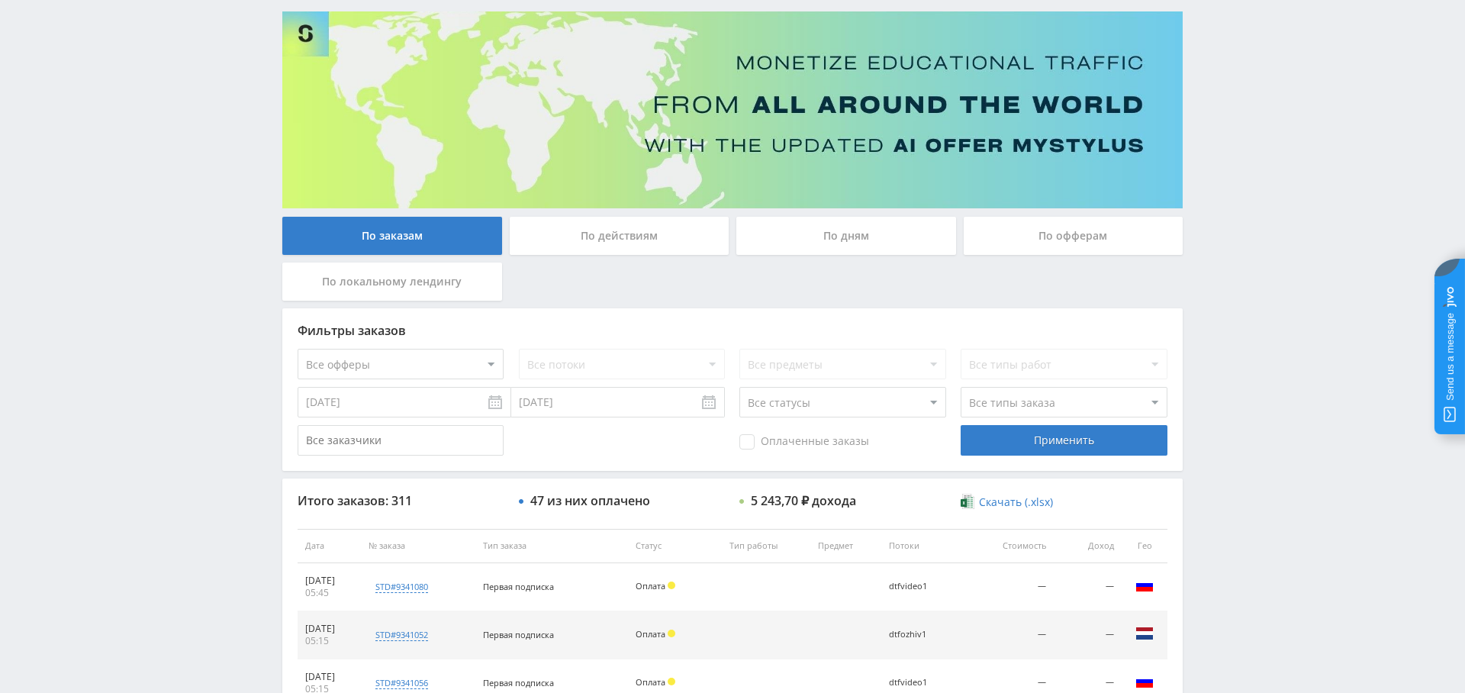
scroll to position [110, 0]
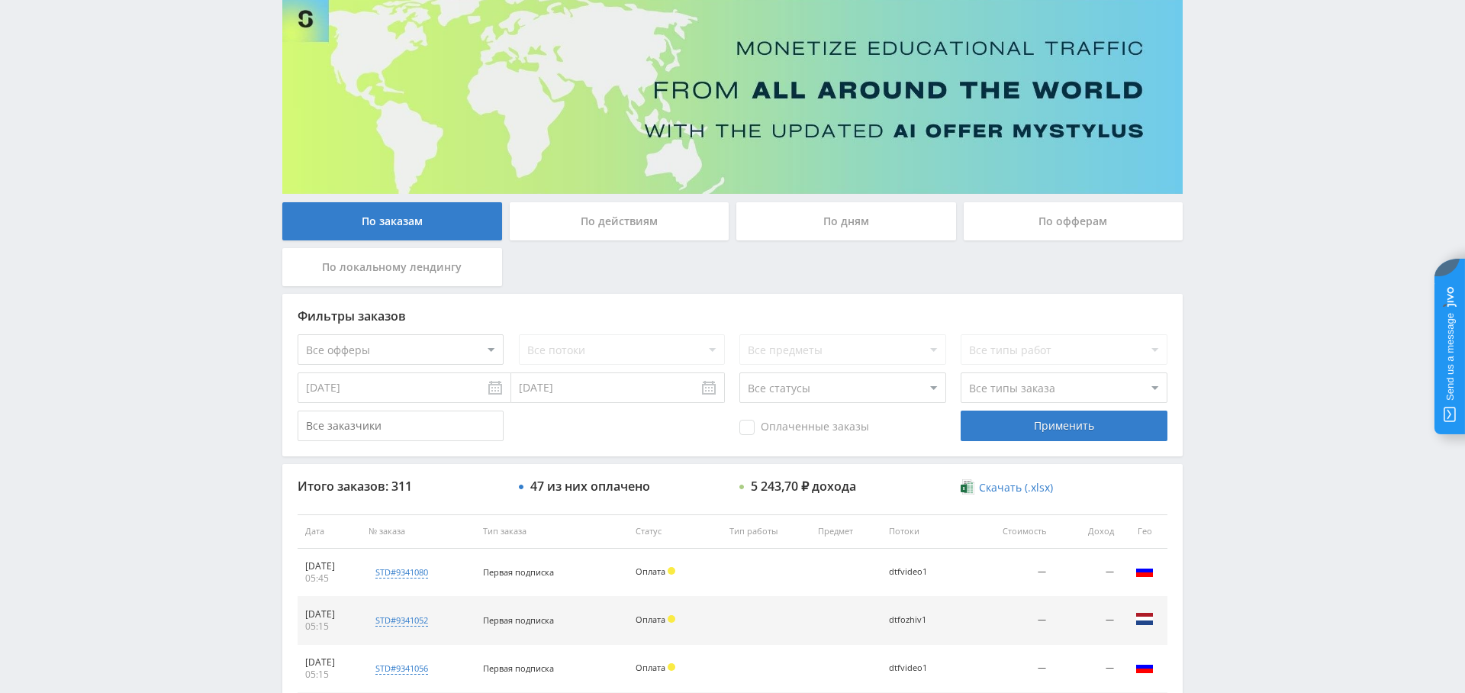
click at [484, 349] on select "Все офферы MyStylus MyStylus - Revshare Кампус AI Studybay Автор24 Studybay Bra…" at bounding box center [401, 349] width 206 height 31
select select "376"
click at [1013, 432] on div "Применить" at bounding box center [1064, 426] width 206 height 31
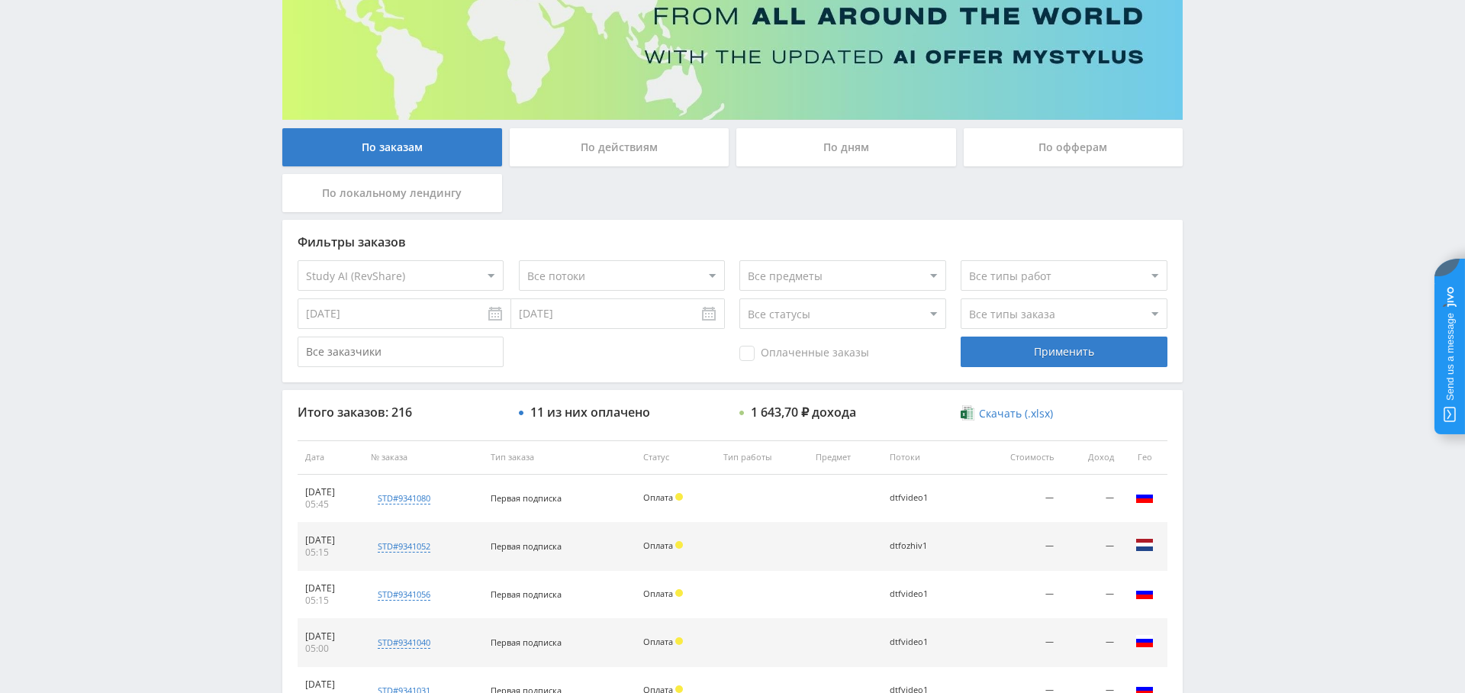
scroll to position [182, 0]
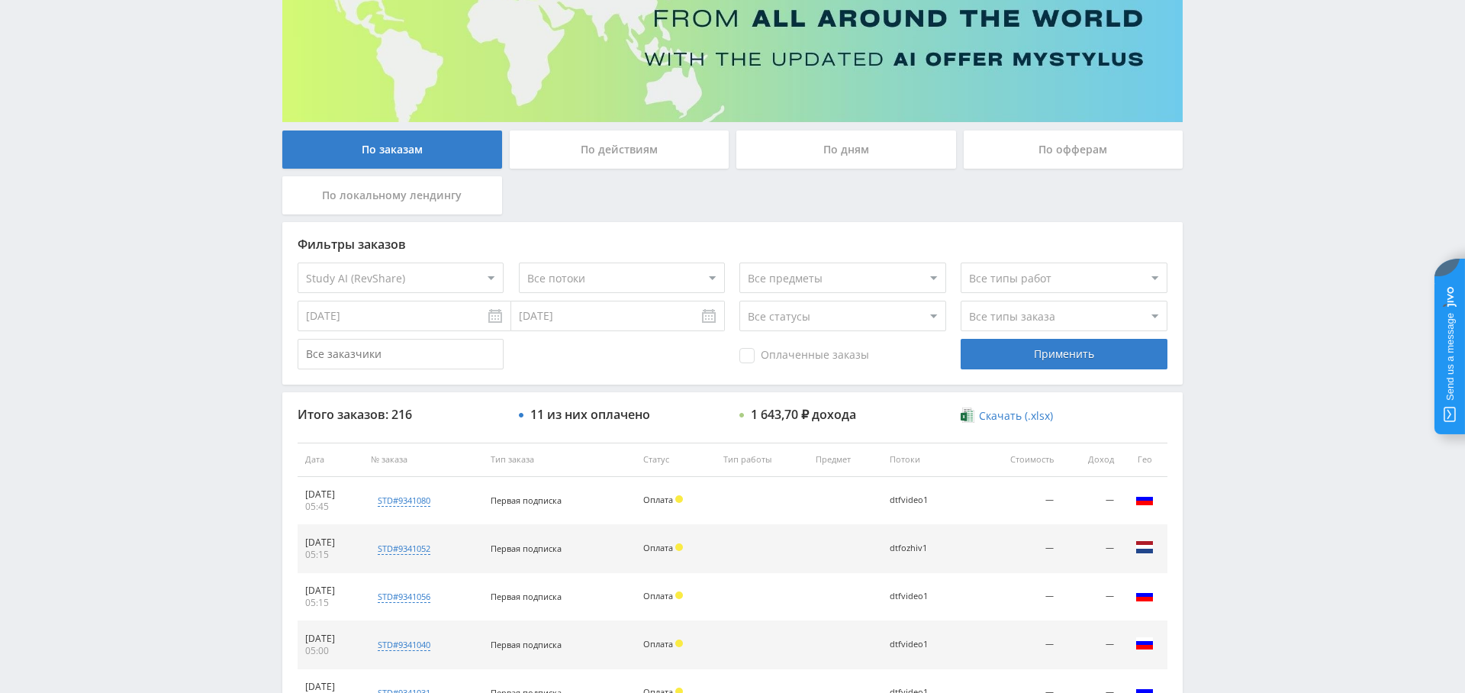
click at [769, 353] on span "Оплаченные заказы" at bounding box center [805, 355] width 130 height 15
click at [0, 0] on input "Оплаченные заказы" at bounding box center [0, 0] width 0 height 0
drag, startPoint x: 1081, startPoint y: 359, endPoint x: 1065, endPoint y: 361, distance: 16.1
click at [1081, 359] on div "Применить" at bounding box center [1064, 354] width 206 height 31
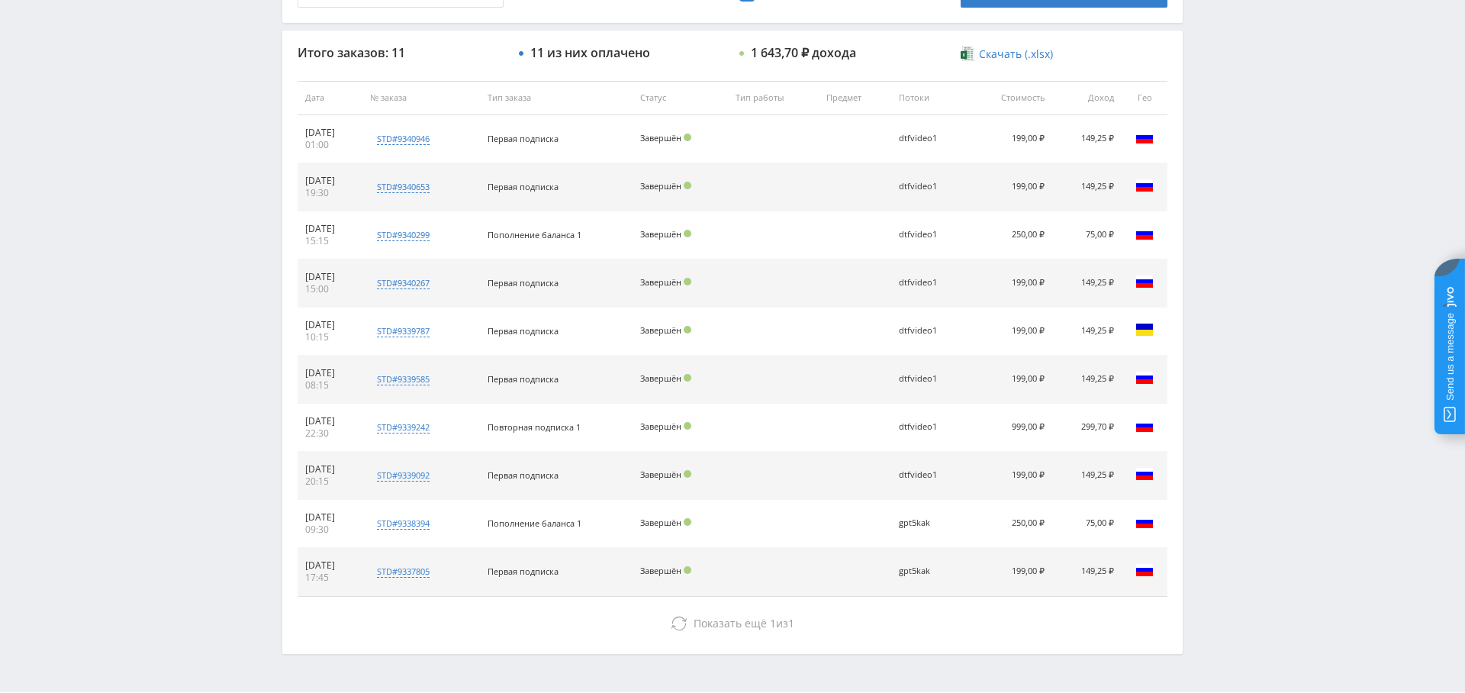
scroll to position [542, 0]
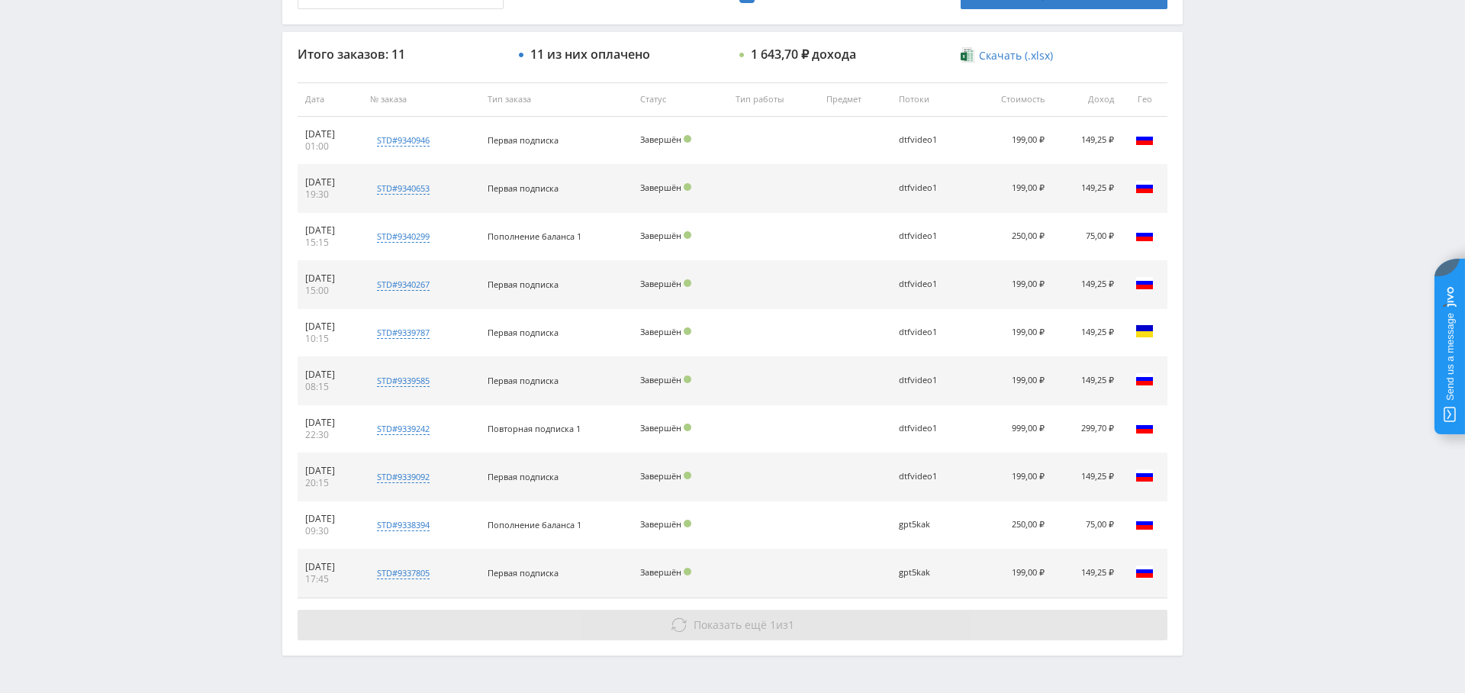
click at [724, 626] on span "Показать ещё" at bounding box center [730, 624] width 73 height 15
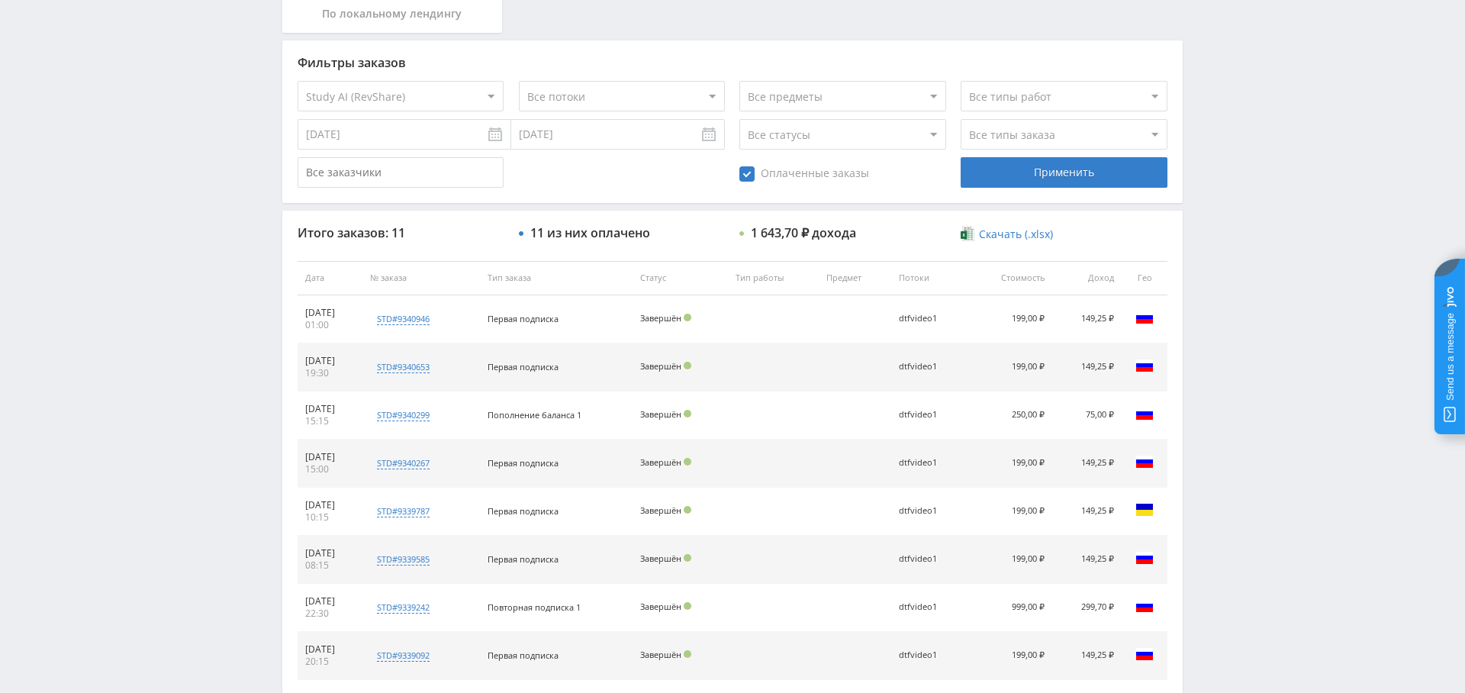
scroll to position [365, 0]
click at [1062, 129] on select "Все типы заказа Ребилл Новый заказ" at bounding box center [1064, 133] width 206 height 31
select select "2"
click at [961, 118] on select "Все типы заказа Ребилл Новый заказ" at bounding box center [1064, 133] width 206 height 31
click at [1078, 181] on div "Применить" at bounding box center [1064, 171] width 206 height 31
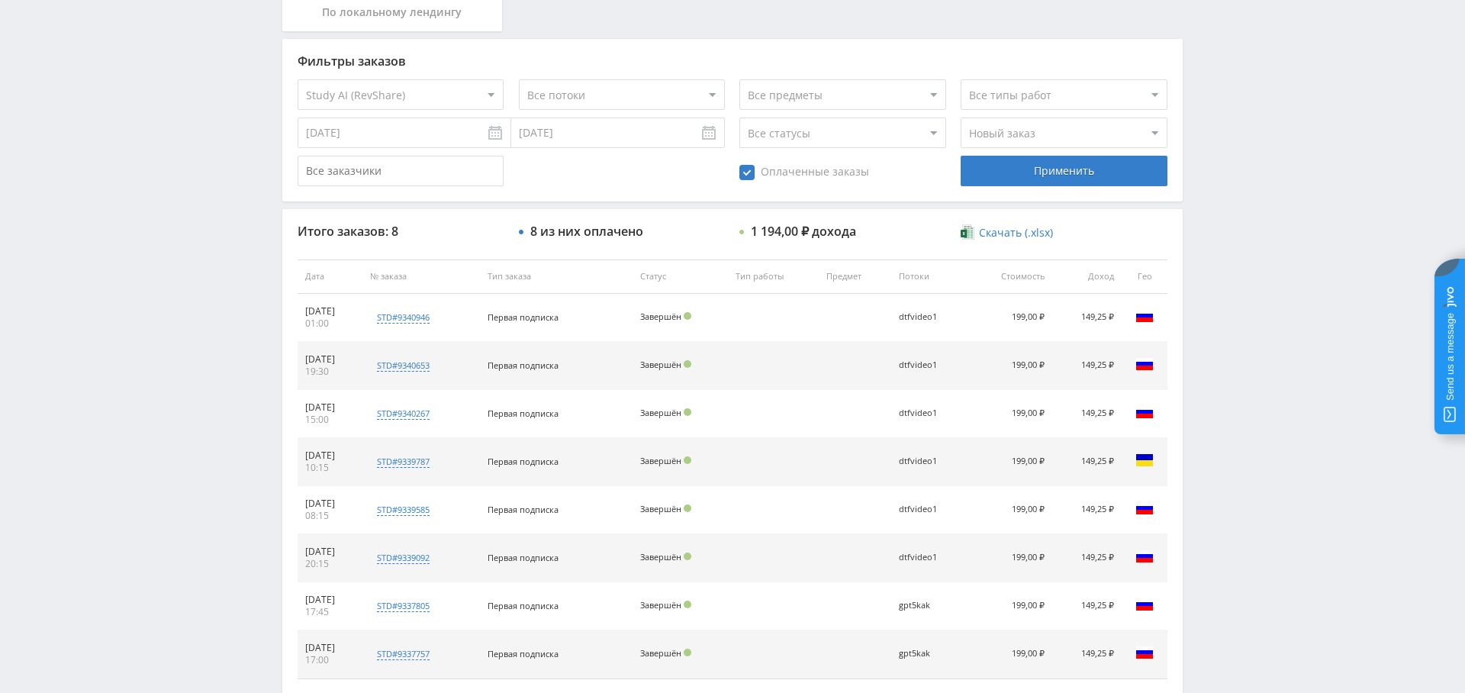
scroll to position [0, 0]
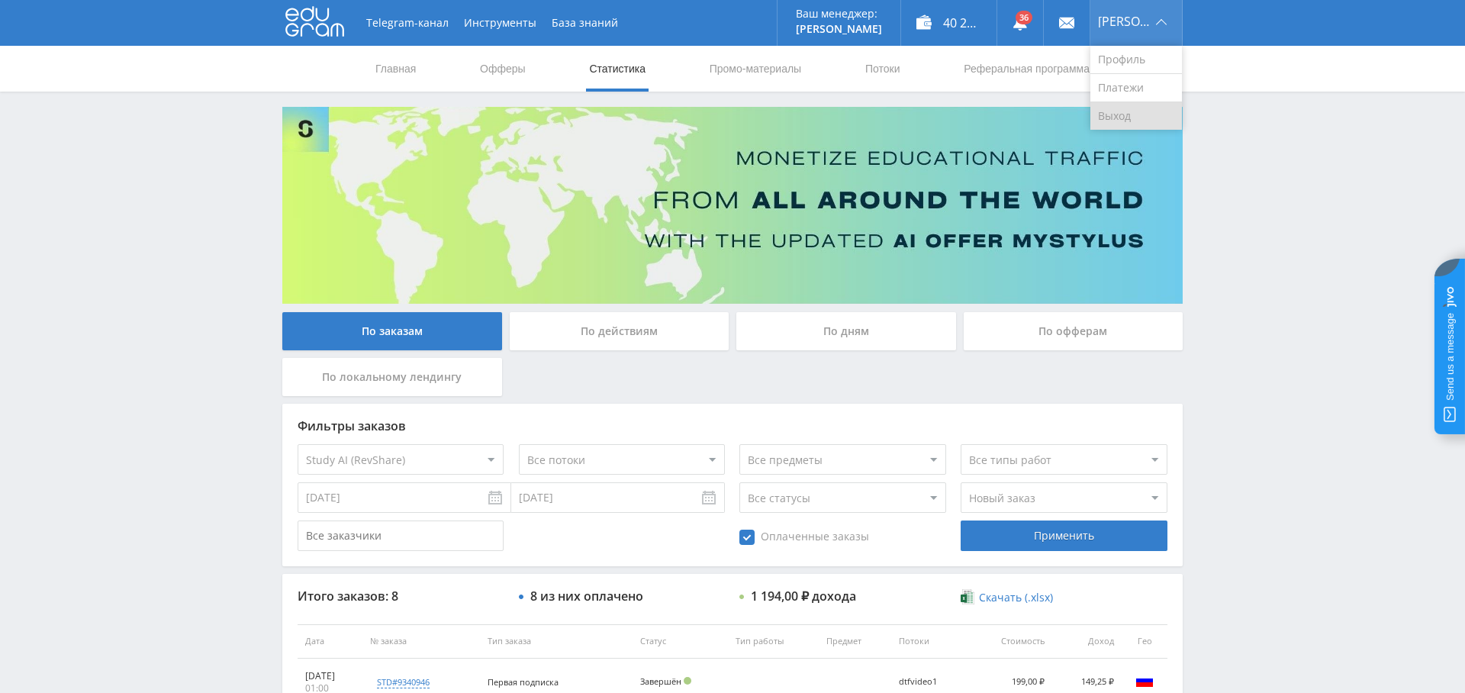
click at [1141, 110] on link "Выход" at bounding box center [1137, 115] width 92 height 27
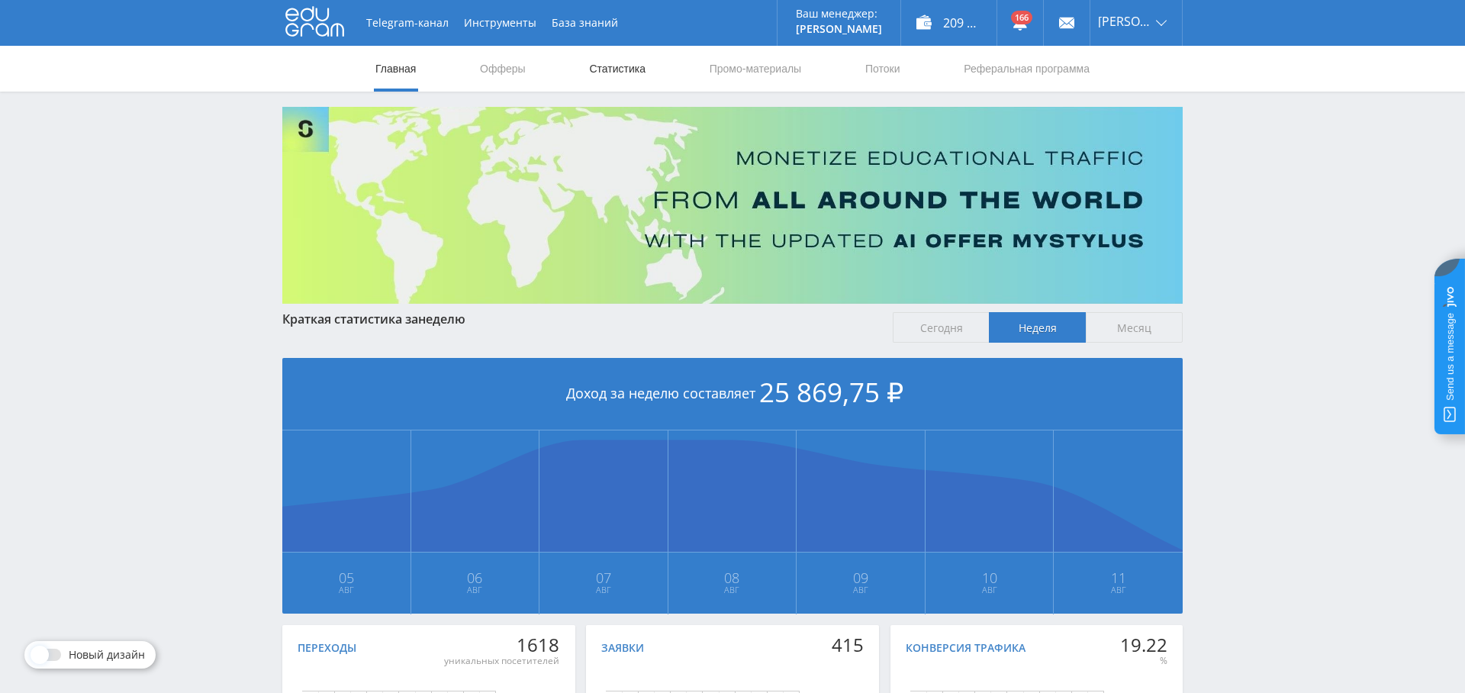
click at [614, 69] on link "Статистика" at bounding box center [618, 69] width 60 height 46
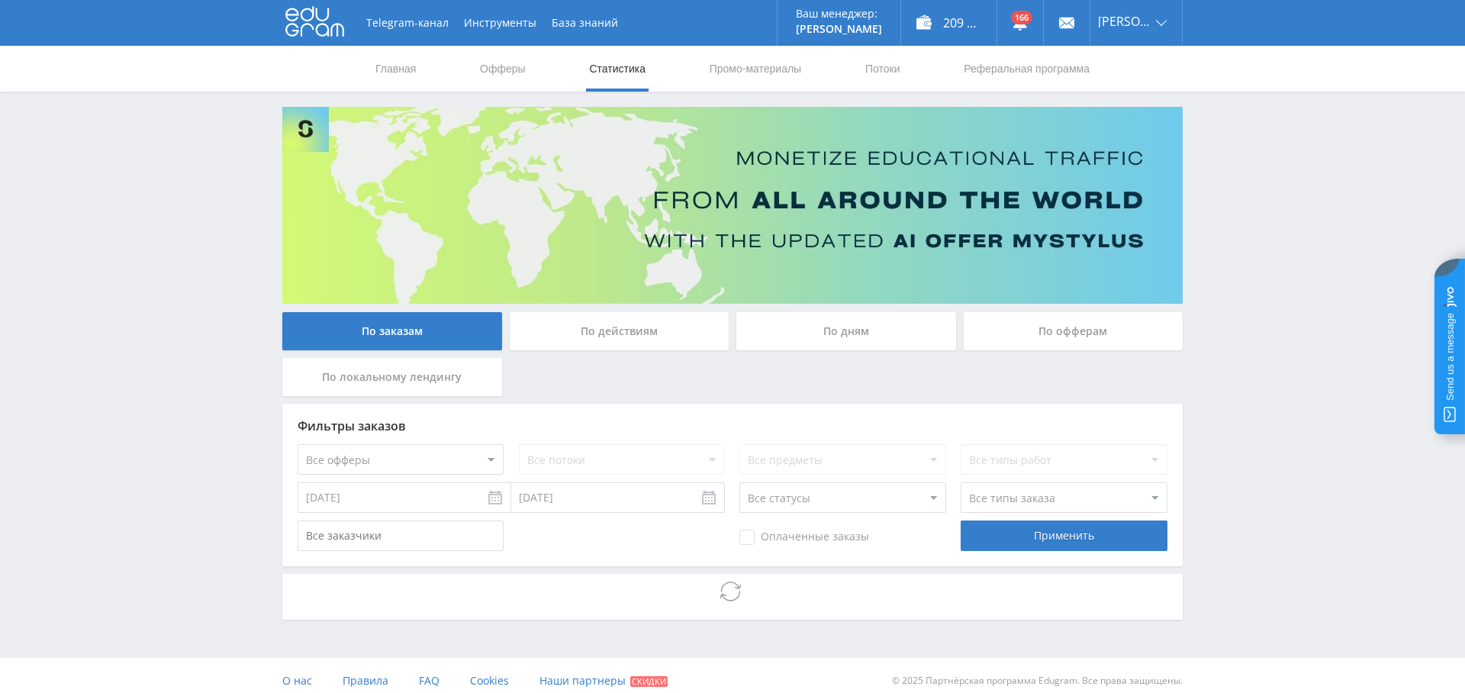
click at [454, 463] on select "Все офферы MyStylus MyStylus - Revshare Кампус AI Studybay Автор24 Studybay [GE…" at bounding box center [401, 459] width 206 height 31
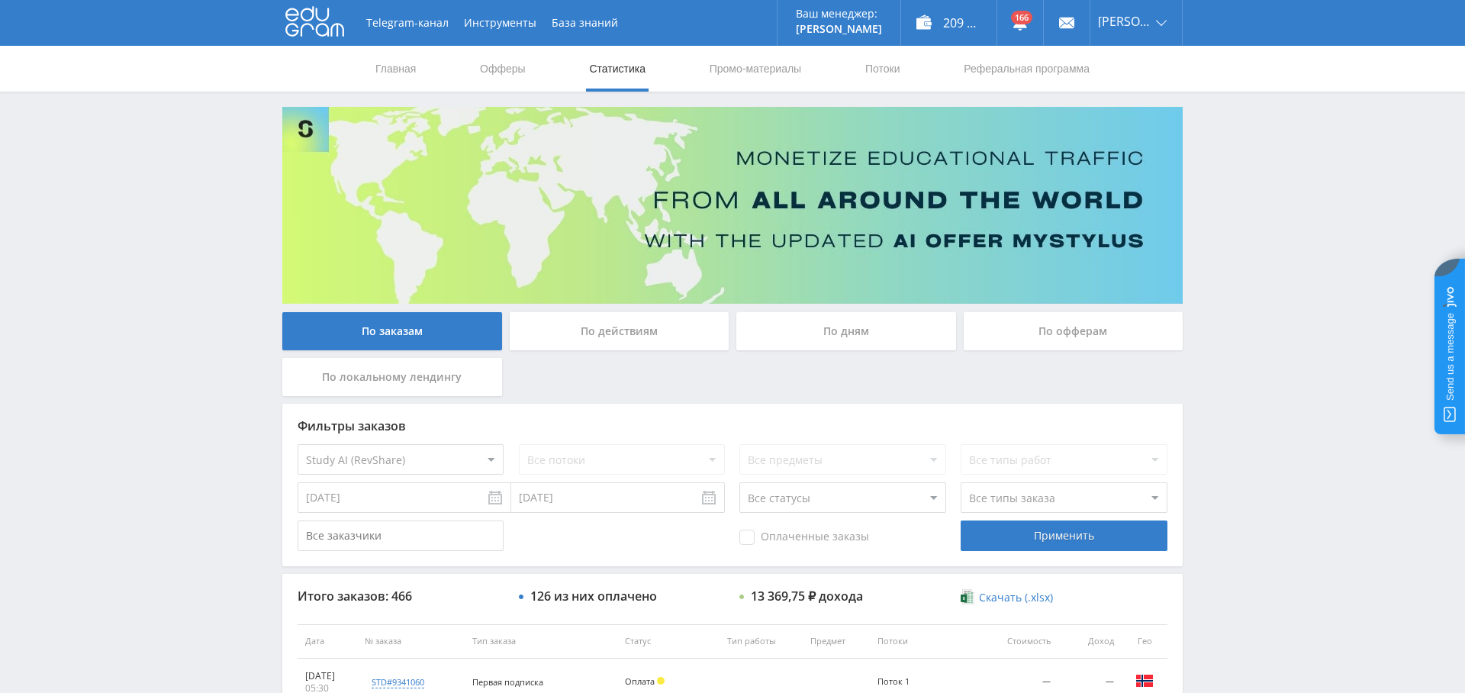
select select "376"
click at [802, 535] on span "Оплаченные заказы" at bounding box center [805, 537] width 130 height 15
click at [0, 0] on input "Оплаченные заказы" at bounding box center [0, 0] width 0 height 0
click at [965, 489] on select "Все типы заказа Ребилл Новый заказ" at bounding box center [1064, 497] width 206 height 31
select select "2"
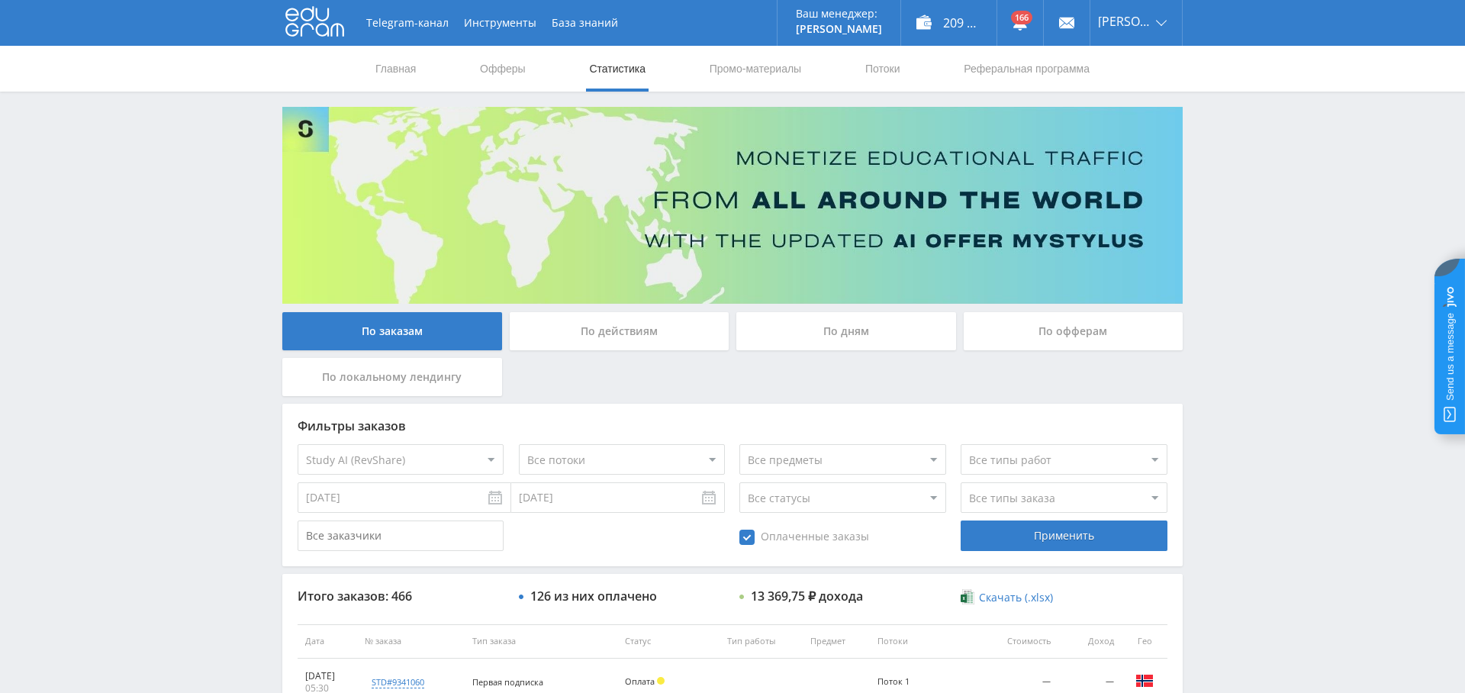
click at [961, 482] on select "Все типы заказа Ребилл Новый заказ" at bounding box center [1064, 497] width 206 height 31
click at [1071, 543] on div "Применить" at bounding box center [1064, 536] width 206 height 31
click at [1143, 117] on link "Выход" at bounding box center [1137, 115] width 92 height 27
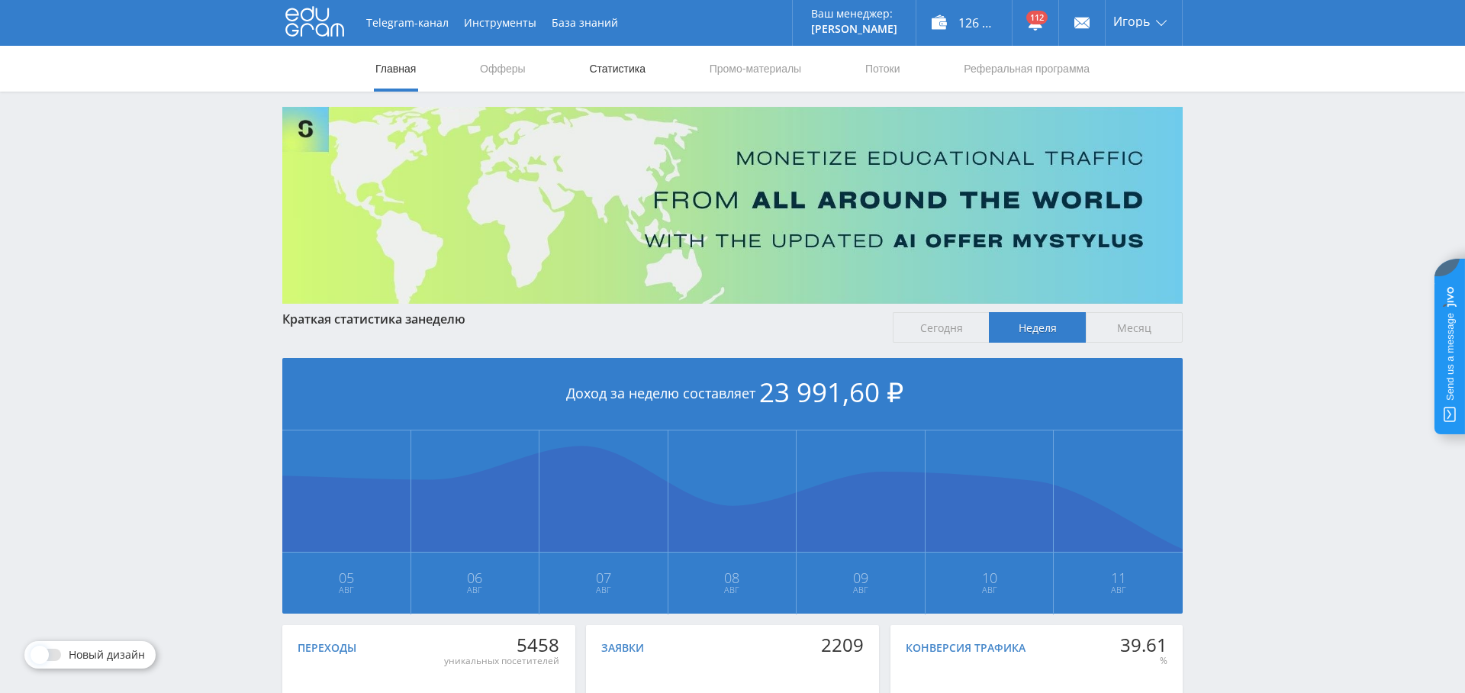
click at [637, 69] on link "Статистика" at bounding box center [618, 69] width 60 height 46
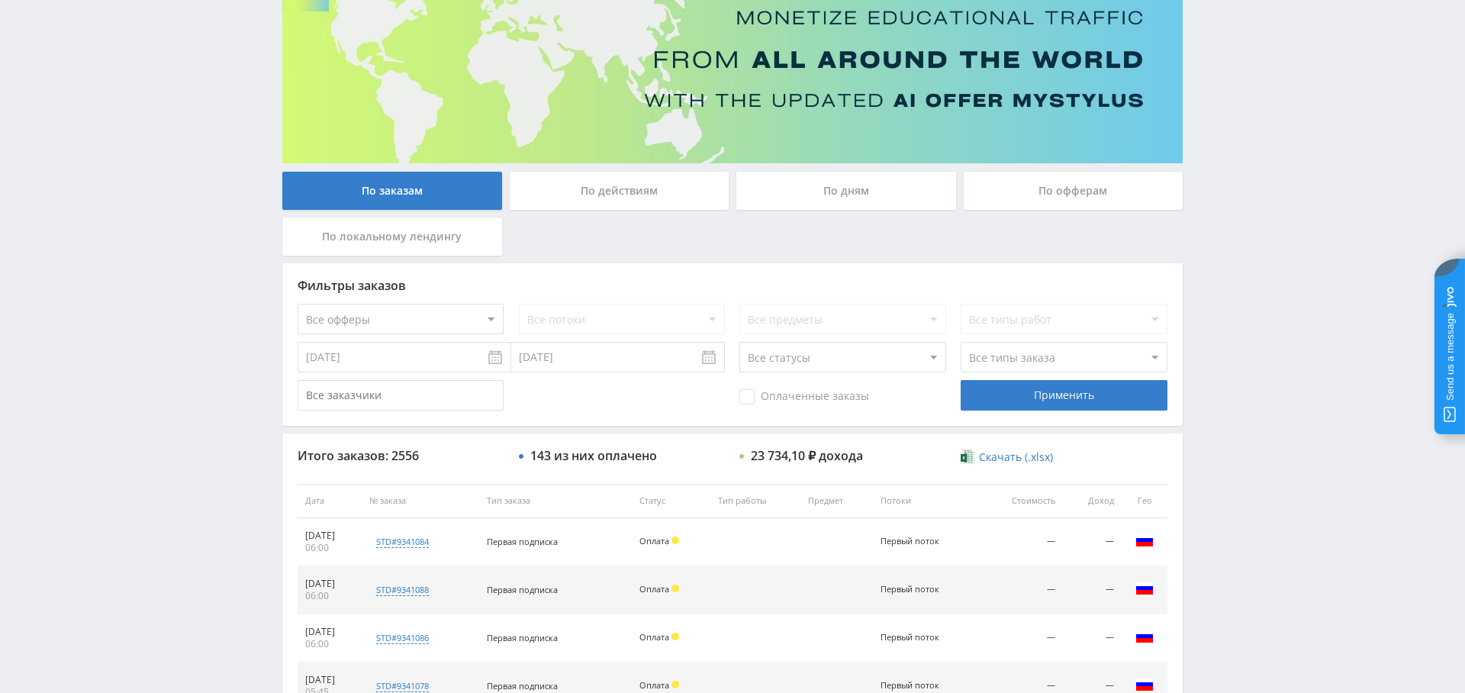
scroll to position [139, 0]
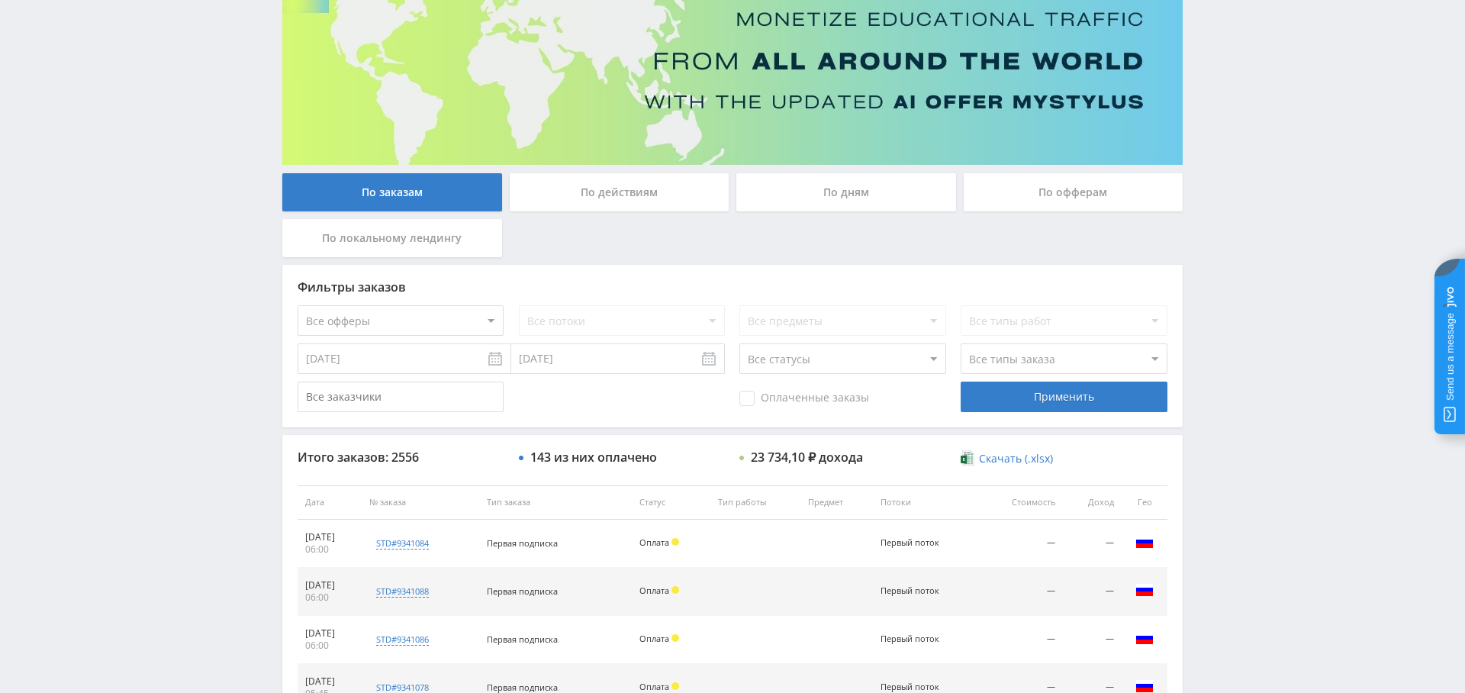
drag, startPoint x: 834, startPoint y: 169, endPoint x: 838, endPoint y: 185, distance: 16.5
click at [834, 169] on div "По заказам По действиям По дням По офферам По локальному лендингу Фильтры заказ…" at bounding box center [733, 513] width 916 height 1091
click at [838, 185] on div "По дням" at bounding box center [847, 192] width 220 height 38
click at [0, 0] on input "По дням" at bounding box center [0, 0] width 0 height 0
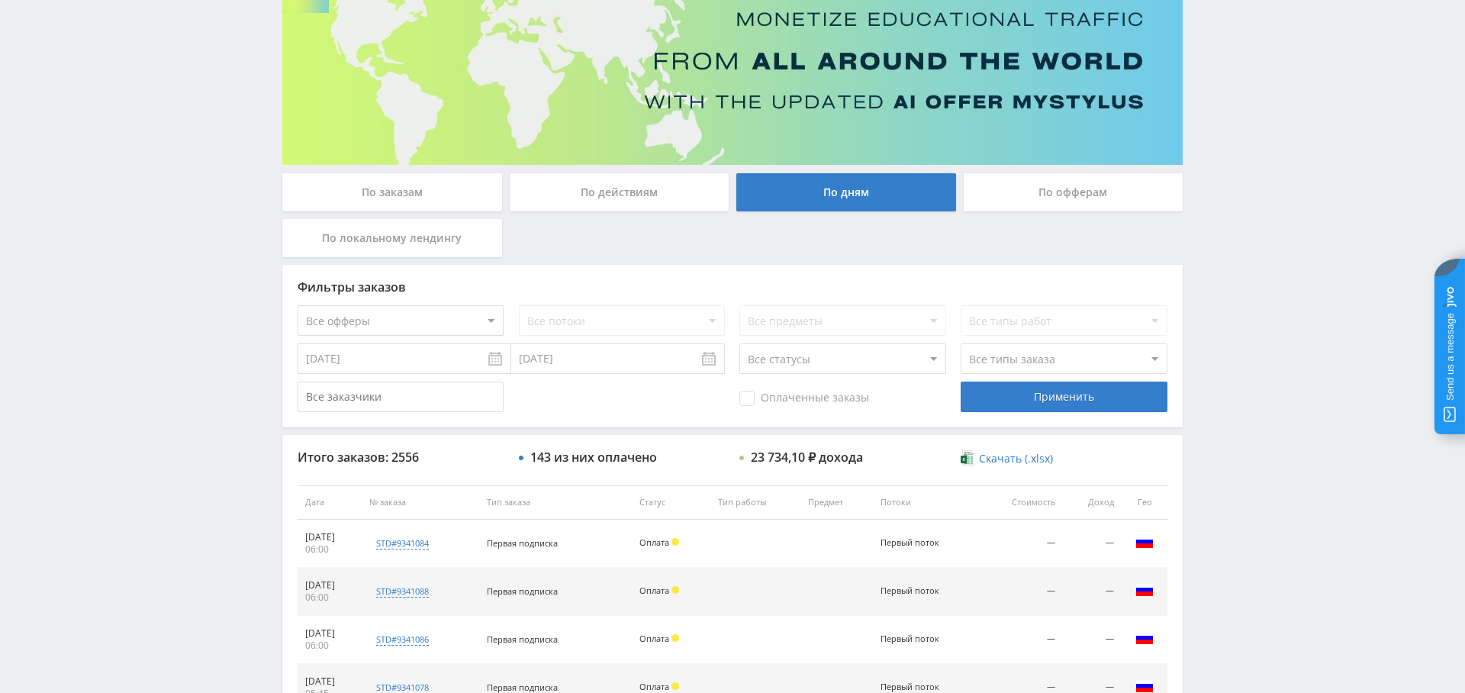
scroll to position [0, 0]
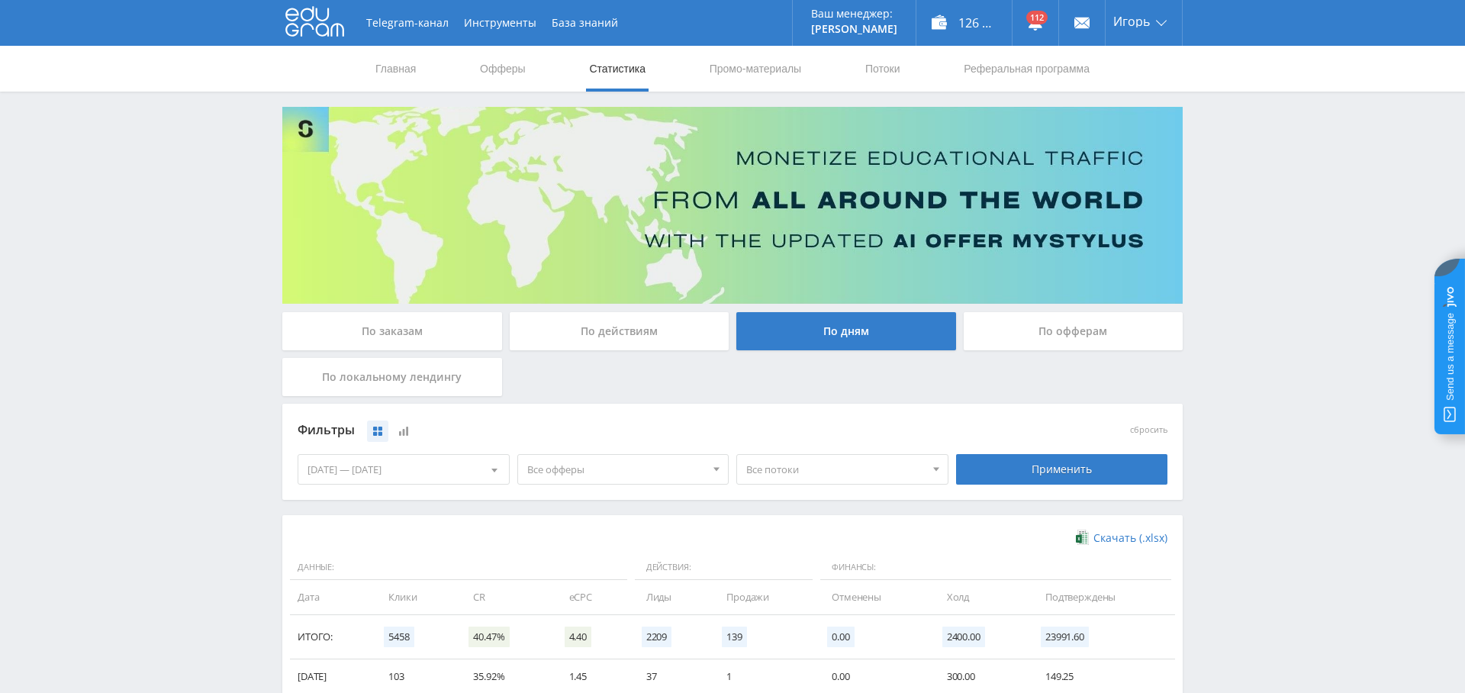
click at [638, 462] on span "Все офферы" at bounding box center [616, 469] width 179 height 29
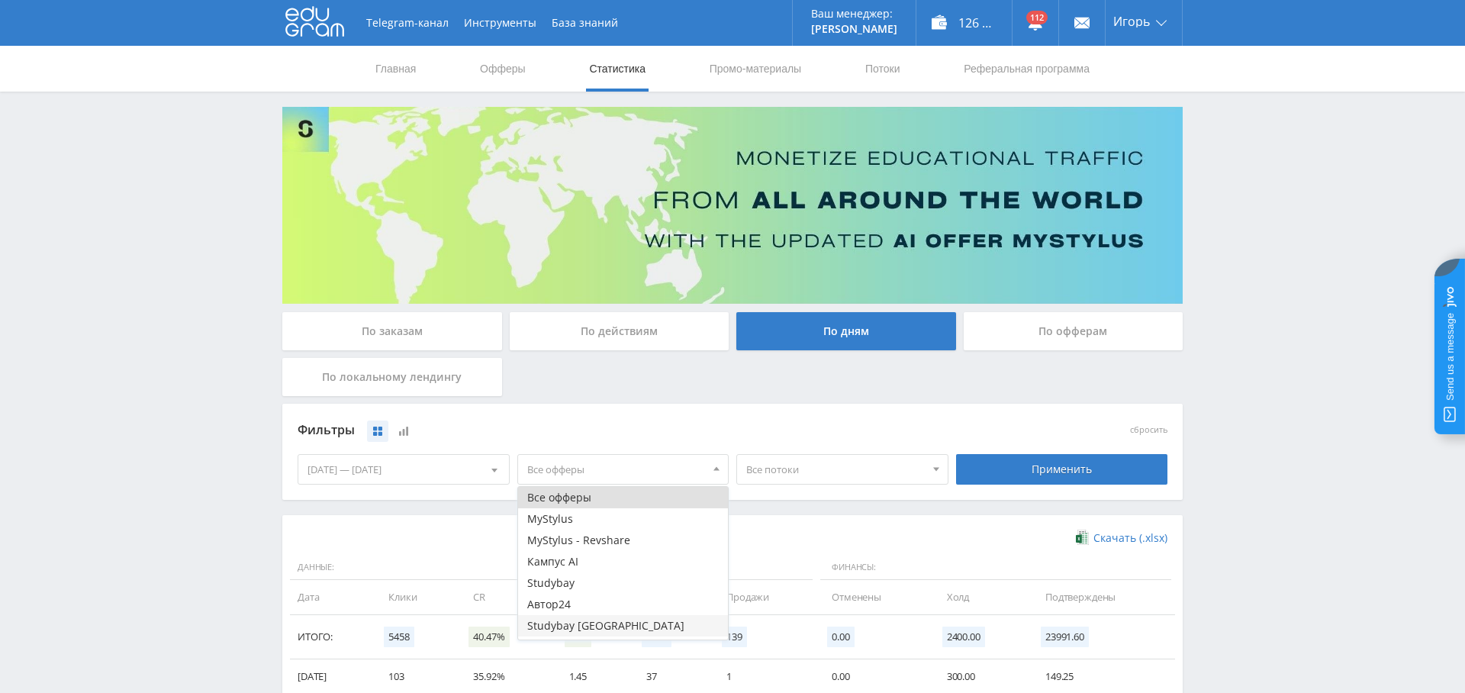
scroll to position [18, 0]
click at [612, 626] on button "Study AI (RevShare)" at bounding box center [623, 628] width 211 height 21
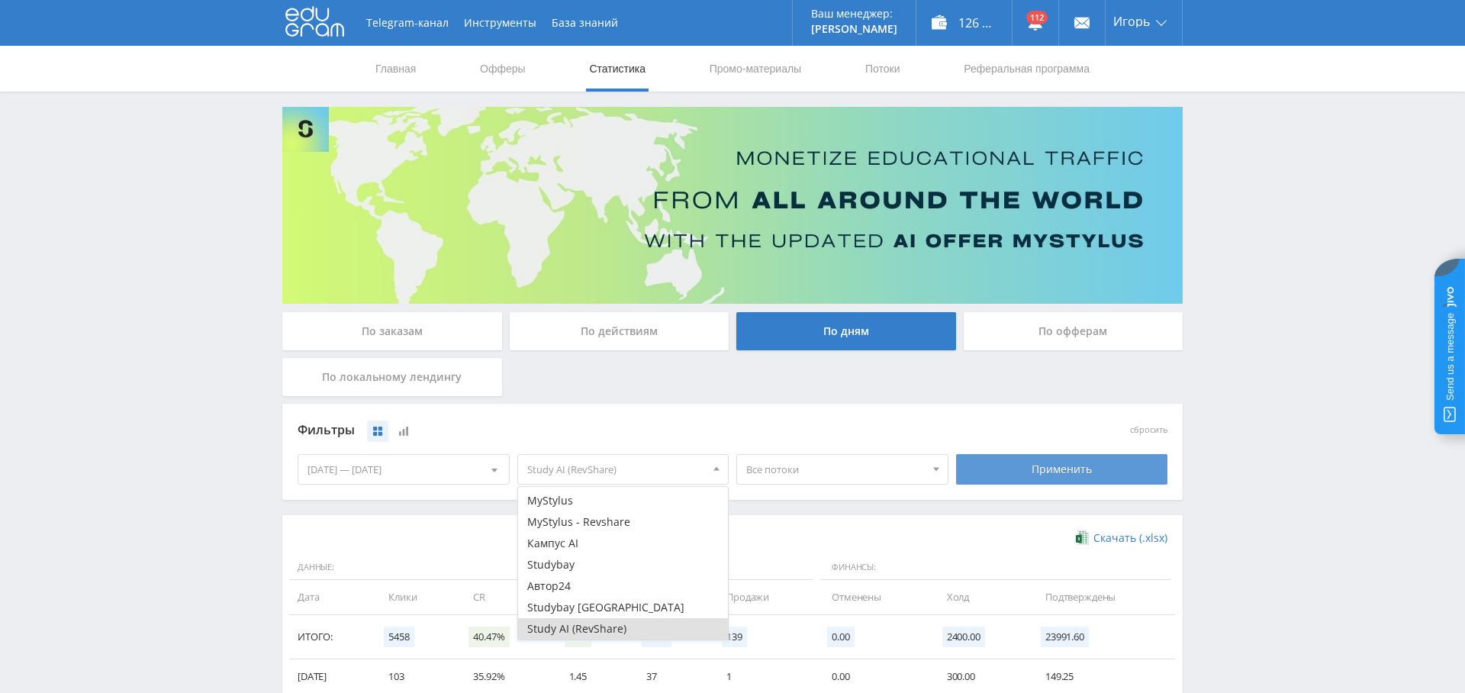
click at [1088, 469] on div "Применить" at bounding box center [1062, 469] width 212 height 31
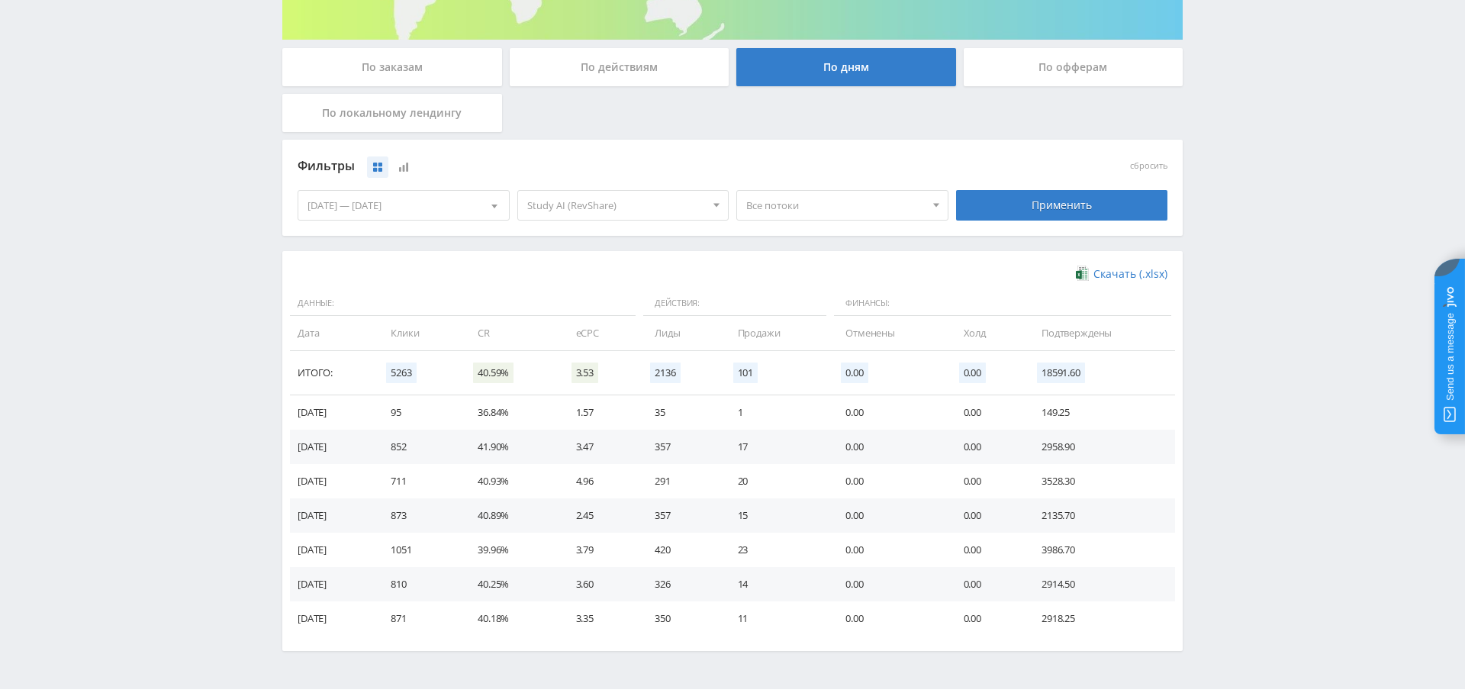
scroll to position [247, 0]
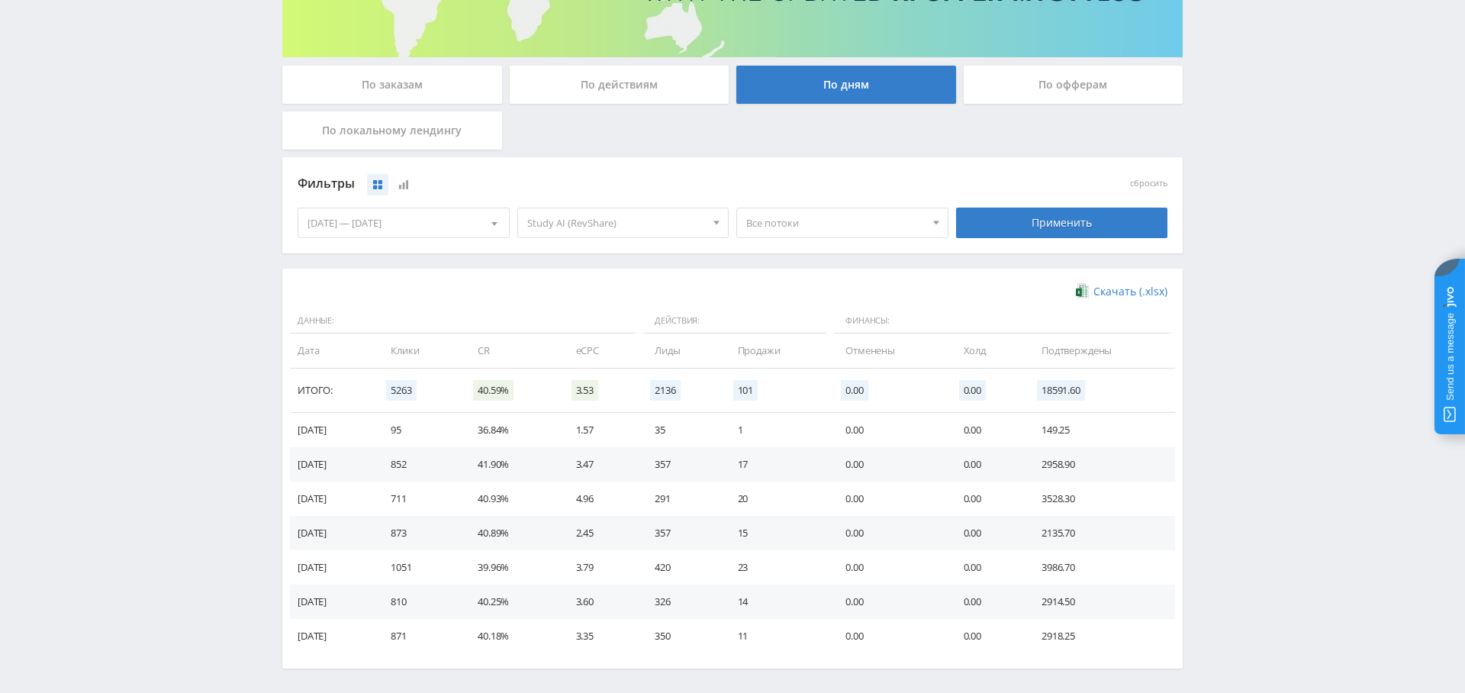
drag, startPoint x: 392, startPoint y: 227, endPoint x: 394, endPoint y: 236, distance: 9.4
click at [392, 227] on div "[DATE] — [DATE]" at bounding box center [403, 222] width 211 height 29
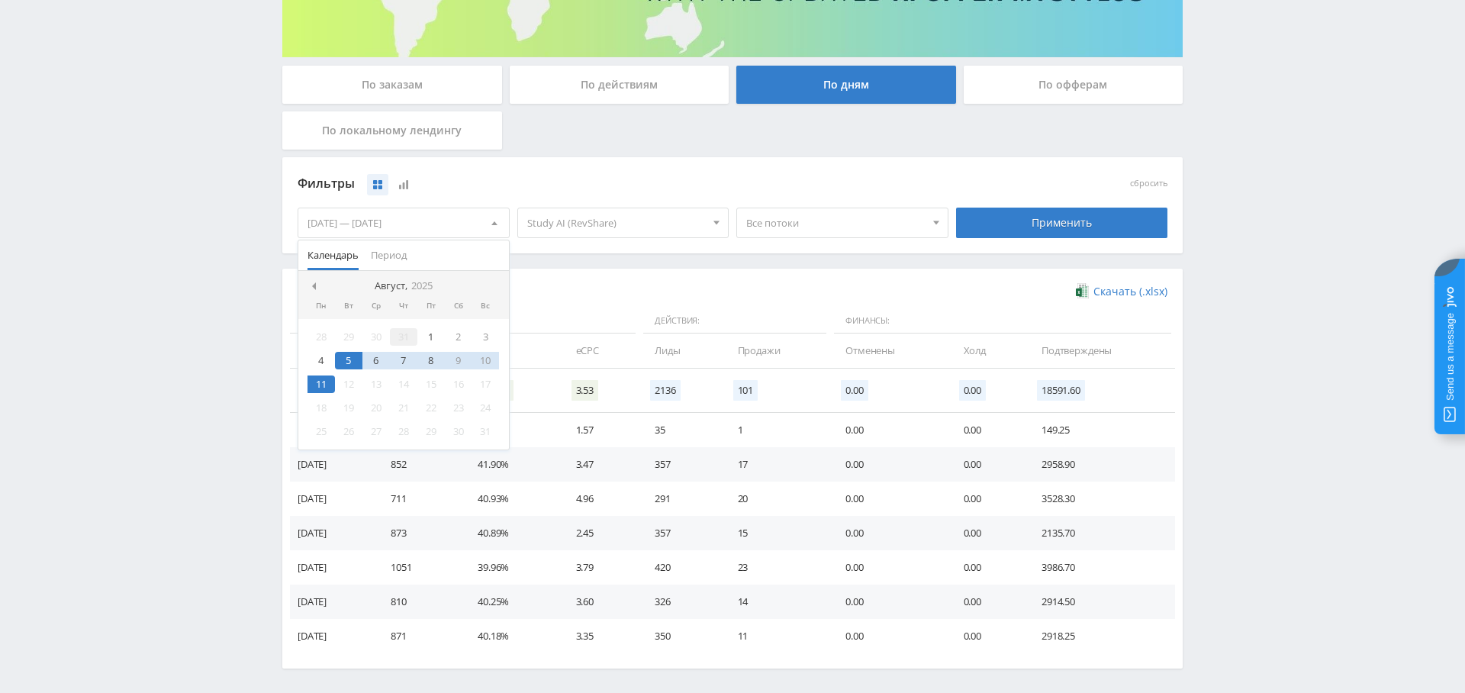
click at [421, 332] on div "28 29 30 31 1 2 3 4 5 6 7 8 9 10 11 12 13 14 15 16 17 18 19 20 21 22 23 24 25 2…" at bounding box center [403, 384] width 211 height 131
drag, startPoint x: 428, startPoint y: 334, endPoint x: 412, endPoint y: 347, distance: 21.1
click at [428, 334] on div "1" at bounding box center [430, 337] width 27 height 18
click at [318, 379] on div "11" at bounding box center [321, 385] width 27 height 18
drag, startPoint x: 1087, startPoint y: 230, endPoint x: 1004, endPoint y: 280, distance: 97.3
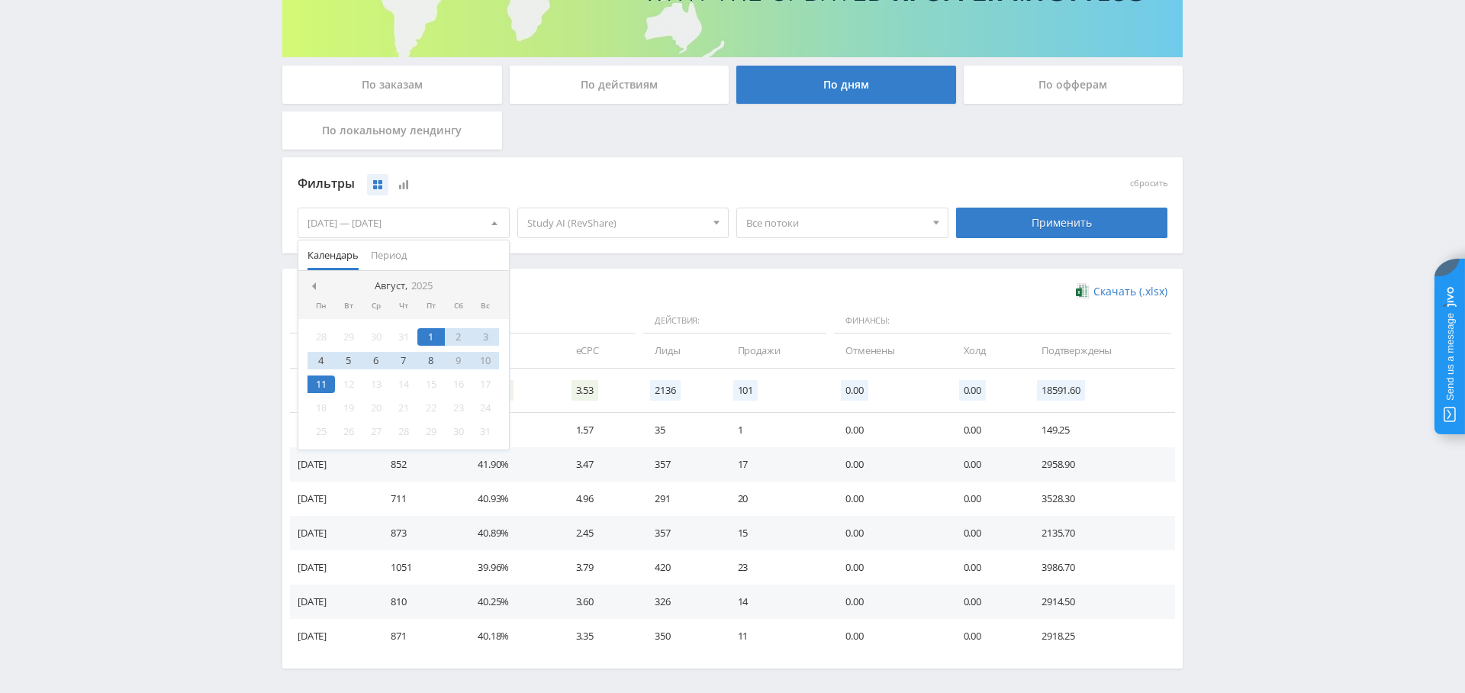
click at [1087, 230] on div "Применить" at bounding box center [1062, 223] width 212 height 31
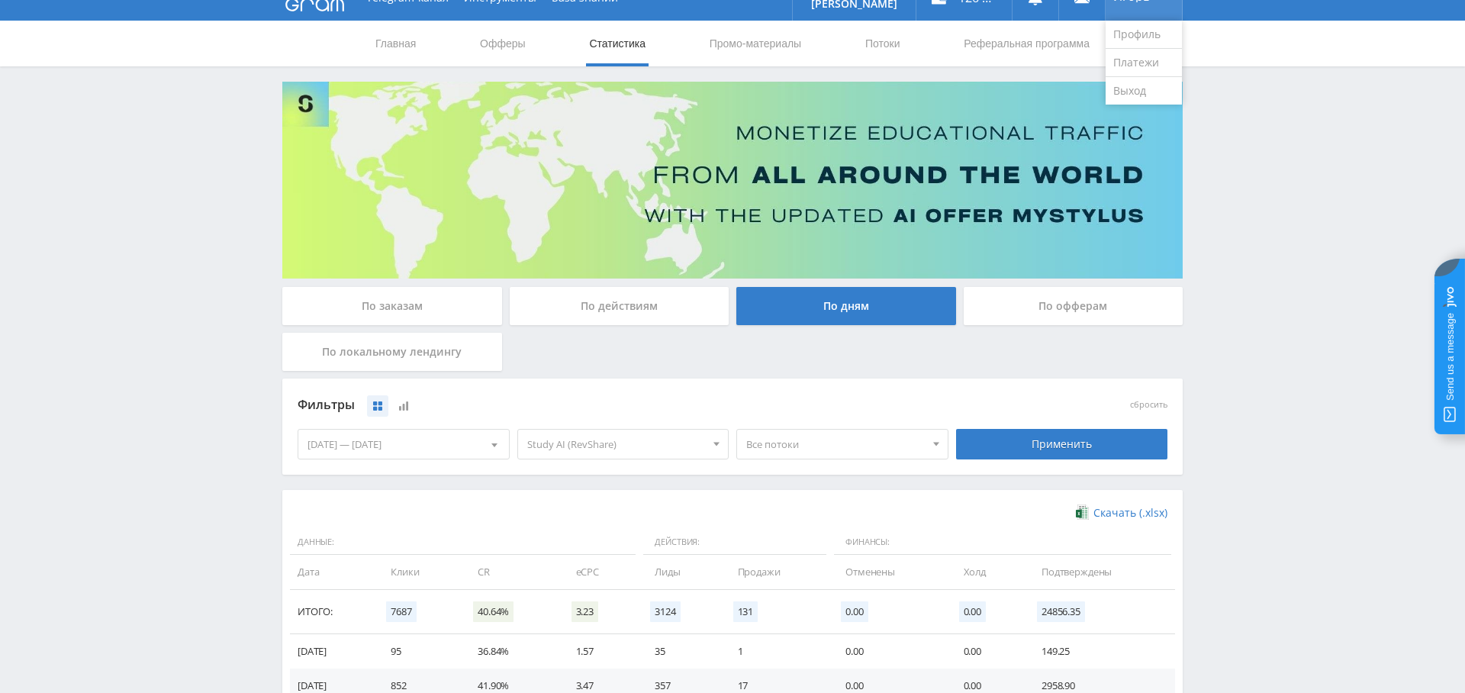
scroll to position [0, 0]
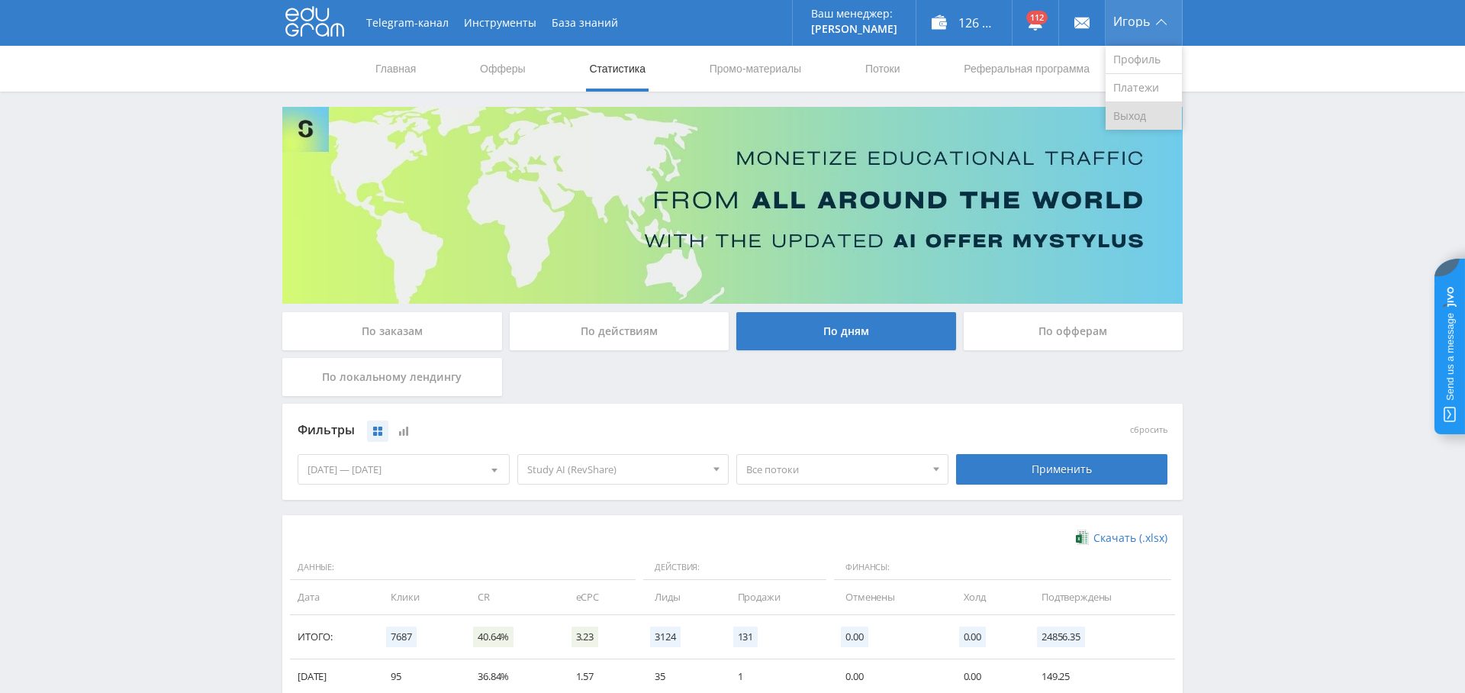
click at [1146, 103] on link "Выход" at bounding box center [1144, 115] width 76 height 27
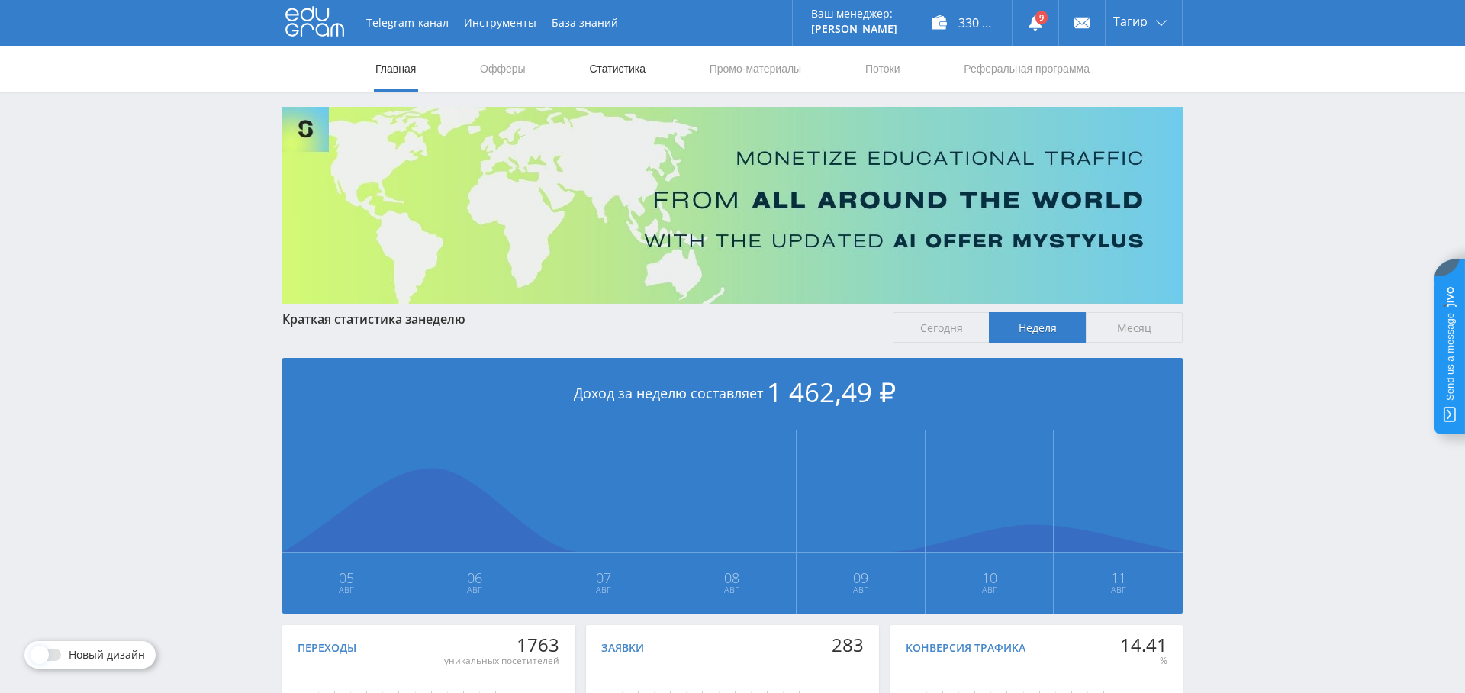
click at [609, 68] on link "Статистика" at bounding box center [618, 69] width 60 height 46
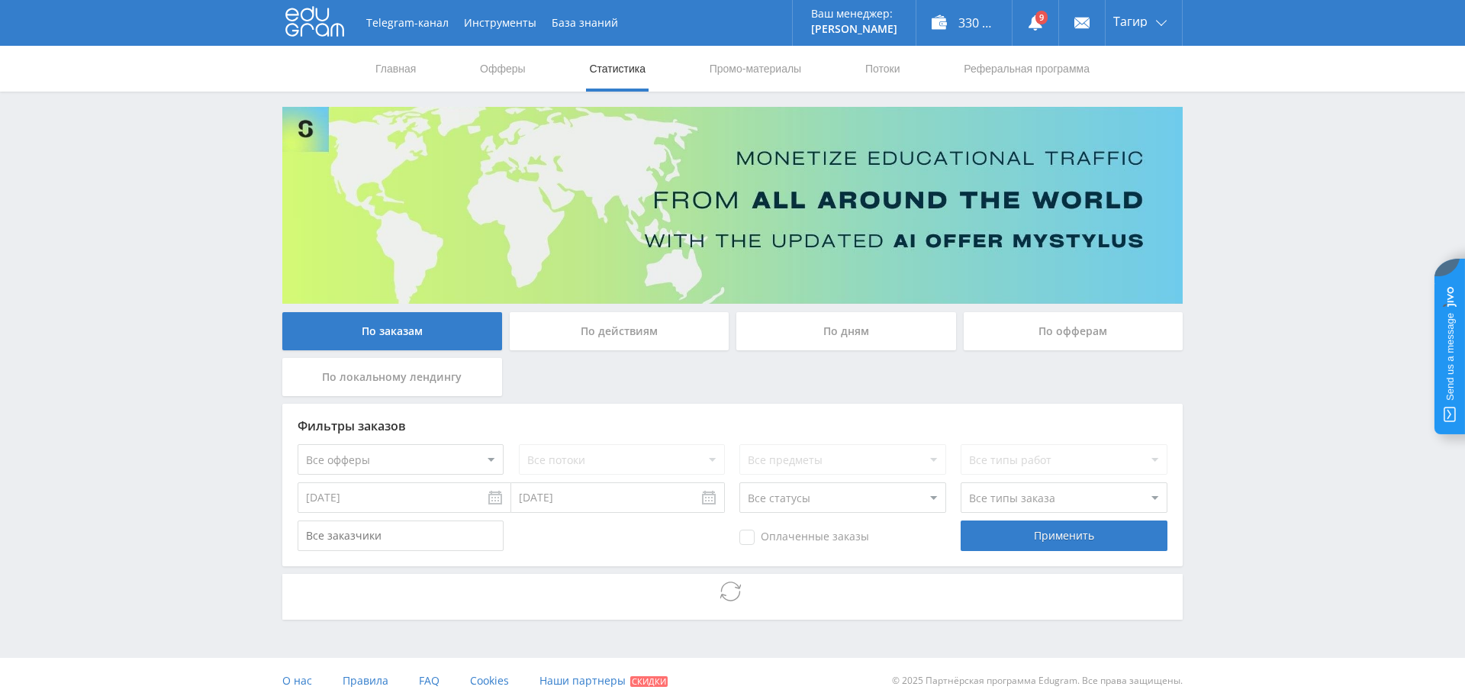
click at [841, 330] on div "По дням" at bounding box center [847, 331] width 220 height 38
click at [0, 0] on input "По дням" at bounding box center [0, 0] width 0 height 0
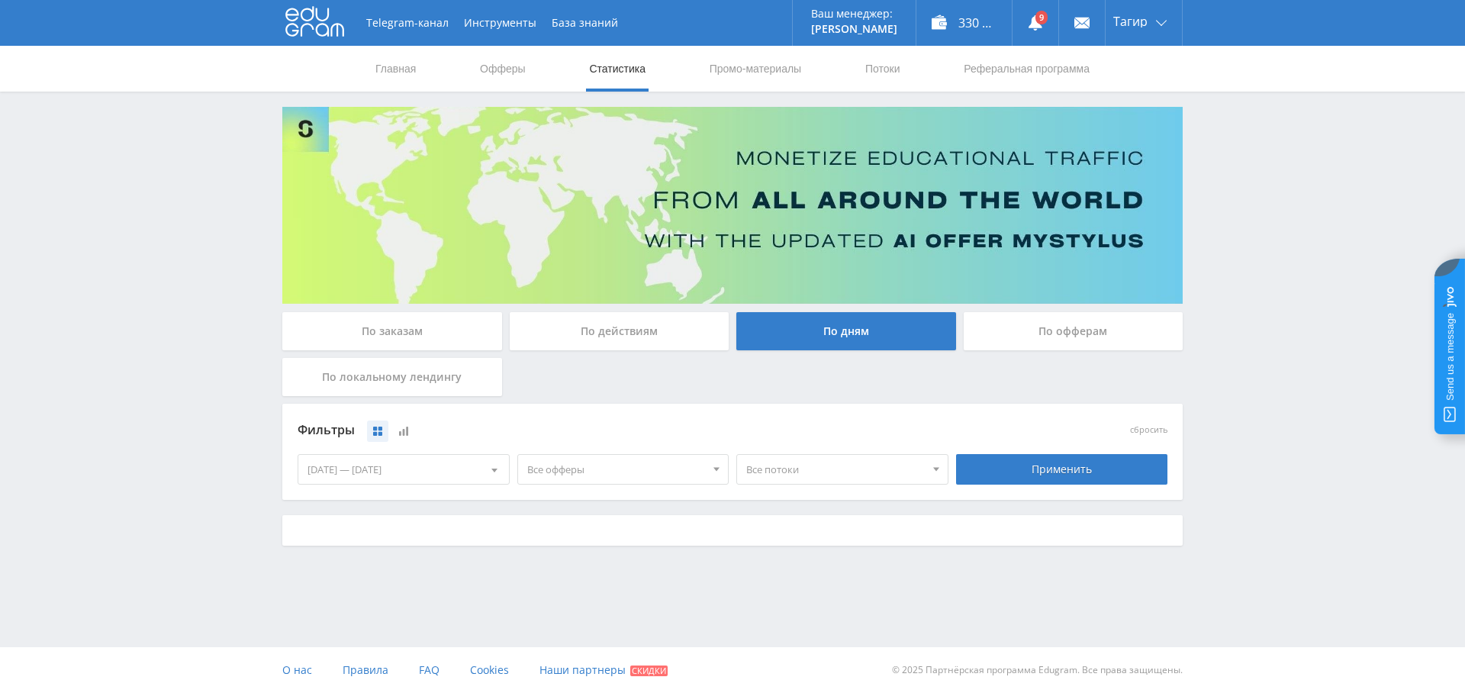
click at [581, 482] on span "Все офферы" at bounding box center [616, 469] width 179 height 29
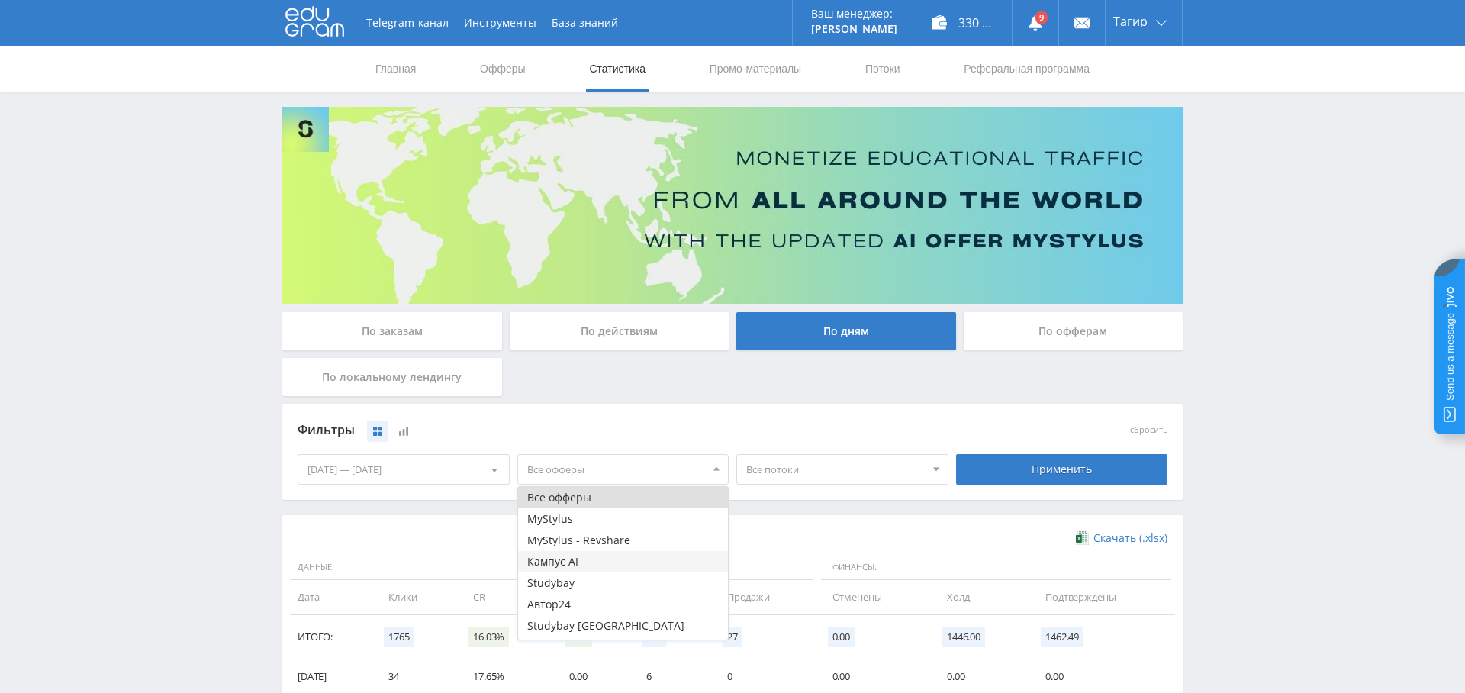
click at [614, 555] on button "Кампус AI" at bounding box center [623, 561] width 211 height 21
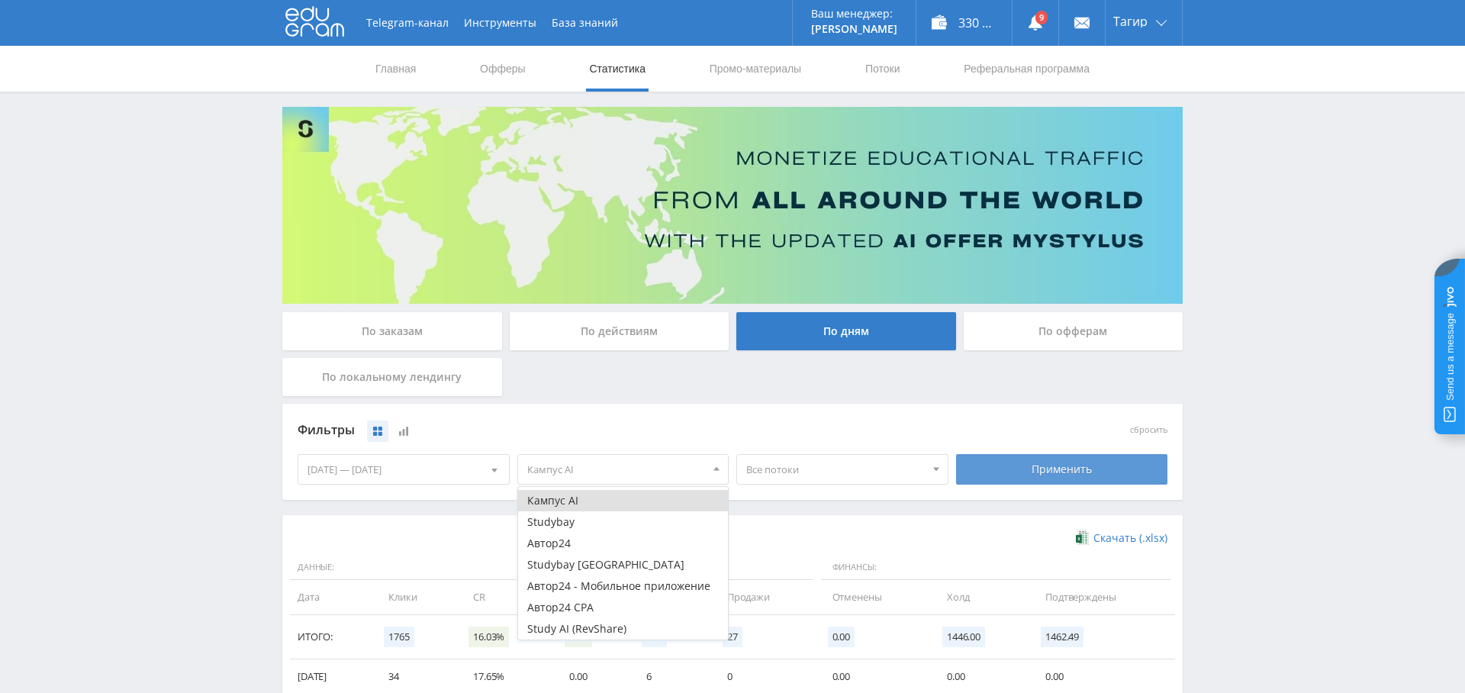
drag, startPoint x: 1108, startPoint y: 459, endPoint x: 1100, endPoint y: 459, distance: 8.4
click at [1108, 459] on div "Применить" at bounding box center [1062, 469] width 212 height 31
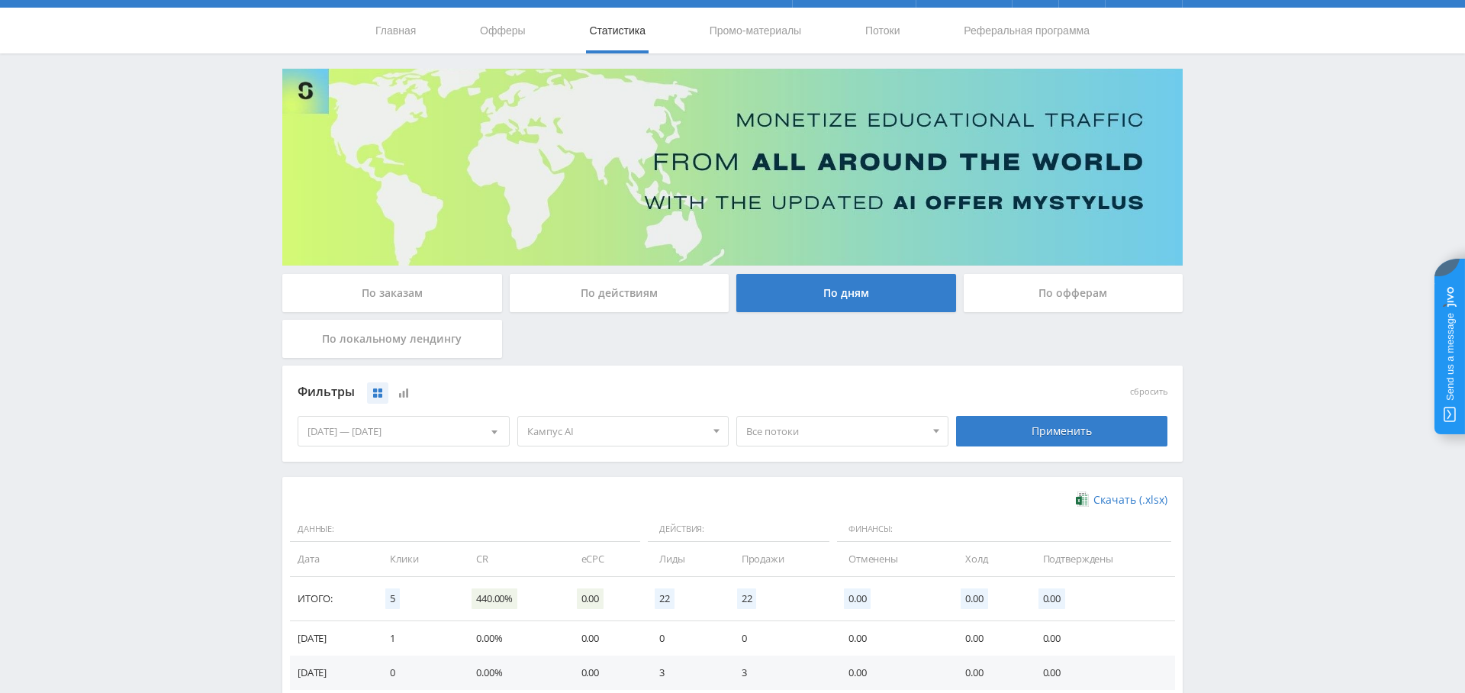
scroll to position [305, 0]
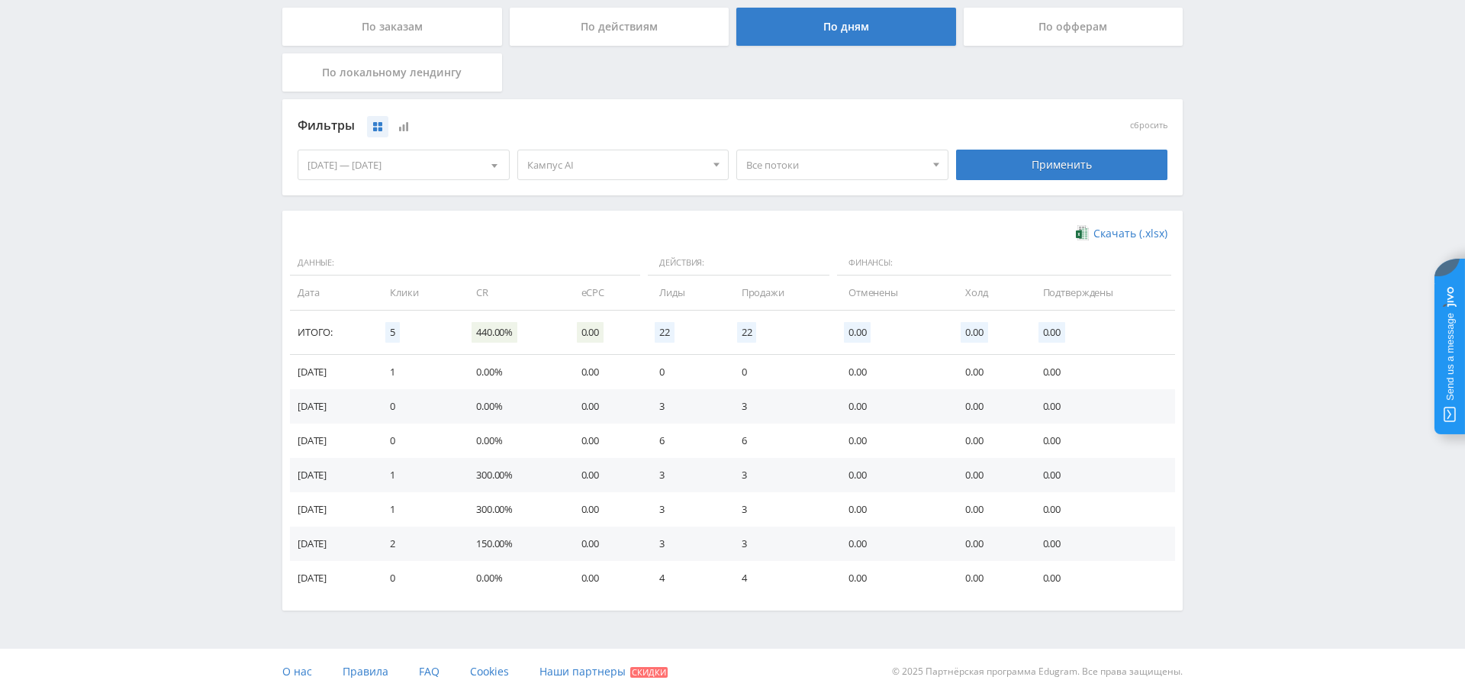
click at [614, 155] on span "Кампус AI" at bounding box center [616, 164] width 179 height 29
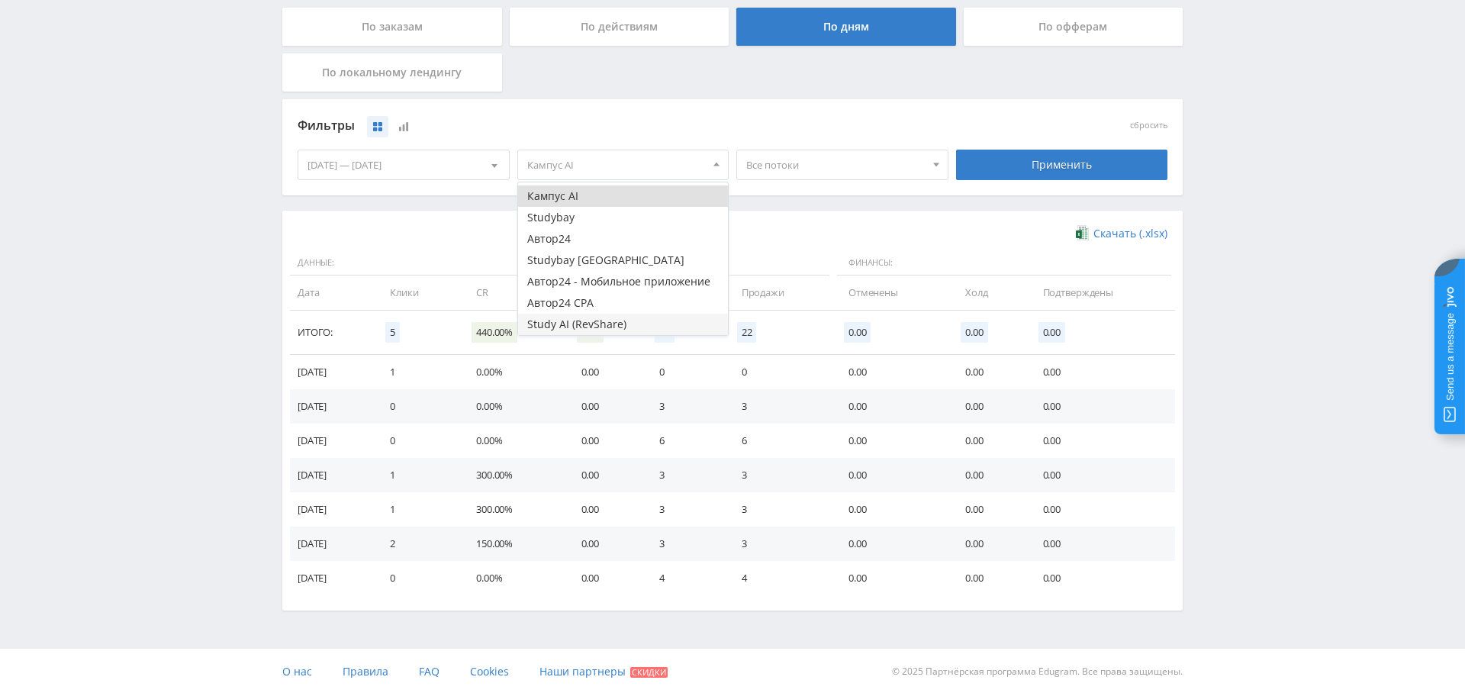
click at [609, 314] on button "Study AI (RevShare)" at bounding box center [623, 324] width 211 height 21
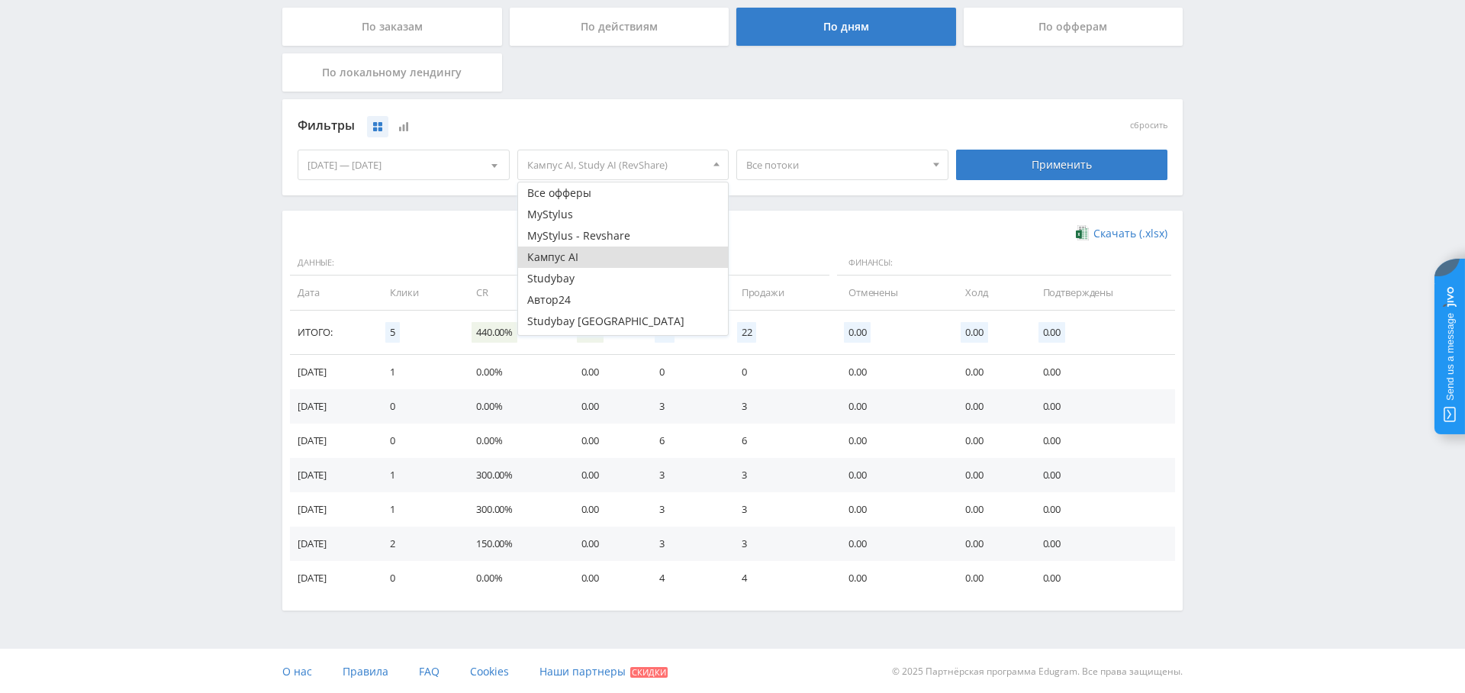
click at [609, 255] on button "Кампус AI" at bounding box center [623, 257] width 211 height 21
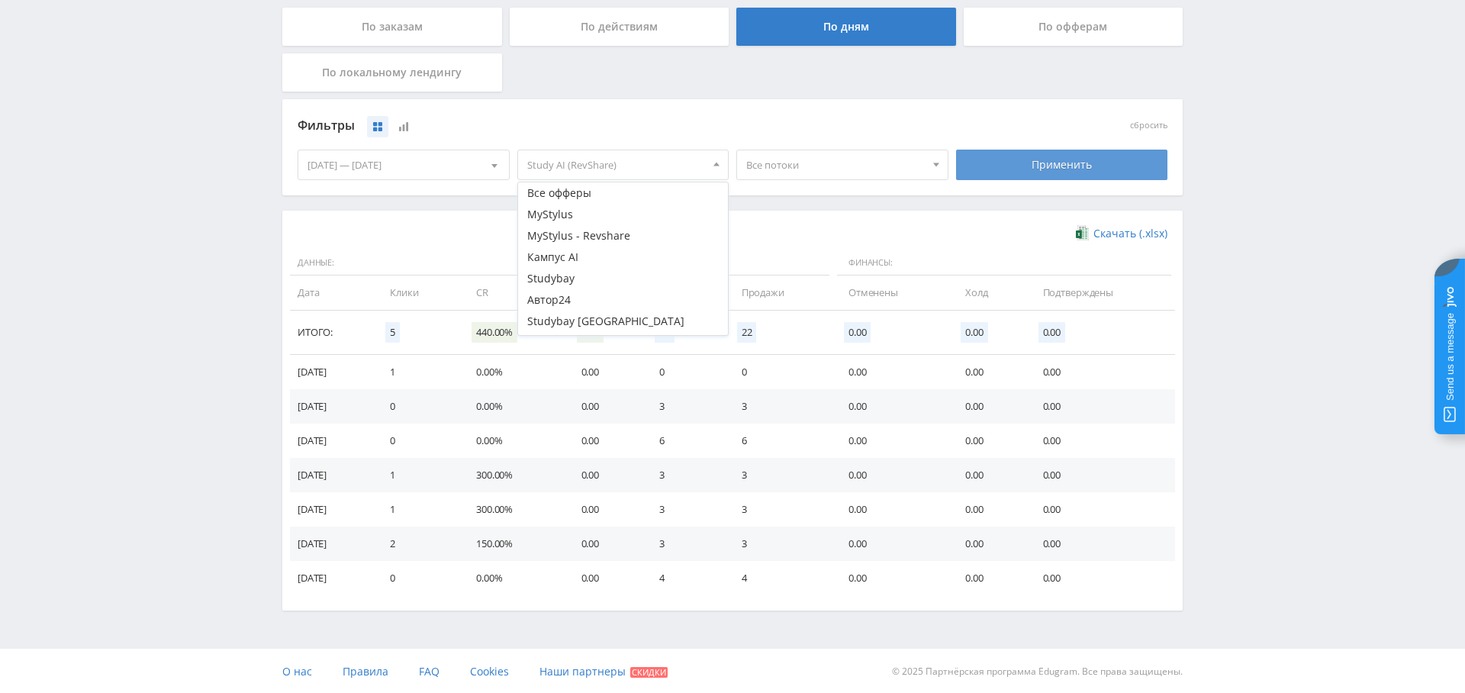
drag, startPoint x: 1097, startPoint y: 140, endPoint x: 1064, endPoint y: 172, distance: 46.4
click at [1096, 140] on div "Фильтры сбросить" at bounding box center [733, 125] width 878 height 35
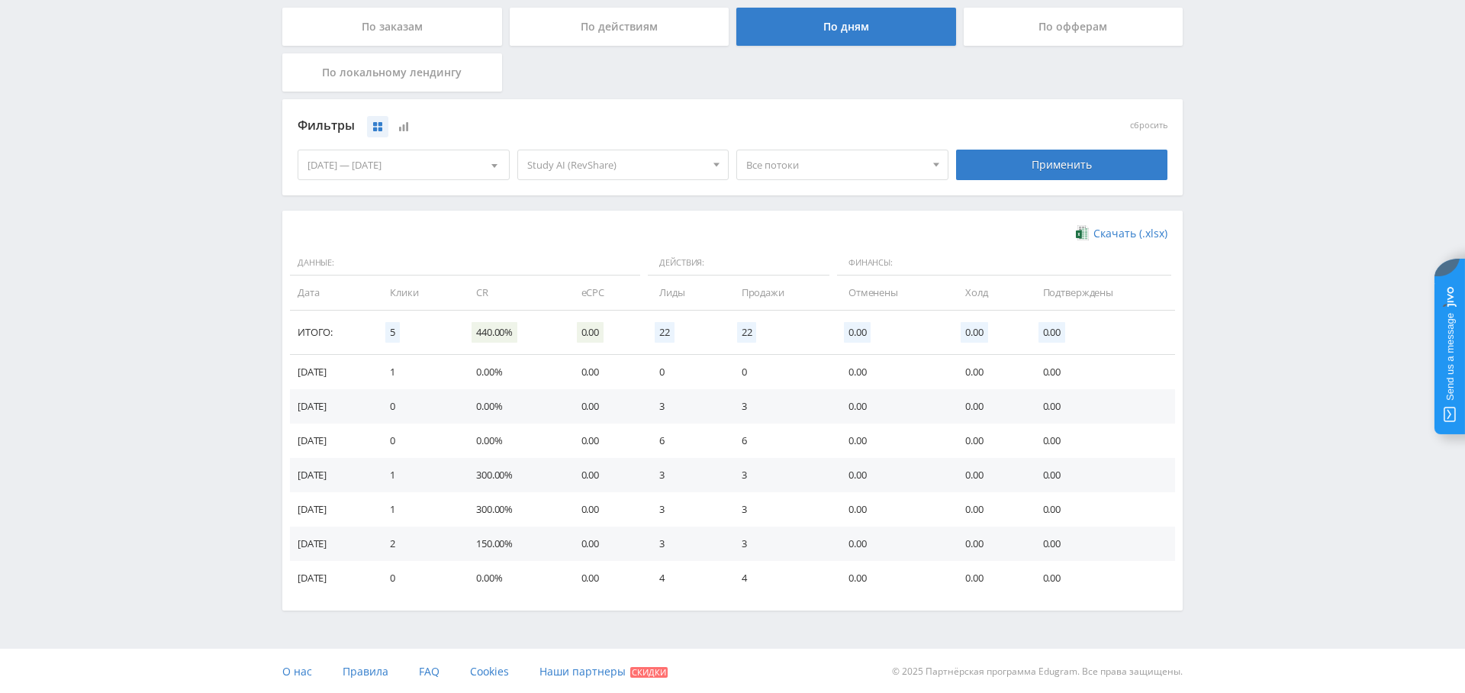
drag, startPoint x: 1064, startPoint y: 172, endPoint x: 1053, endPoint y: 177, distance: 11.6
click at [1064, 173] on div "Применить" at bounding box center [1062, 165] width 212 height 31
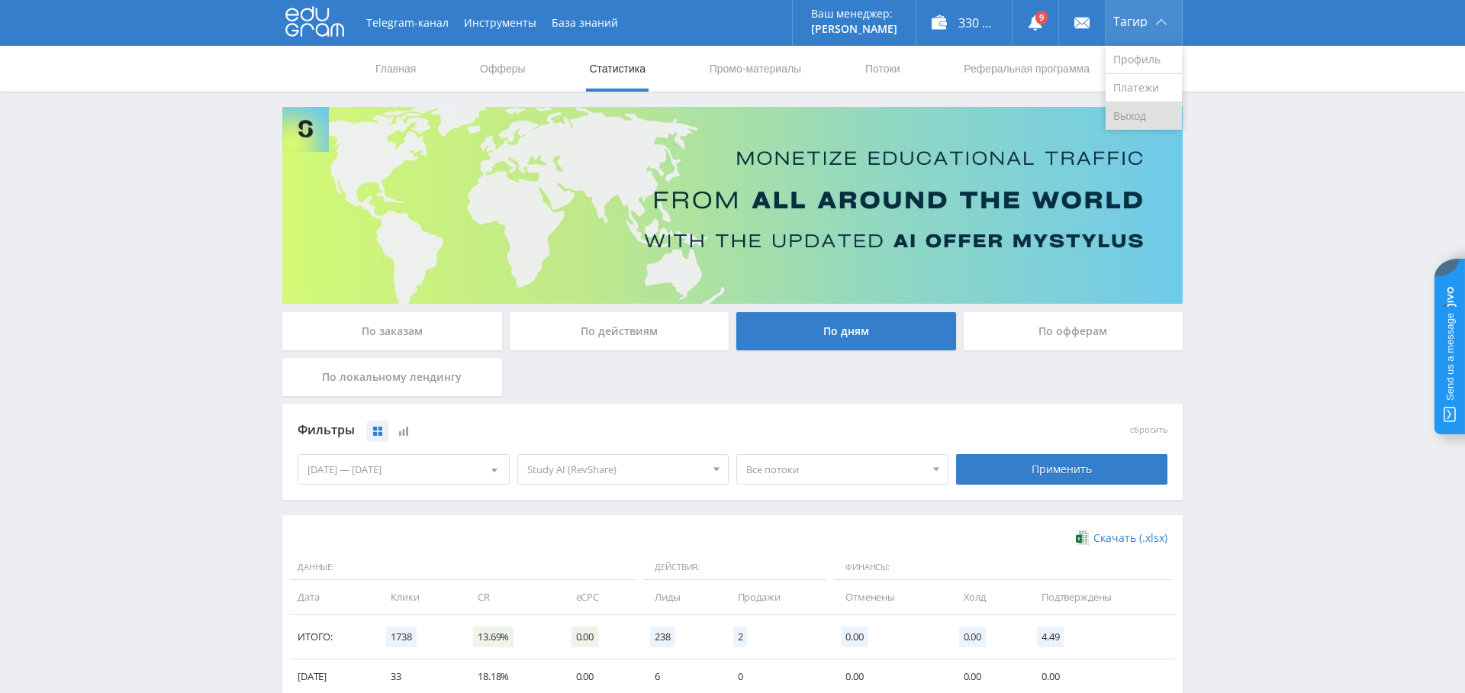
click at [1139, 107] on link "Выход" at bounding box center [1144, 115] width 76 height 27
